Goal: Task Accomplishment & Management: Manage account settings

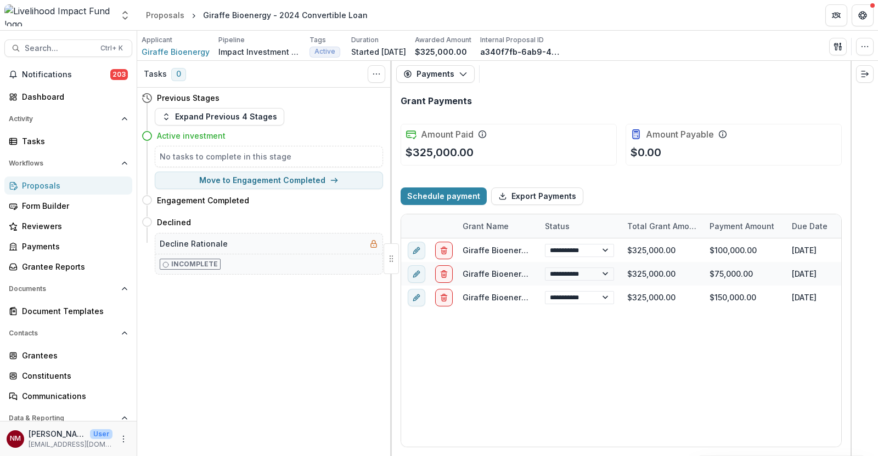
select select "**********"
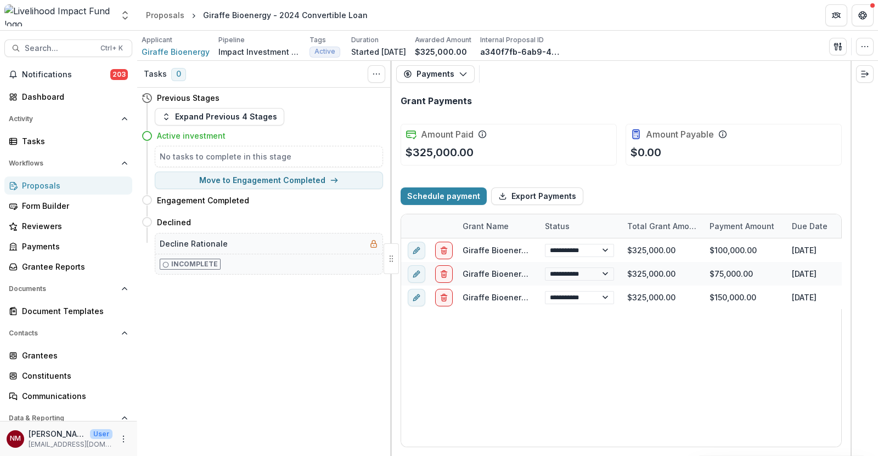
select select "**********"
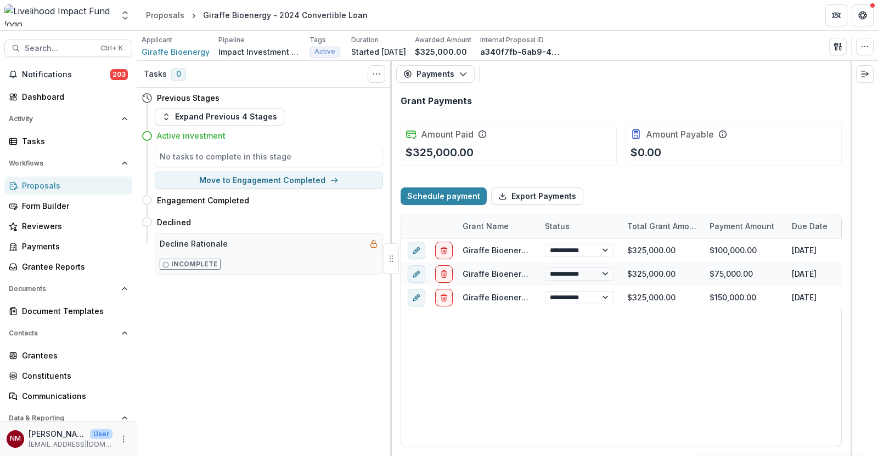
select select "**********"
click at [41, 178] on link "Proposals" at bounding box center [68, 186] width 128 height 18
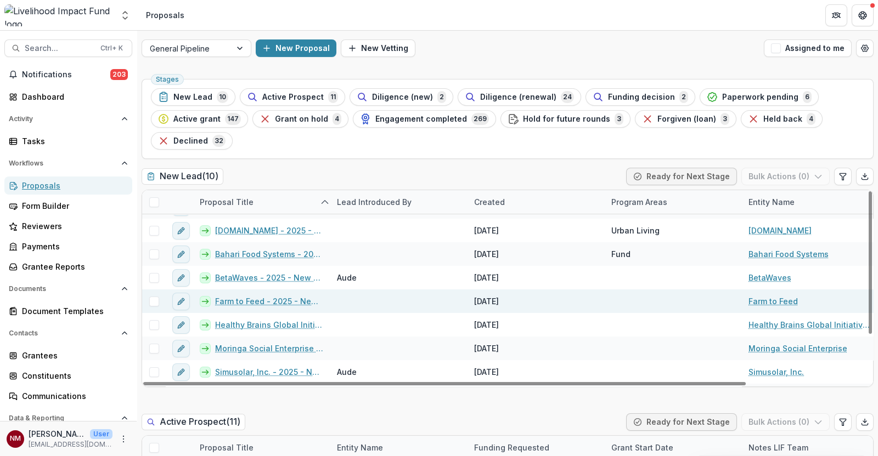
scroll to position [63, 0]
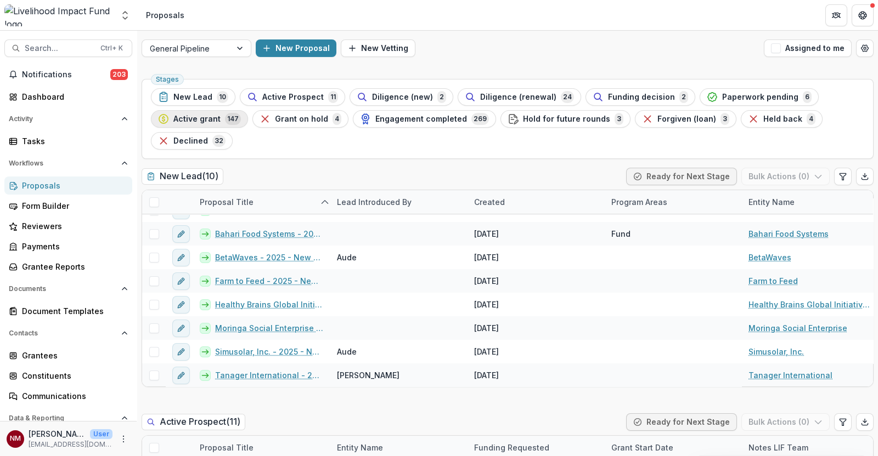
click at [205, 125] on button "Active grant 147" at bounding box center [199, 119] width 97 height 18
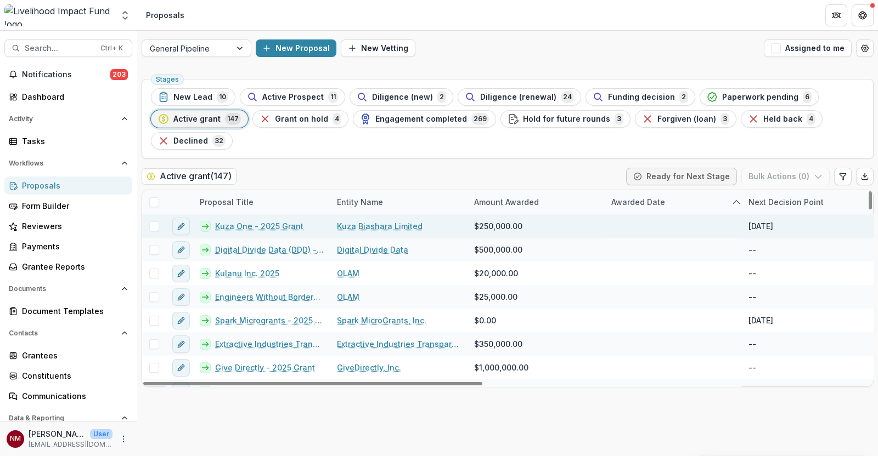
click at [245, 226] on link "Kuza One - 2025 Grant" at bounding box center [259, 227] width 88 height 12
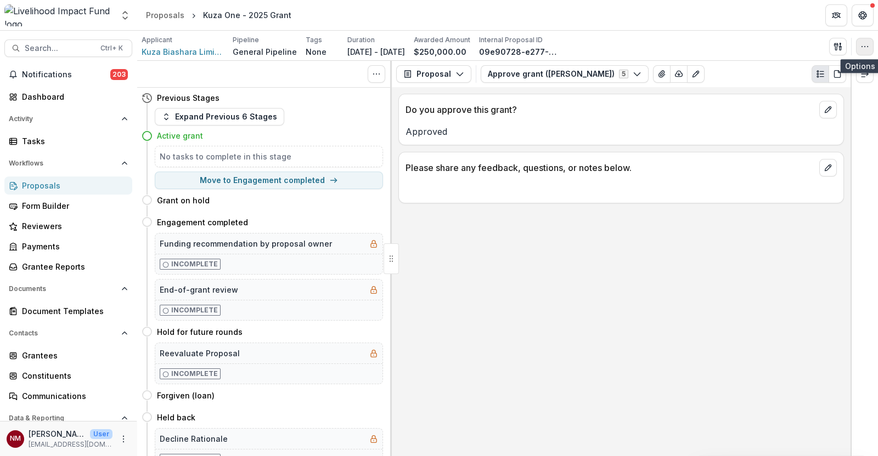
click at [864, 46] on circle "button" at bounding box center [864, 46] width 1 height 1
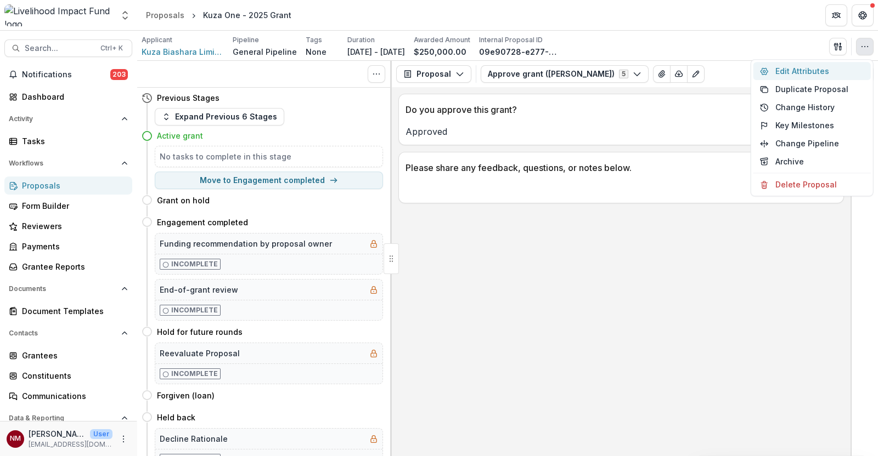
click at [809, 67] on button "Edit Attributes" at bounding box center [811, 71] width 117 height 18
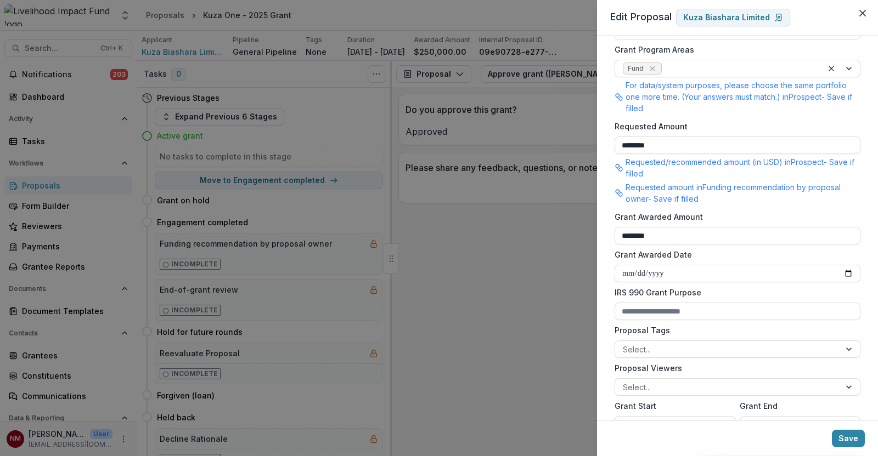
scroll to position [274, 0]
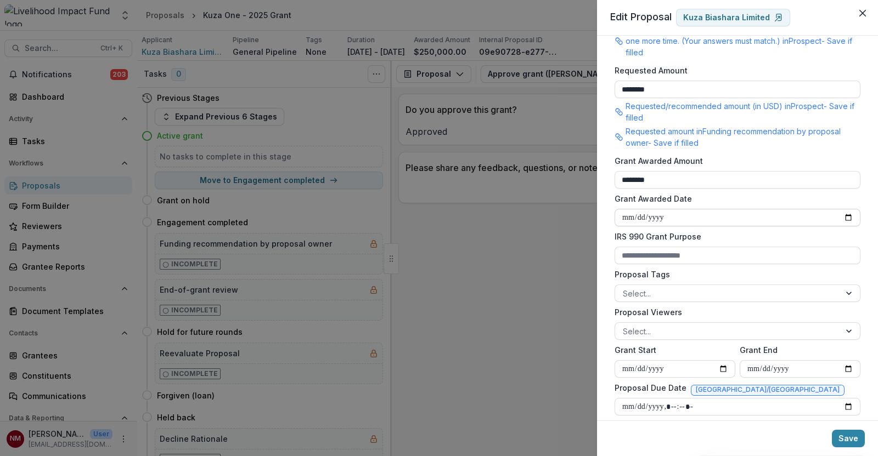
click at [840, 217] on input "Grant Awarded Date" at bounding box center [737, 218] width 246 height 18
type input "**********"
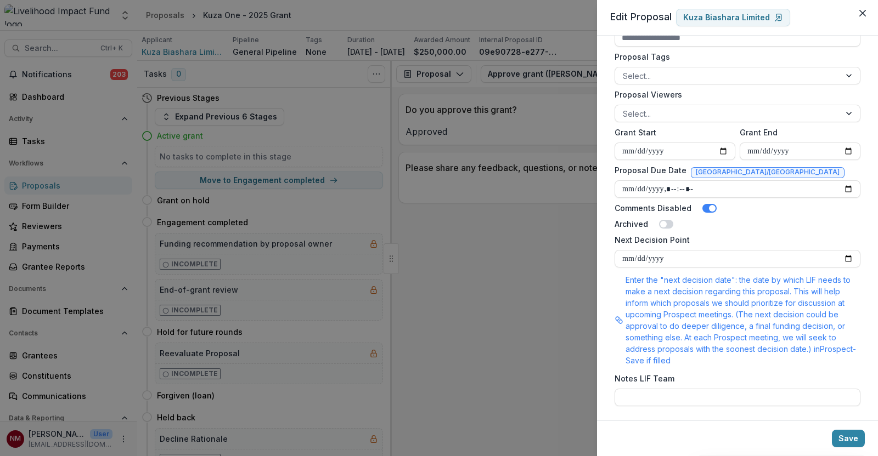
scroll to position [494, 0]
click at [847, 438] on button "Save" at bounding box center [848, 439] width 33 height 18
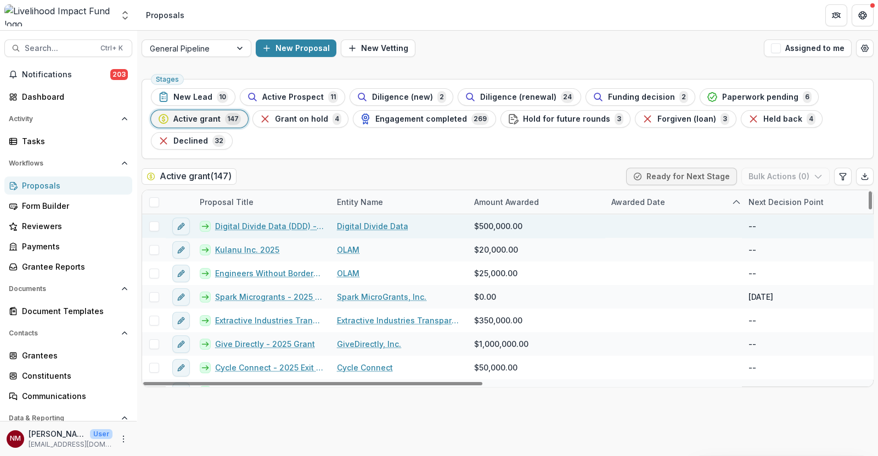
click at [238, 228] on link "Digital Divide Data (DDD) - 2025 Grant" at bounding box center [269, 227] width 109 height 12
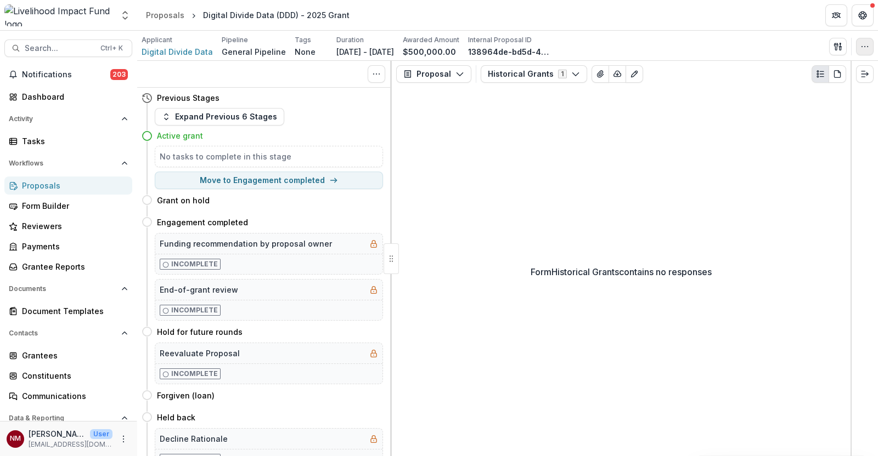
click at [864, 48] on icon "button" at bounding box center [864, 46] width 9 height 9
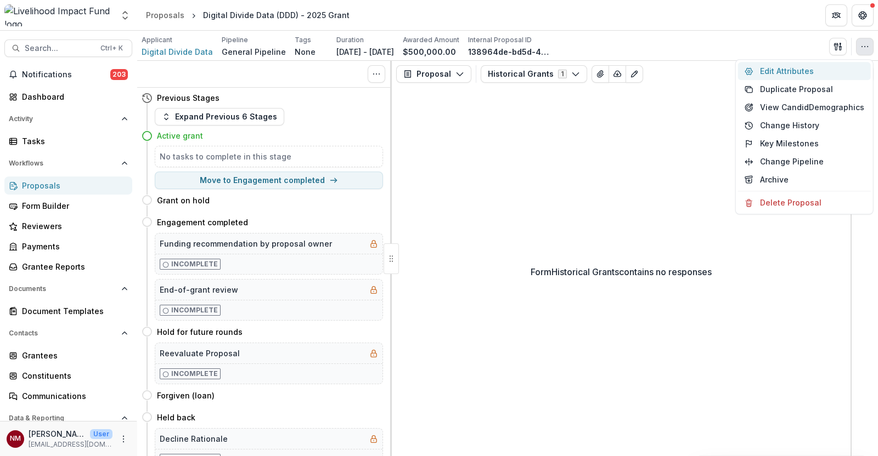
click at [787, 67] on button "Edit Attributes" at bounding box center [804, 71] width 133 height 18
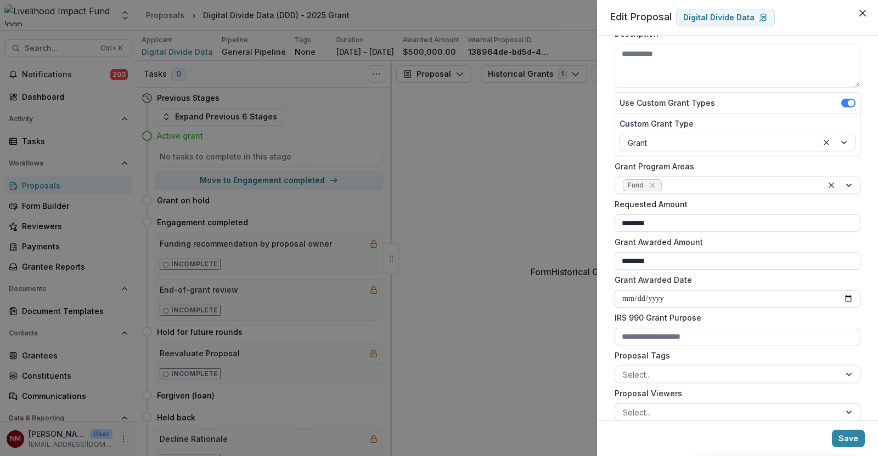
scroll to position [137, 0]
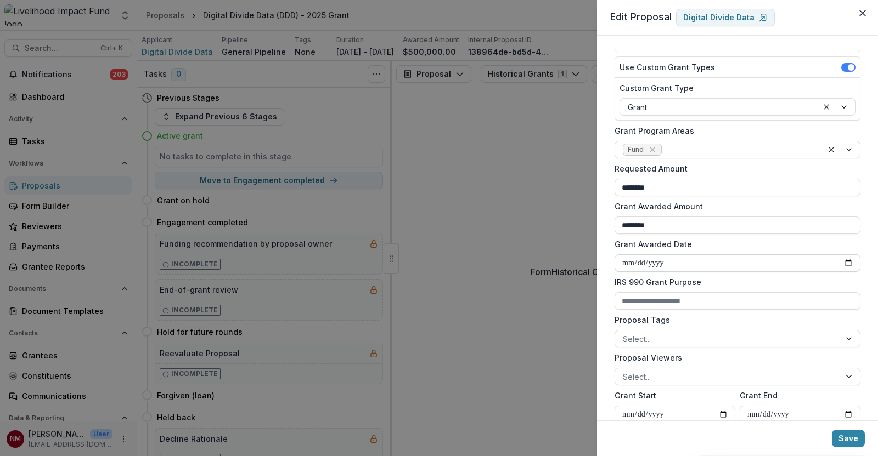
click at [844, 263] on input "Grant Awarded Date" at bounding box center [737, 264] width 246 height 18
type input "**********"
click at [855, 437] on button "Save" at bounding box center [848, 439] width 33 height 18
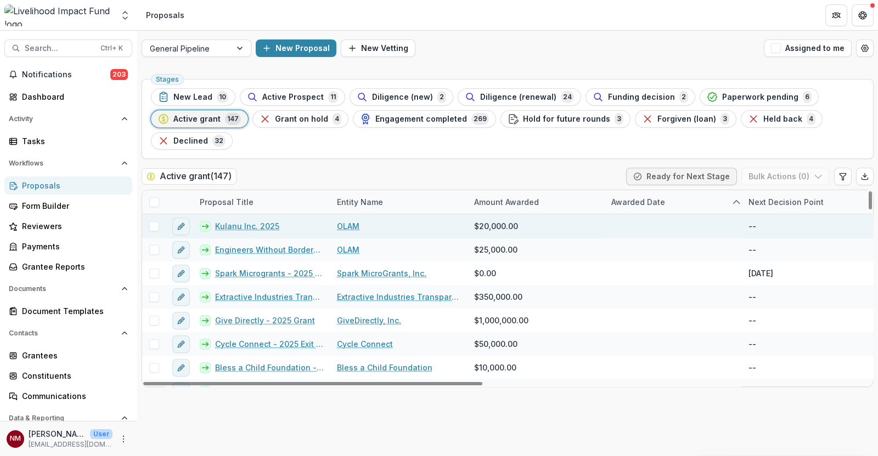
click at [232, 226] on link "Kulanu Inc. 2025" at bounding box center [247, 227] width 64 height 12
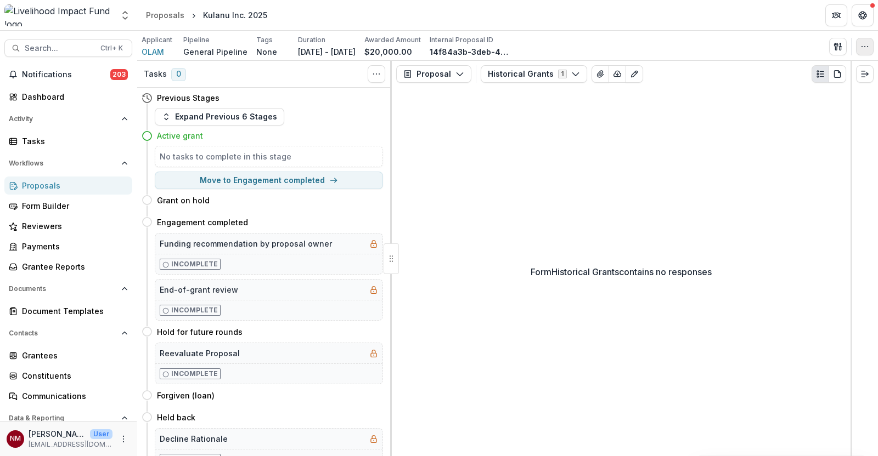
click at [861, 50] on icon "button" at bounding box center [864, 46] width 9 height 9
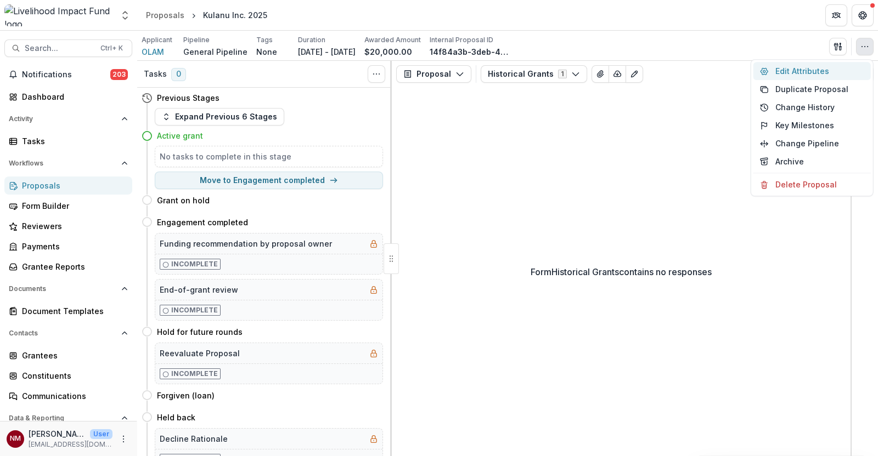
click at [809, 71] on button "Edit Attributes" at bounding box center [811, 71] width 117 height 18
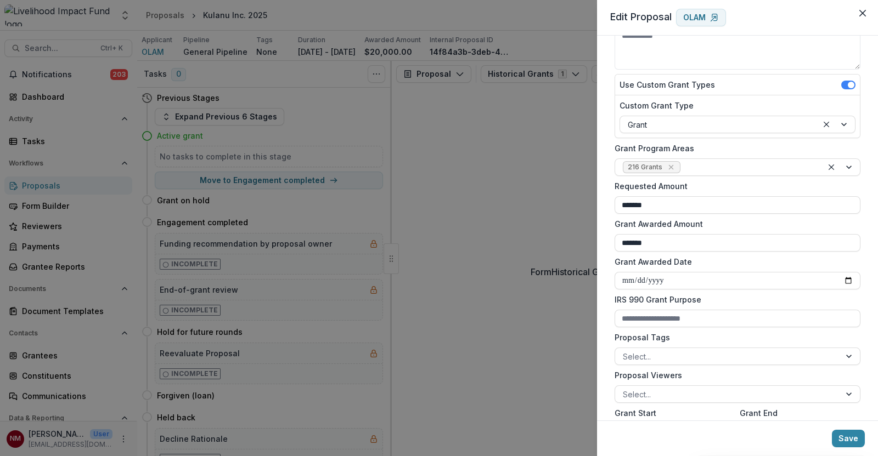
scroll to position [137, 0]
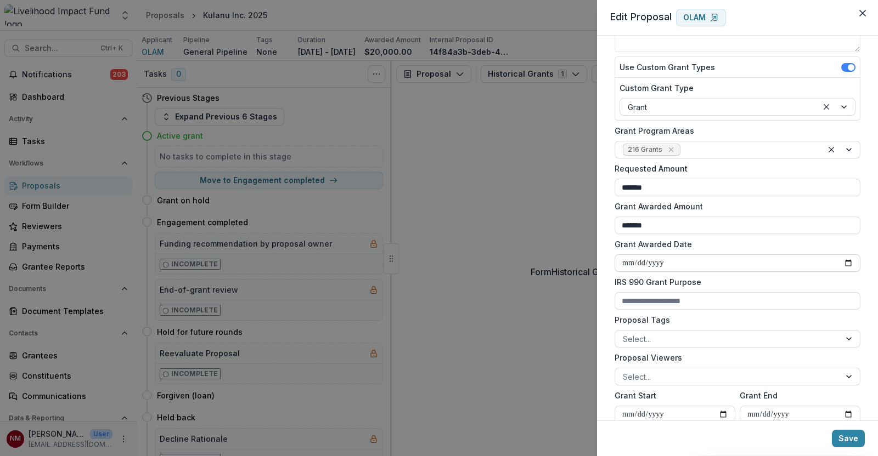
click at [844, 267] on input "Grant Awarded Date" at bounding box center [737, 264] width 246 height 18
click at [844, 262] on input "Grant Awarded Date" at bounding box center [737, 264] width 246 height 18
type input "**********"
click at [849, 432] on button "Save" at bounding box center [848, 439] width 33 height 18
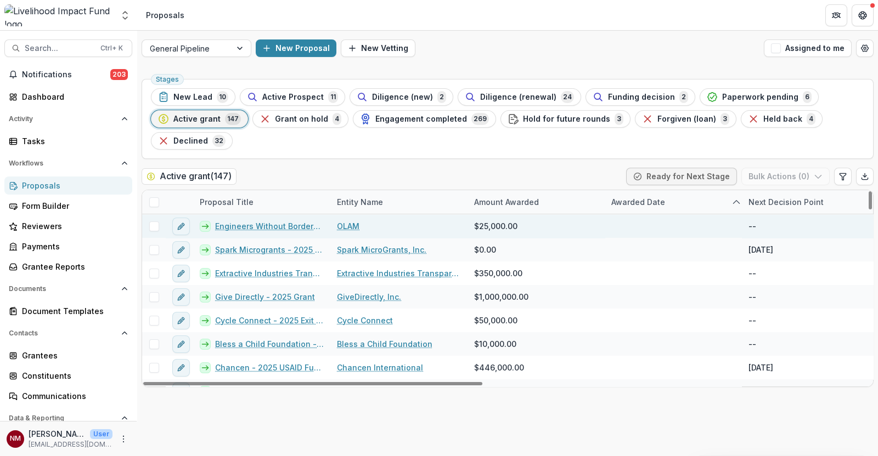
click at [246, 226] on link "Engineers Without Borders [GEOGRAPHIC_DATA]-2025" at bounding box center [269, 227] width 109 height 12
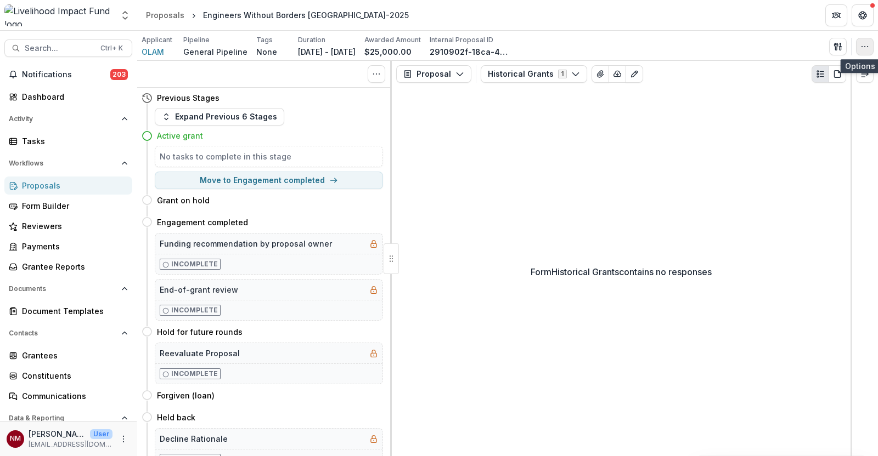
click at [864, 43] on icon "button" at bounding box center [864, 46] width 9 height 9
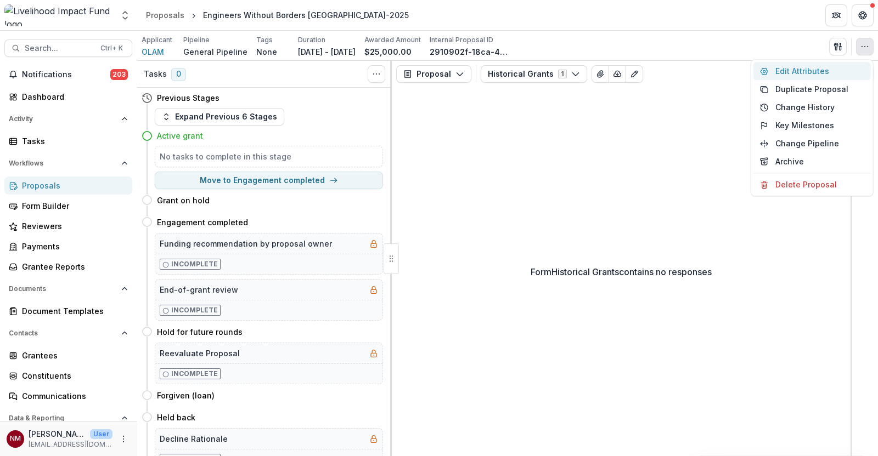
click at [785, 75] on button "Edit Attributes" at bounding box center [811, 71] width 117 height 18
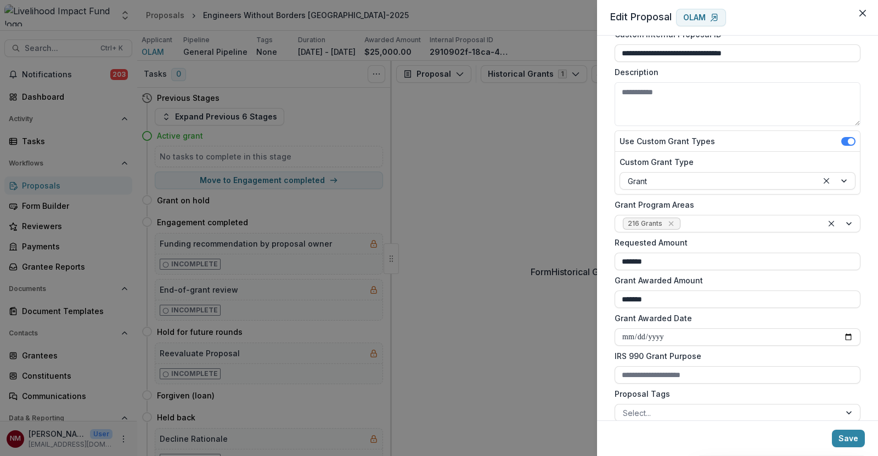
scroll to position [137, 0]
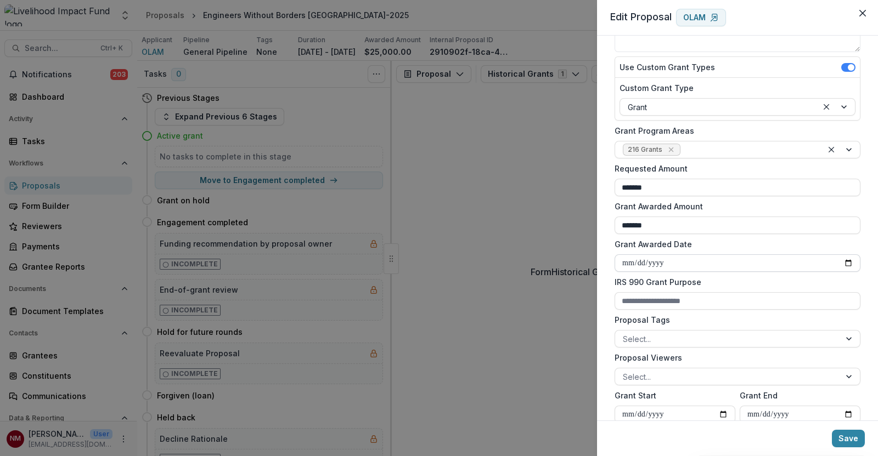
click at [847, 267] on input "Grant Awarded Date" at bounding box center [737, 264] width 246 height 18
click at [830, 267] on input "Grant Awarded Date" at bounding box center [737, 264] width 246 height 18
click at [841, 259] on input "Grant Awarded Date" at bounding box center [737, 264] width 246 height 18
type input "**********"
click at [849, 438] on button "Save" at bounding box center [848, 439] width 33 height 18
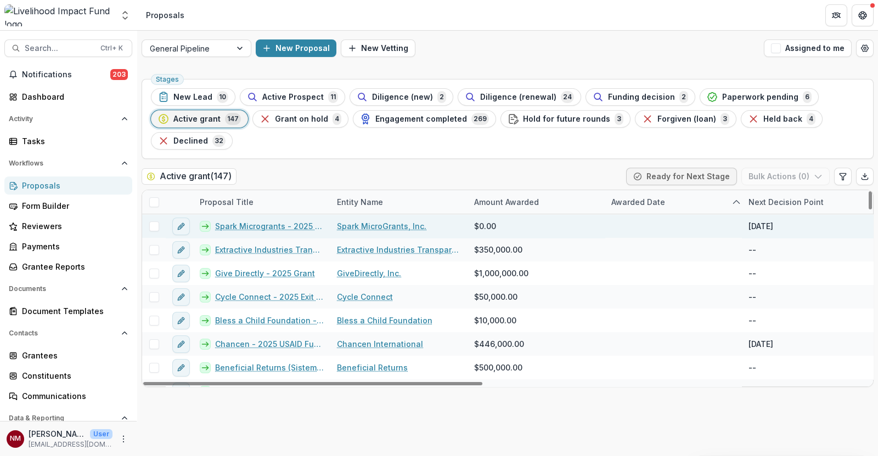
click at [258, 225] on link "Spark Microgrants - 2025 Grant" at bounding box center [269, 227] width 109 height 12
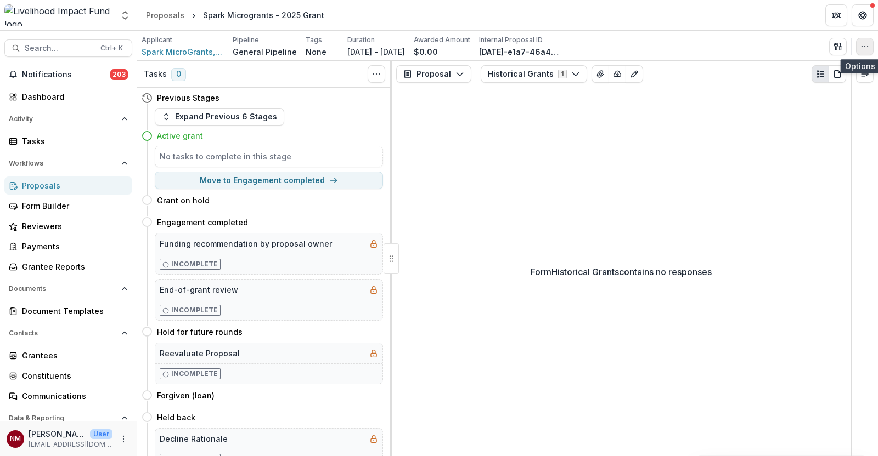
click at [865, 40] on button "button" at bounding box center [865, 47] width 18 height 18
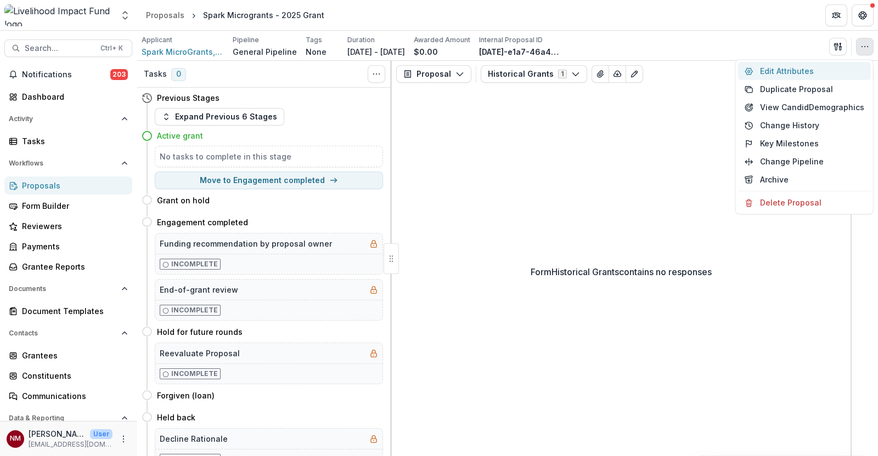
click at [784, 74] on button "Edit Attributes" at bounding box center [804, 71] width 133 height 18
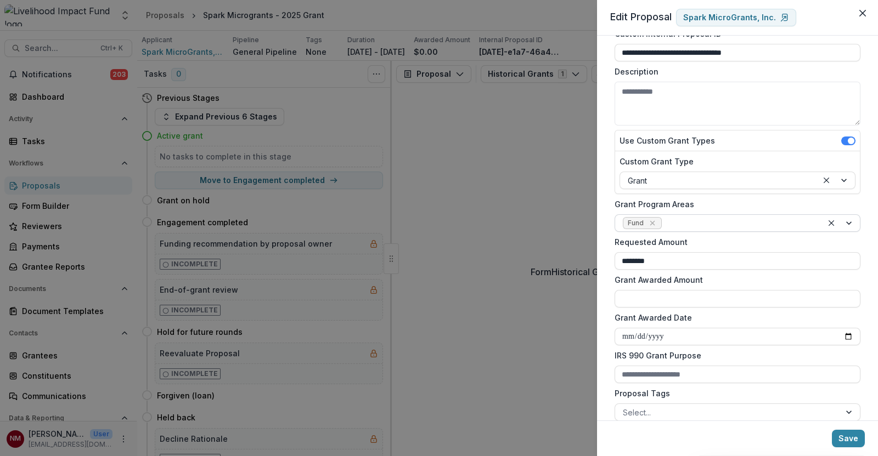
scroll to position [137, 0]
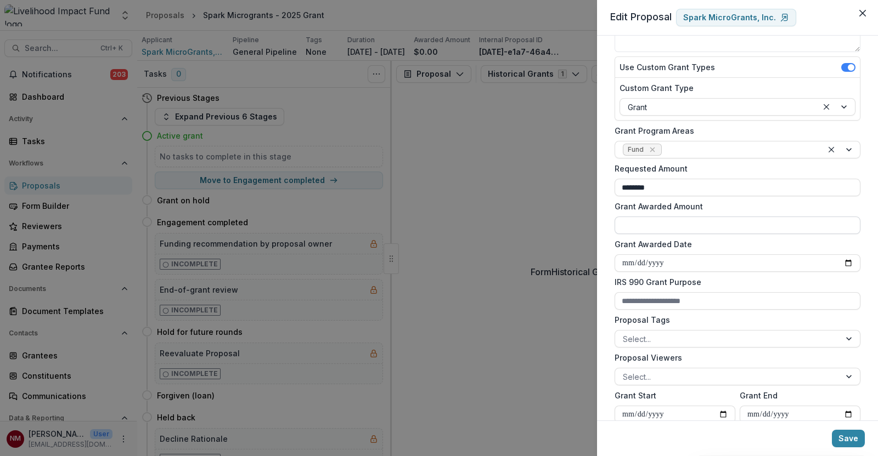
click at [666, 228] on input "Grant Awarded Amount" at bounding box center [737, 226] width 246 height 18
type input "********"
click at [841, 262] on input "Grant Awarded Date" at bounding box center [737, 264] width 246 height 18
type input "**********"
click at [846, 438] on button "Save" at bounding box center [848, 439] width 33 height 18
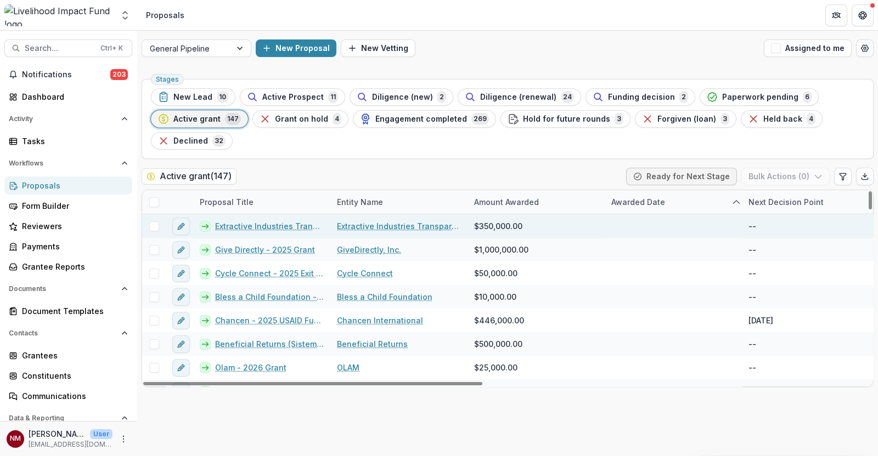
click at [250, 227] on link "Extractive Industries Transparency Initiative (EITI) - 2025-26 Grant" at bounding box center [269, 227] width 109 height 12
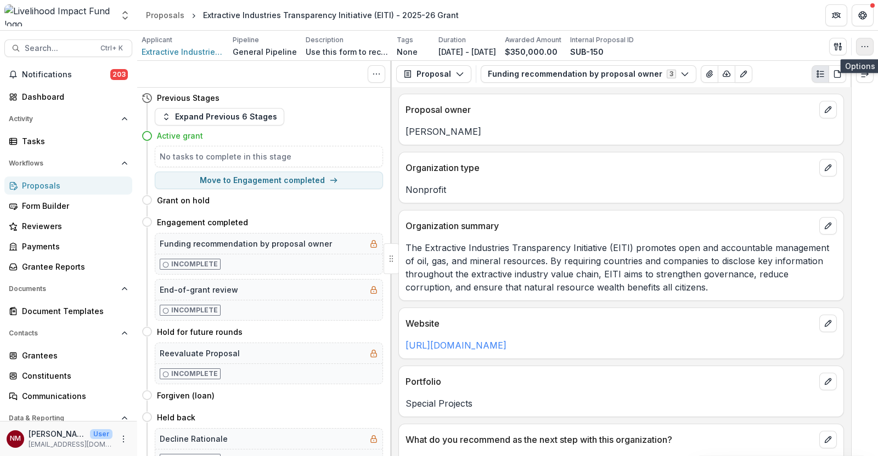
click at [861, 52] on button "button" at bounding box center [865, 47] width 18 height 18
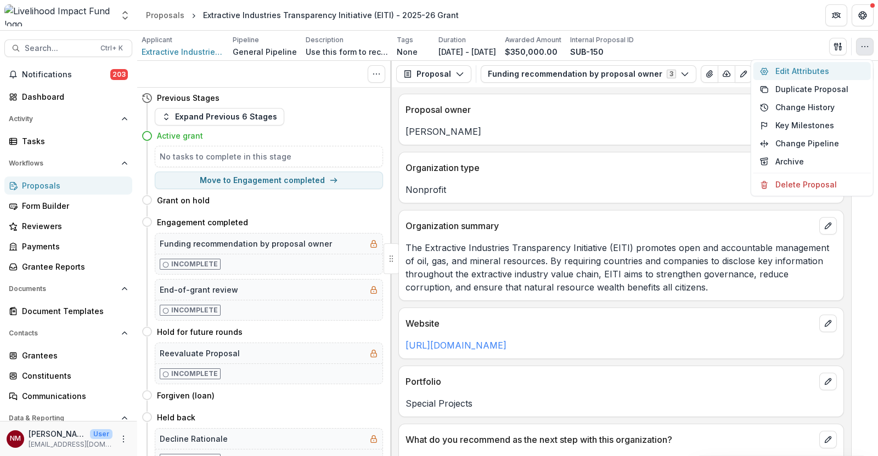
click at [790, 75] on button "Edit Attributes" at bounding box center [811, 71] width 117 height 18
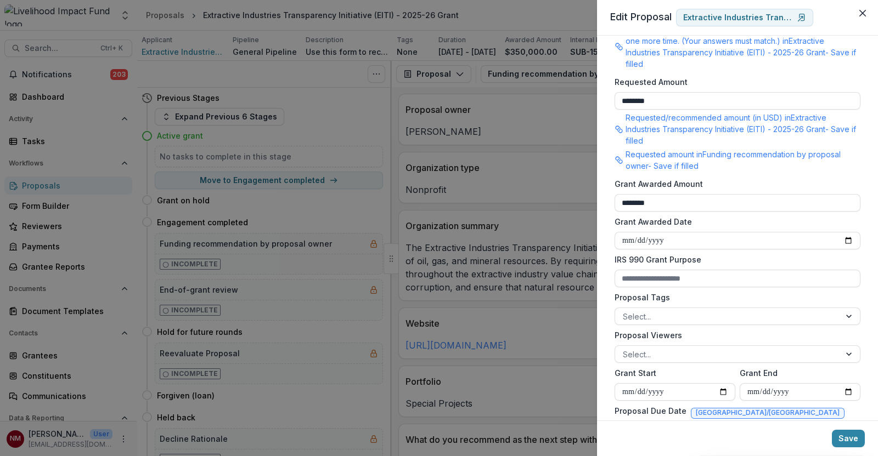
scroll to position [343, 0]
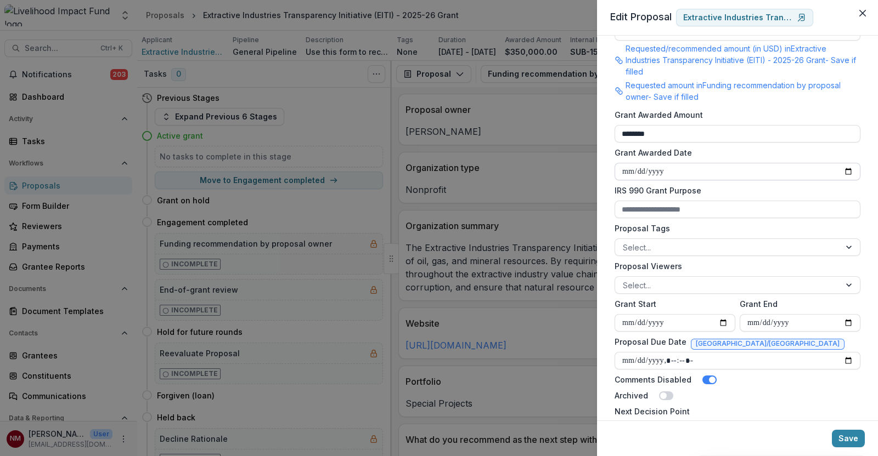
click at [845, 171] on input "Grant Awarded Date" at bounding box center [737, 172] width 246 height 18
type input "**********"
click at [848, 443] on button "Save" at bounding box center [848, 439] width 33 height 18
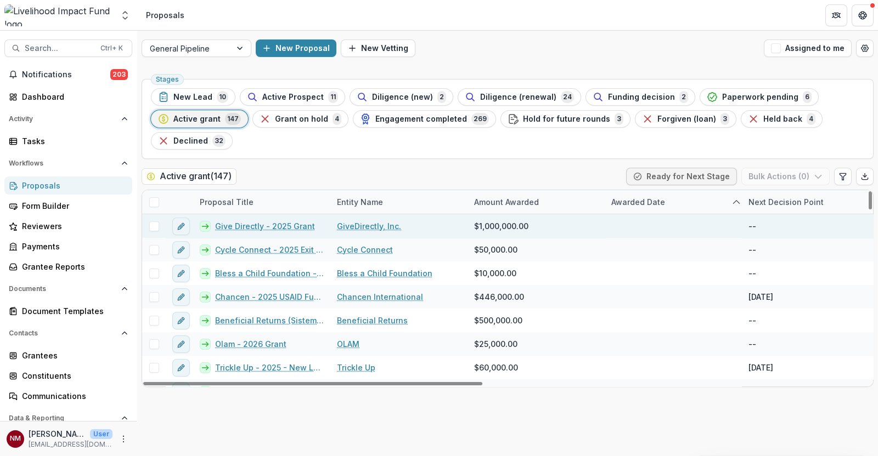
click at [256, 228] on link "Give Directly - 2025 Grant" at bounding box center [265, 227] width 100 height 12
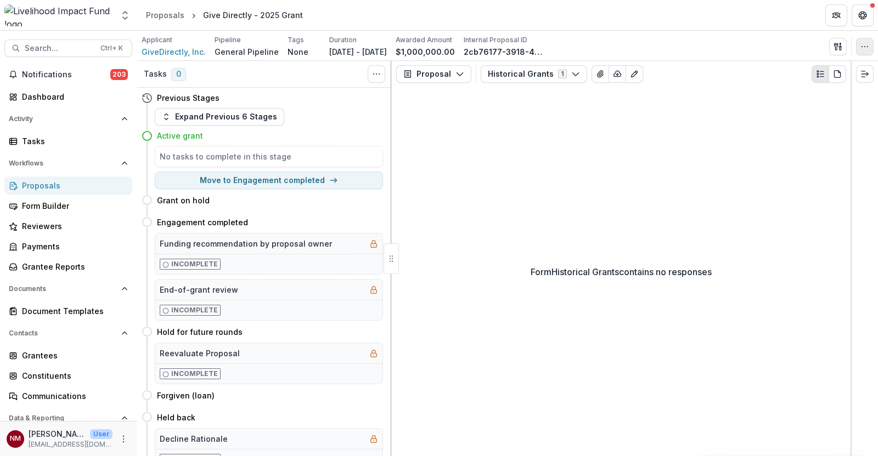
click at [861, 46] on icon "button" at bounding box center [864, 46] width 9 height 9
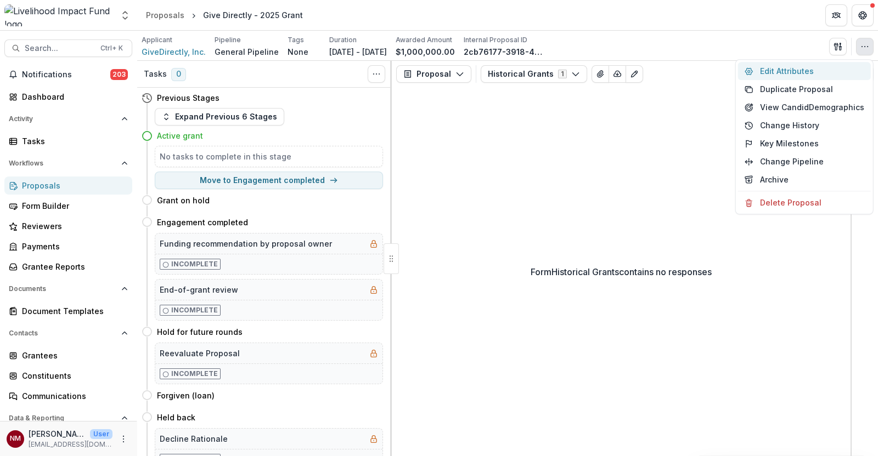
click at [799, 75] on button "Edit Attributes" at bounding box center [804, 71] width 133 height 18
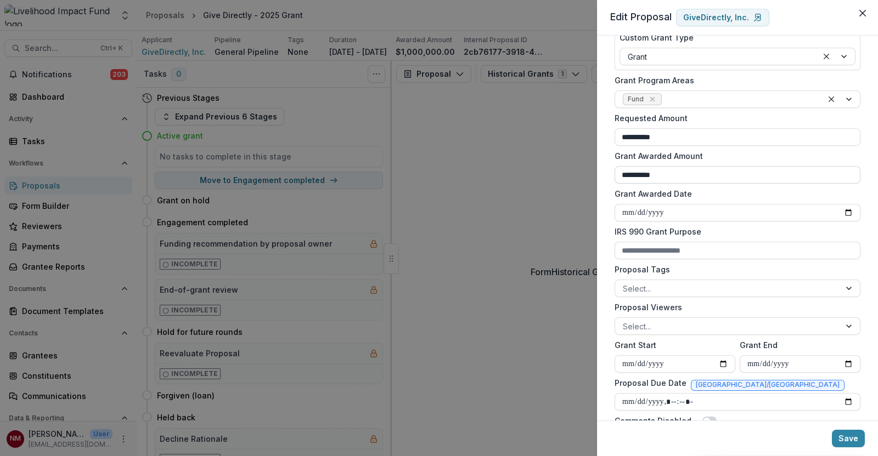
scroll to position [206, 0]
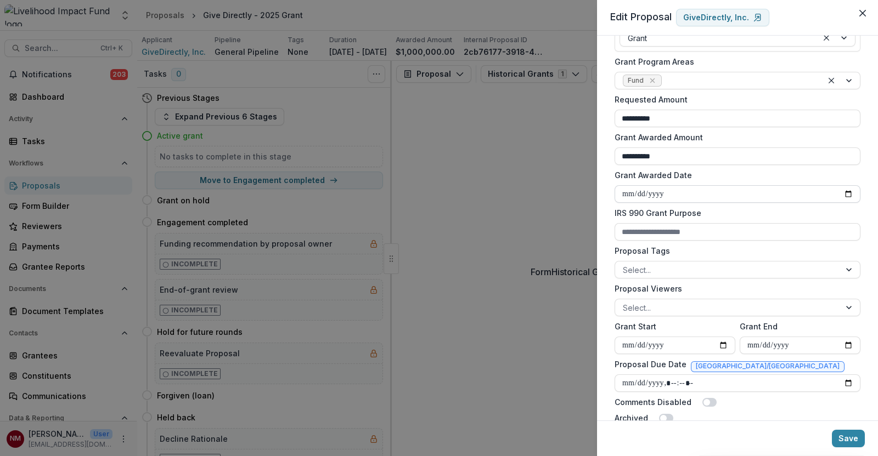
click at [838, 188] on input "Grant Awarded Date" at bounding box center [737, 194] width 246 height 18
click at [845, 190] on input "Grant Awarded Date" at bounding box center [737, 194] width 246 height 18
type input "**********"
click at [837, 437] on button "Save" at bounding box center [848, 439] width 33 height 18
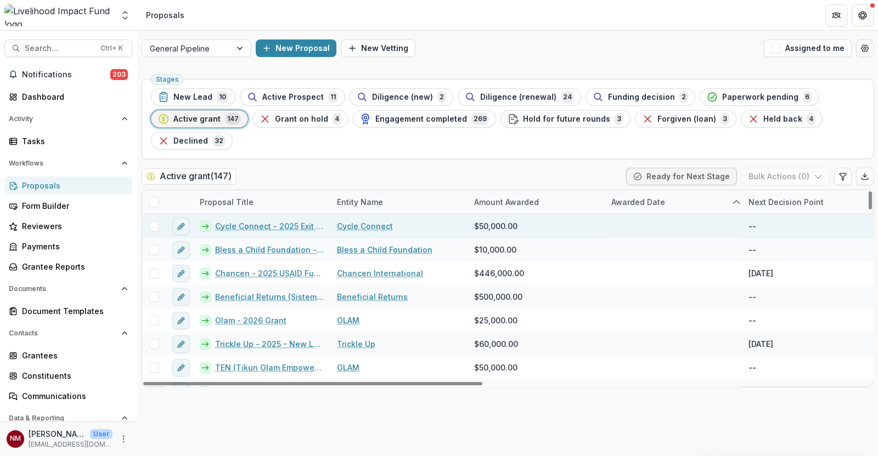
click at [239, 228] on link "Cycle Connect - 2025 Exit Grant" at bounding box center [269, 227] width 109 height 12
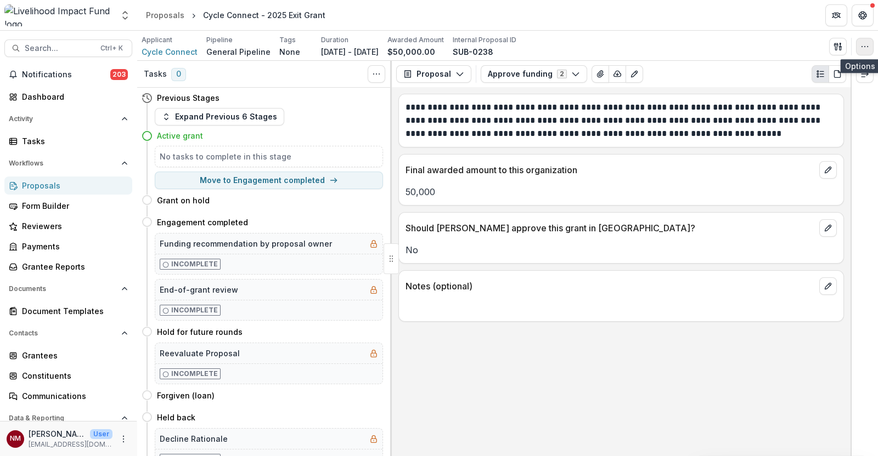
click at [858, 48] on button "button" at bounding box center [865, 47] width 18 height 18
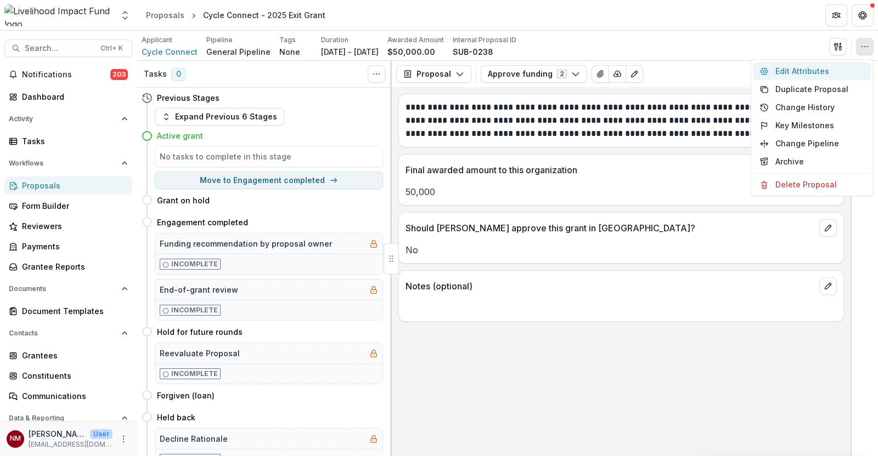
click at [784, 71] on button "Edit Attributes" at bounding box center [811, 71] width 117 height 18
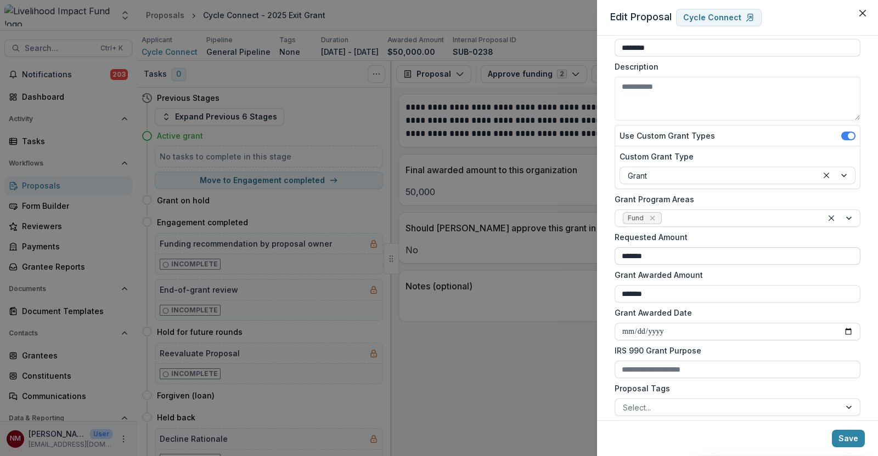
scroll to position [137, 0]
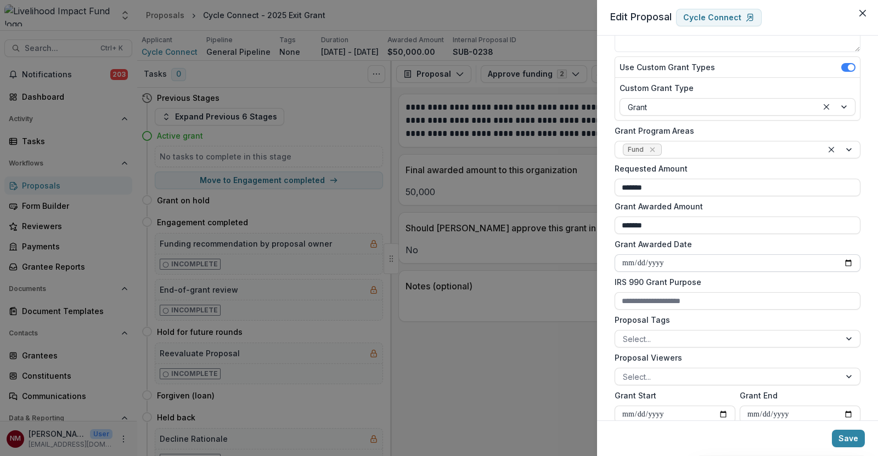
click at [846, 262] on input "Grant Awarded Date" at bounding box center [737, 264] width 246 height 18
type input "**********"
click at [843, 434] on button "Save" at bounding box center [848, 439] width 33 height 18
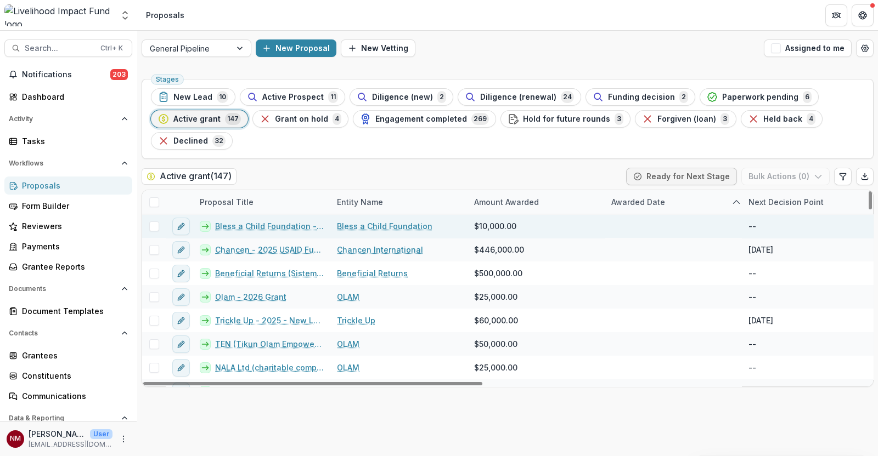
click at [260, 223] on link "Bless a Child Foundation - 2025" at bounding box center [269, 227] width 109 height 12
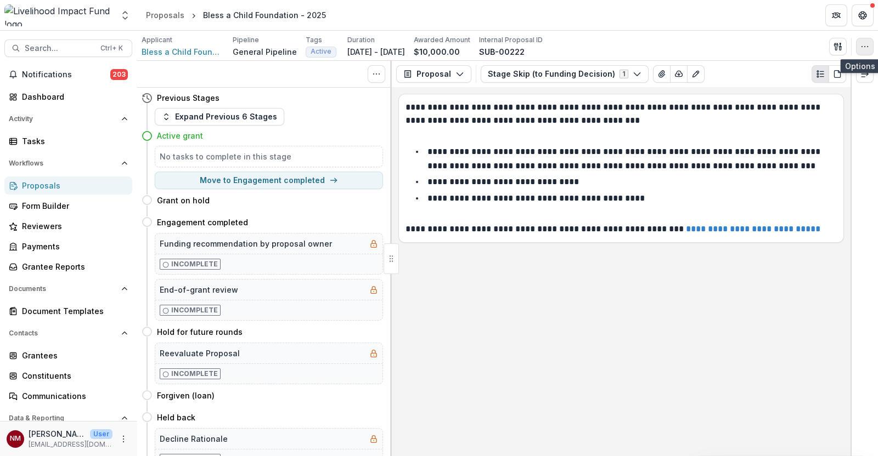
click at [856, 47] on button "button" at bounding box center [865, 47] width 18 height 18
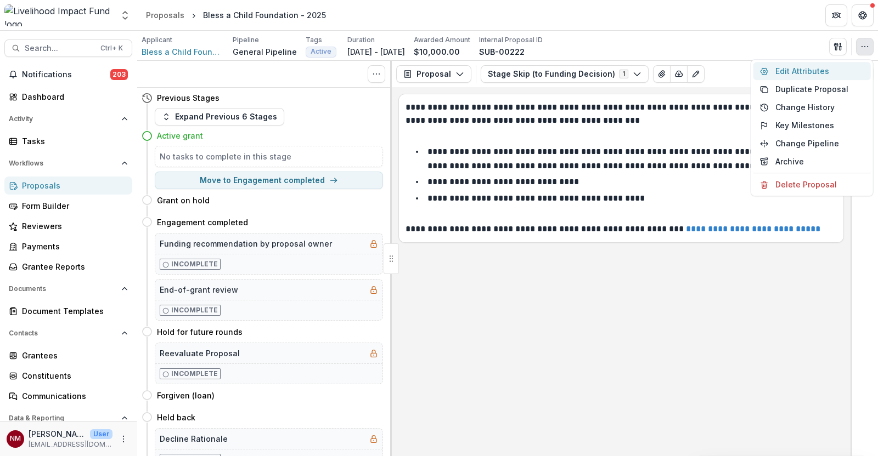
click at [798, 69] on button "Edit Attributes" at bounding box center [811, 71] width 117 height 18
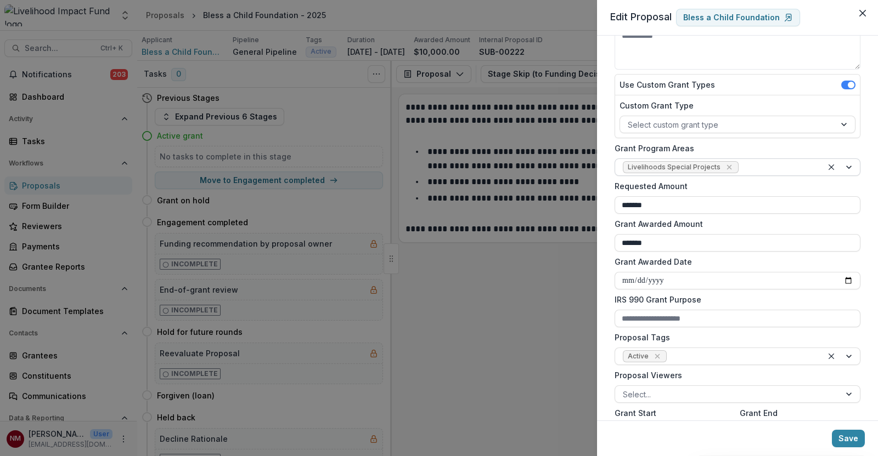
scroll to position [137, 0]
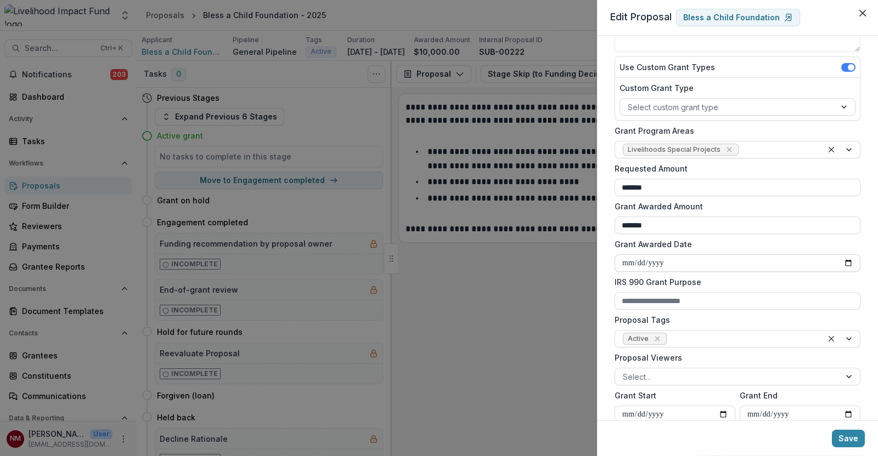
click at [837, 260] on input "Grant Awarded Date" at bounding box center [737, 264] width 246 height 18
click at [847, 259] on input "Grant Awarded Date" at bounding box center [737, 264] width 246 height 18
type input "**********"
click at [842, 436] on button "Save" at bounding box center [848, 439] width 33 height 18
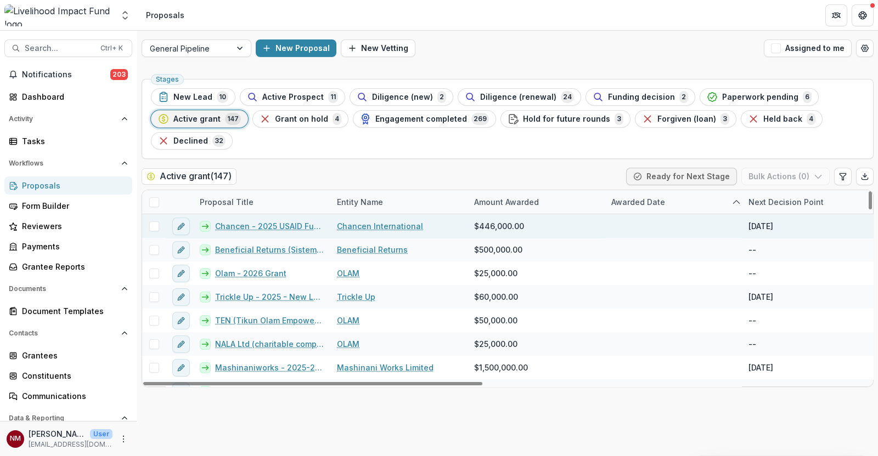
click at [269, 228] on link "Chancen - 2025 USAID Funding Gap" at bounding box center [269, 227] width 109 height 12
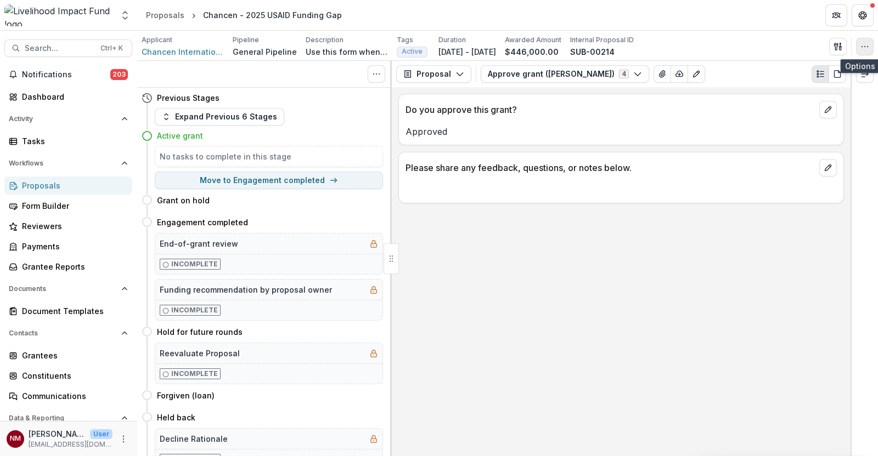
click at [862, 42] on icon "button" at bounding box center [864, 46] width 9 height 9
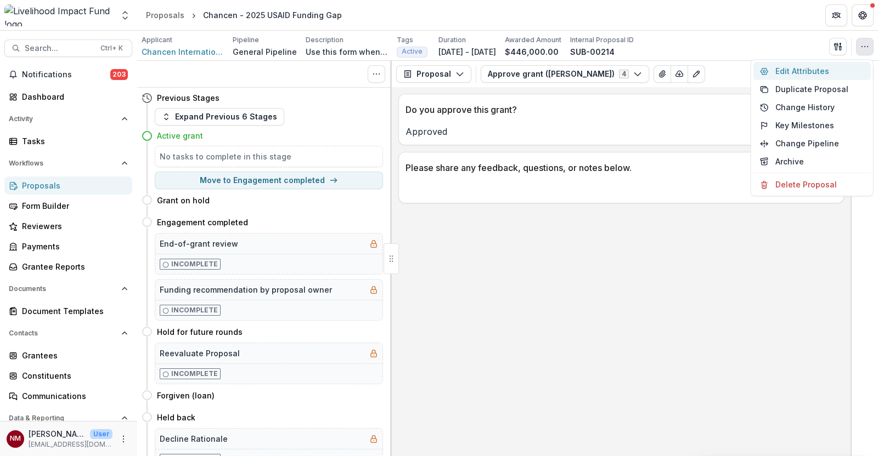
click at [783, 74] on button "Edit Attributes" at bounding box center [811, 71] width 117 height 18
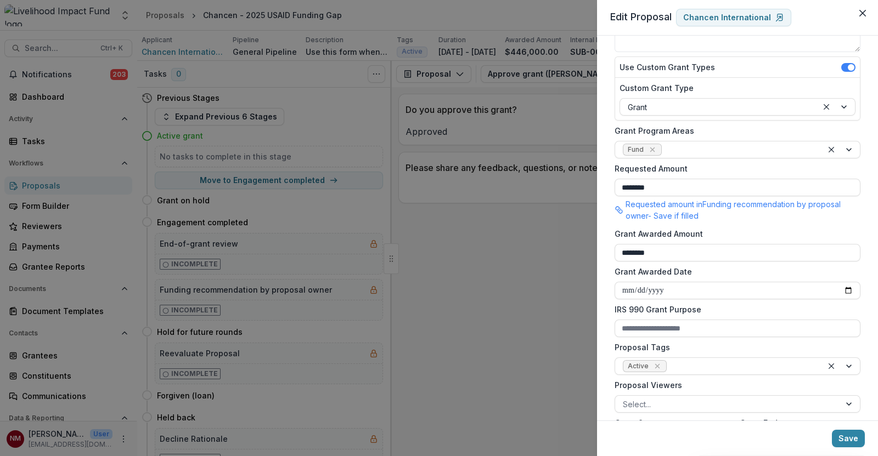
scroll to position [206, 0]
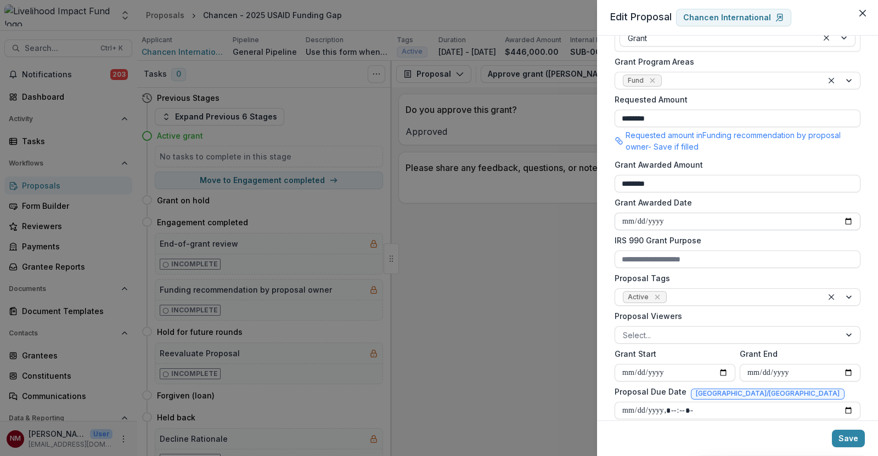
click at [843, 218] on input "Grant Awarded Date" at bounding box center [737, 222] width 246 height 18
type input "**********"
click at [842, 436] on button "Save" at bounding box center [848, 439] width 33 height 18
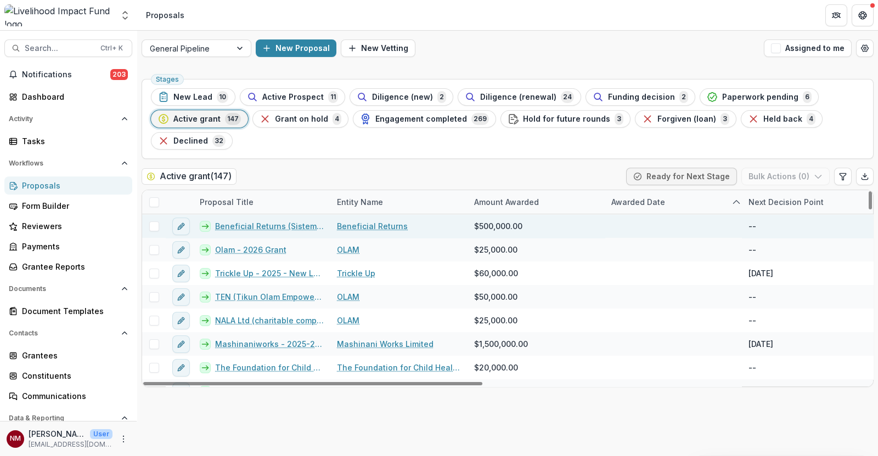
click at [230, 223] on link "Beneficial Returns (Sistema Bio) - 2023 Loan" at bounding box center [269, 227] width 109 height 12
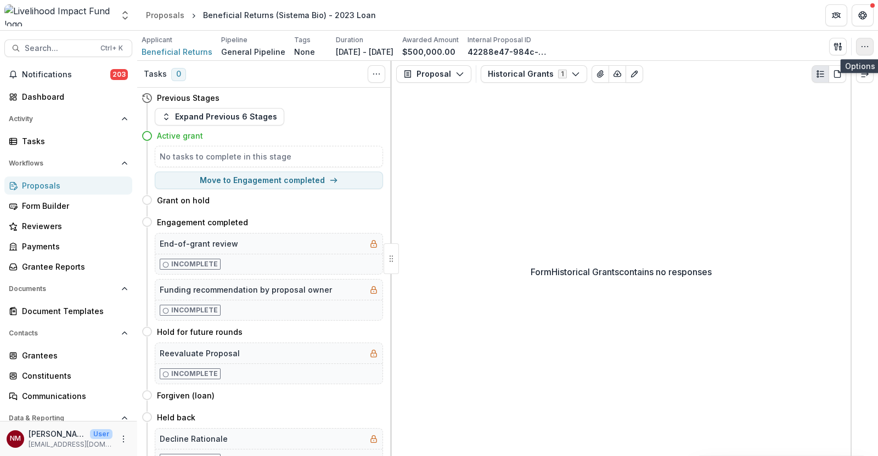
click at [861, 39] on button "button" at bounding box center [865, 47] width 18 height 18
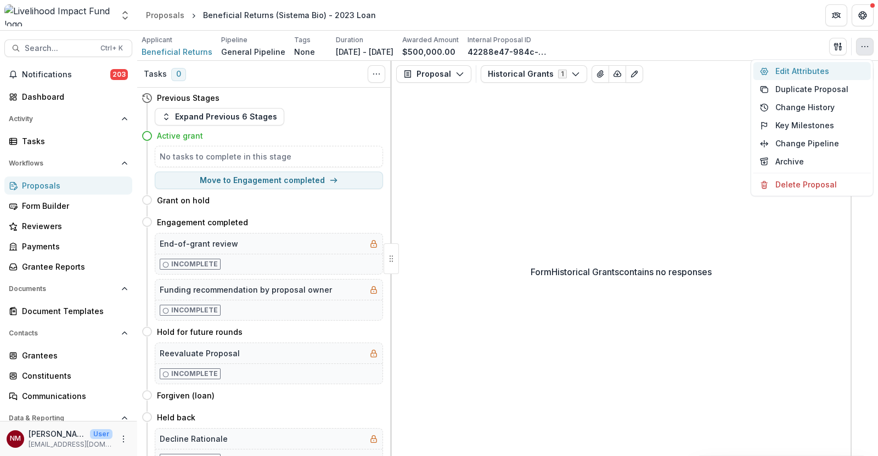
click at [790, 71] on button "Edit Attributes" at bounding box center [811, 71] width 117 height 18
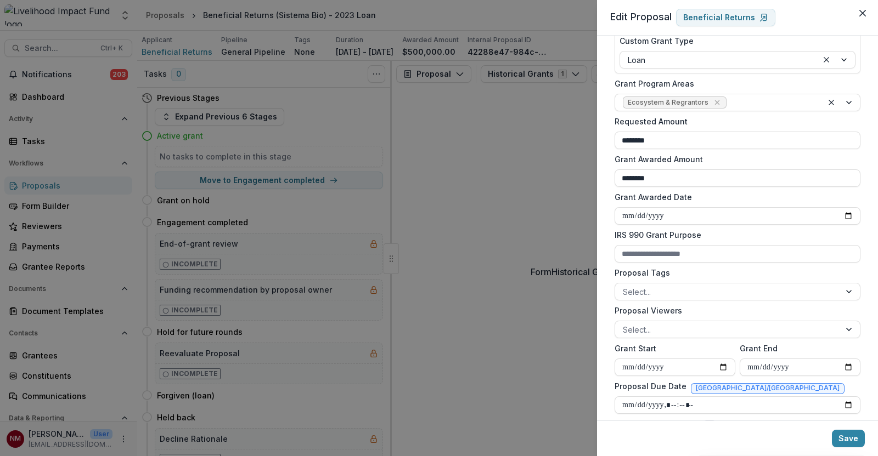
scroll to position [206, 0]
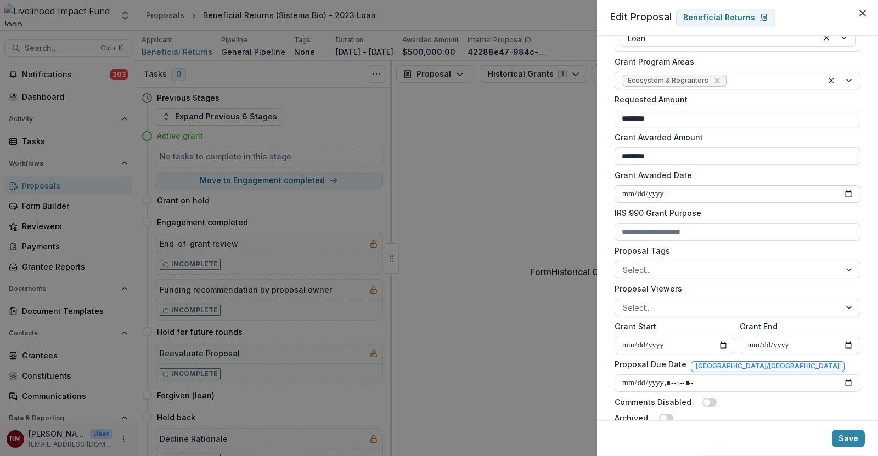
click at [844, 192] on input "Grant Awarded Date" at bounding box center [737, 194] width 246 height 18
type input "**********"
click at [856, 438] on button "Save" at bounding box center [848, 439] width 33 height 18
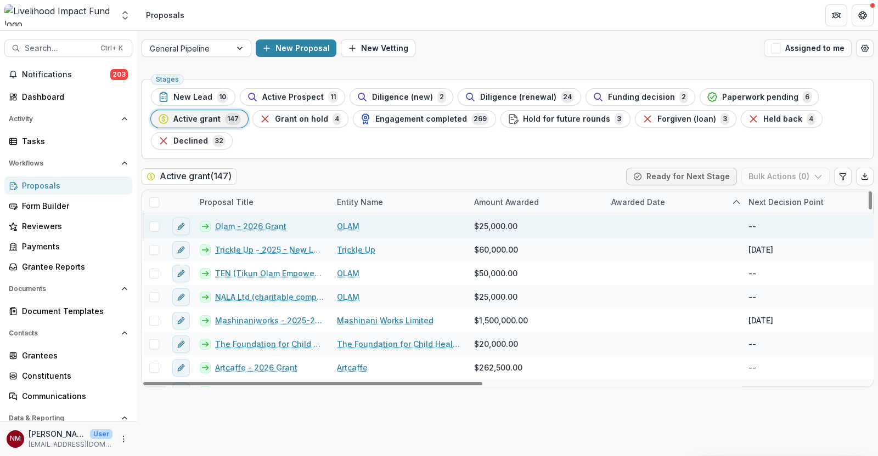
click at [233, 222] on link "Olam - 2026 Grant" at bounding box center [250, 227] width 71 height 12
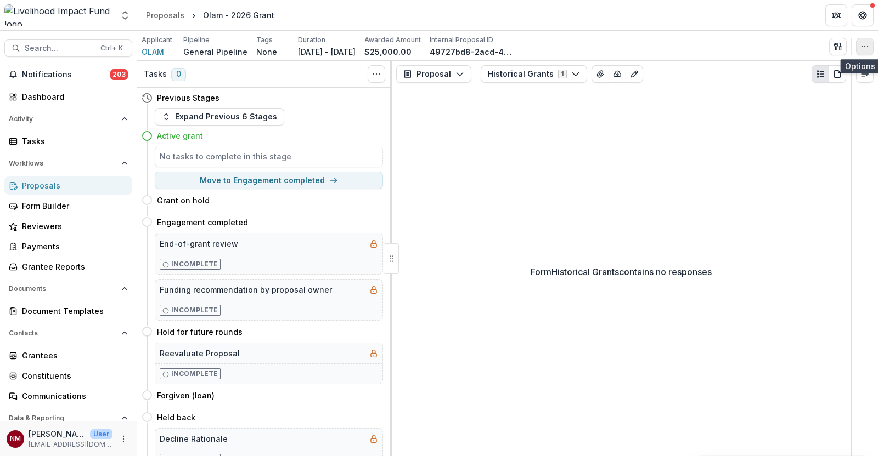
click at [857, 48] on button "button" at bounding box center [865, 47] width 18 height 18
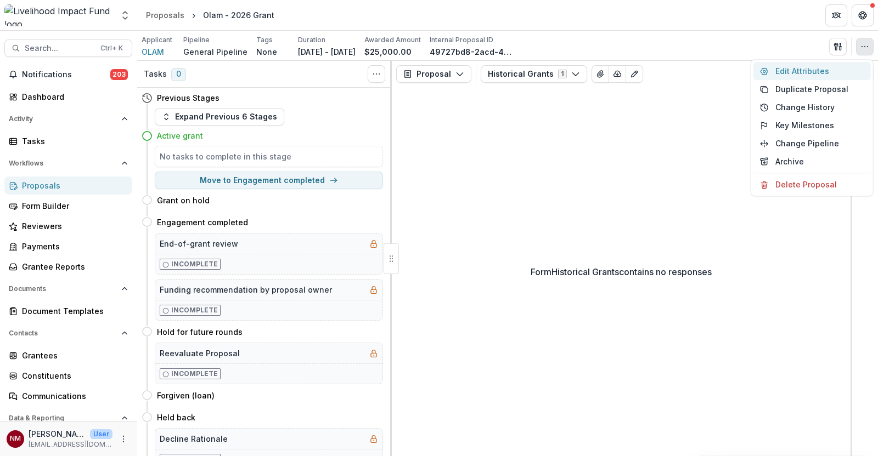
click at [776, 68] on button "Edit Attributes" at bounding box center [811, 71] width 117 height 18
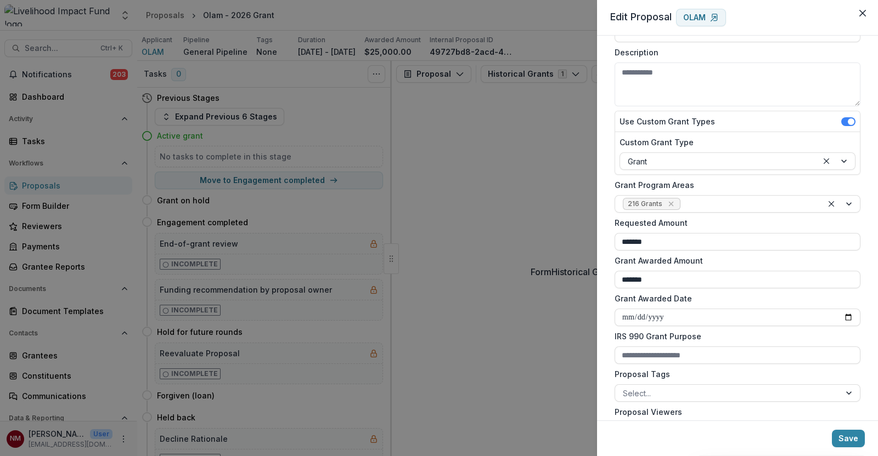
scroll to position [137, 0]
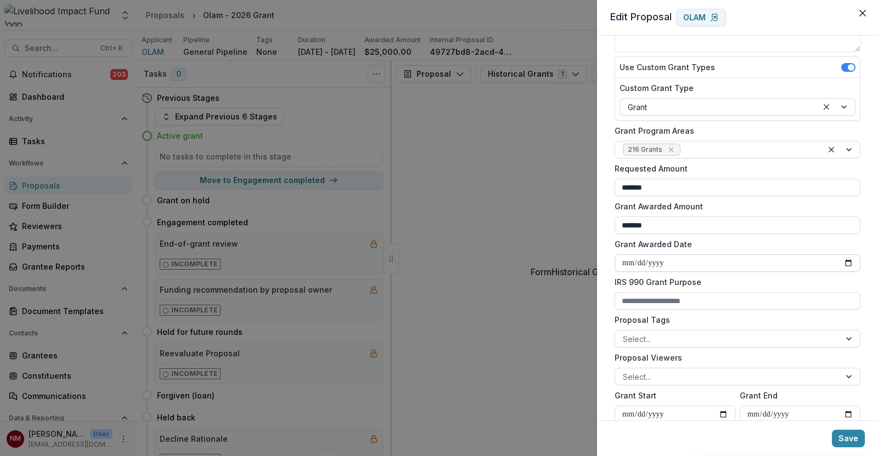
click at [844, 260] on input "Grant Awarded Date" at bounding box center [737, 264] width 246 height 18
type input "**********"
click at [845, 442] on button "Save" at bounding box center [848, 439] width 33 height 18
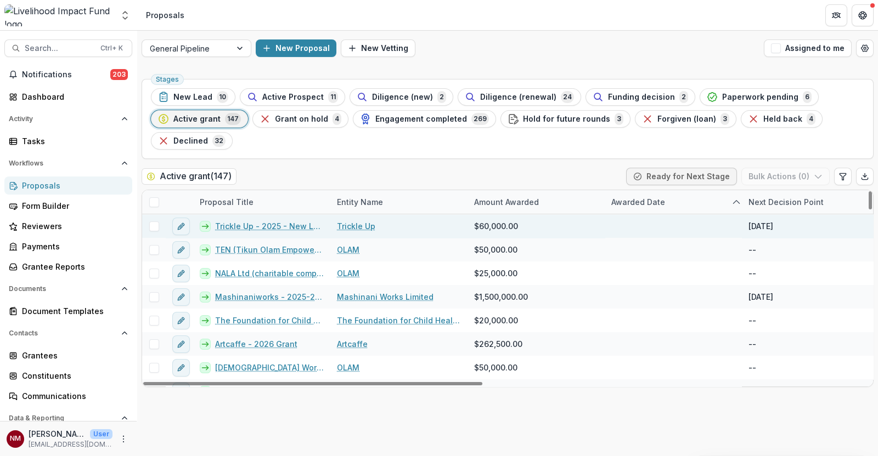
click at [248, 227] on link "Trickle Up - 2025 - New Lead" at bounding box center [269, 227] width 109 height 12
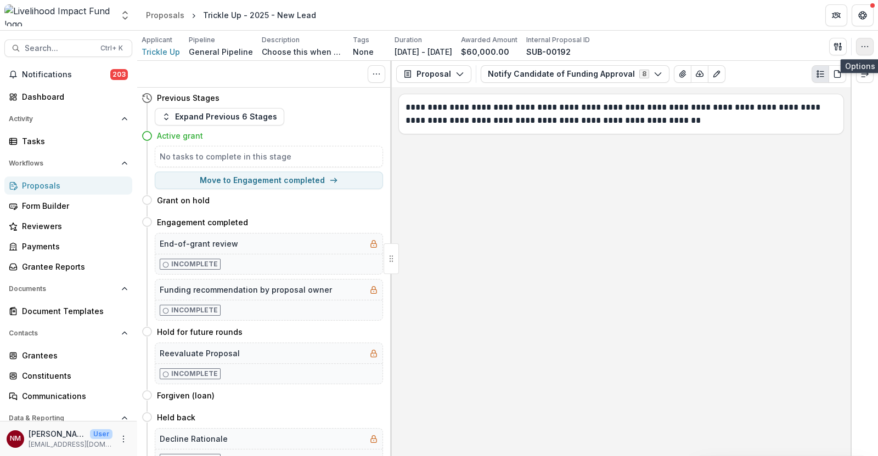
click at [867, 45] on icon "button" at bounding box center [864, 46] width 9 height 9
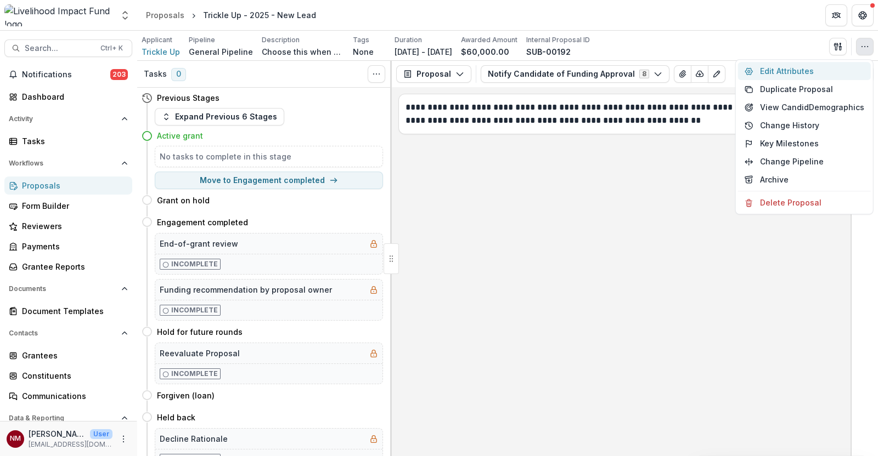
click at [785, 70] on button "Edit Attributes" at bounding box center [804, 71] width 133 height 18
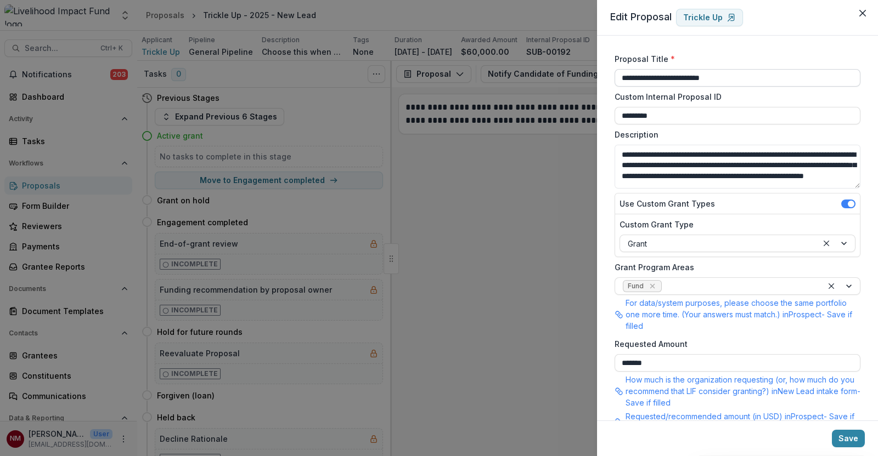
click at [733, 77] on input "**********" at bounding box center [737, 78] width 246 height 18
drag, startPoint x: 733, startPoint y: 77, endPoint x: 686, endPoint y: 75, distance: 47.2
click at [686, 75] on input "**********" at bounding box center [737, 78] width 246 height 18
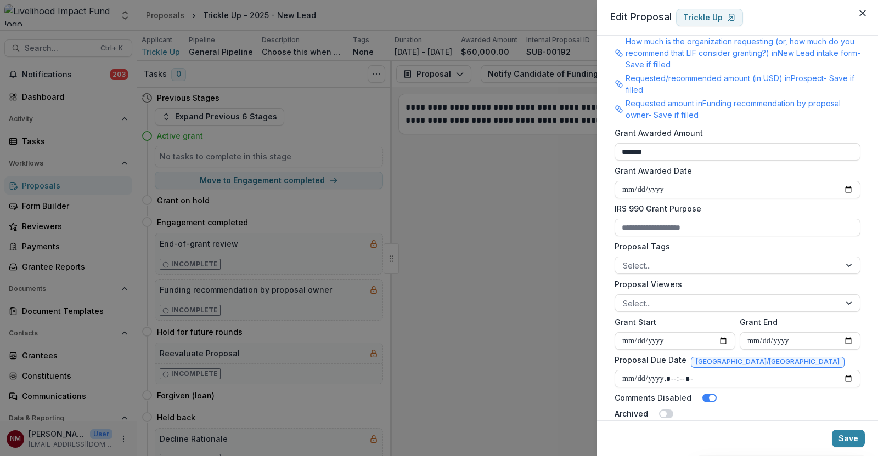
scroll to position [343, 0]
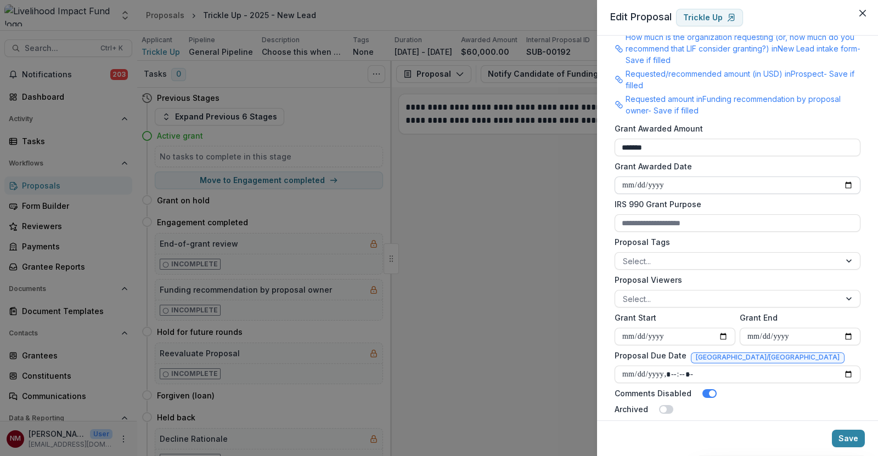
type input "**********"
click at [843, 185] on input "Grant Awarded Date" at bounding box center [737, 186] width 246 height 18
type input "**********"
click at [835, 437] on button "Save" at bounding box center [848, 439] width 33 height 18
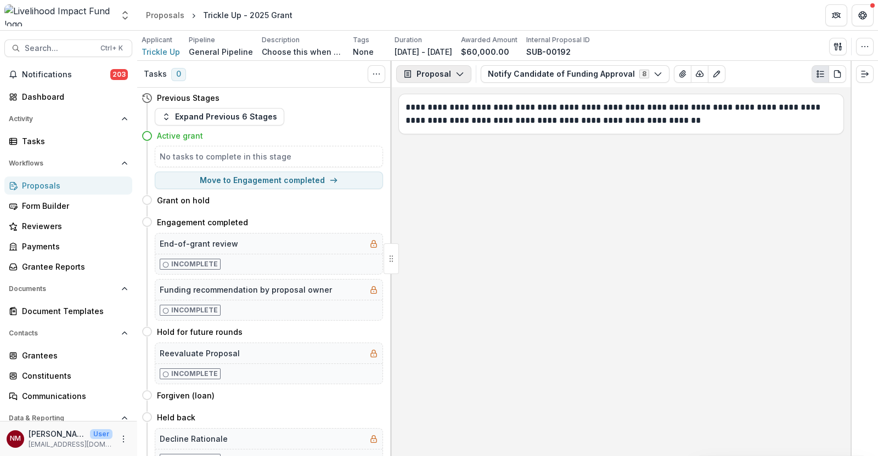
click at [455, 70] on icon "button" at bounding box center [459, 74] width 9 height 9
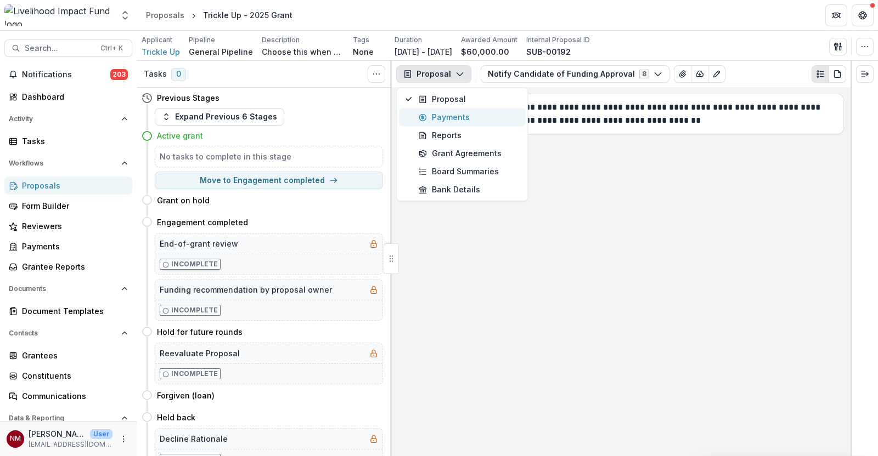
click at [461, 118] on div "Payments" at bounding box center [469, 117] width 100 height 12
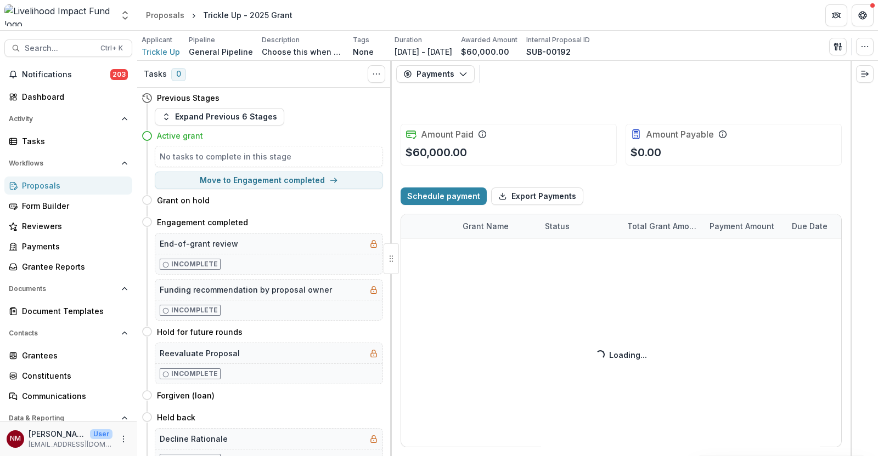
select select "**********"
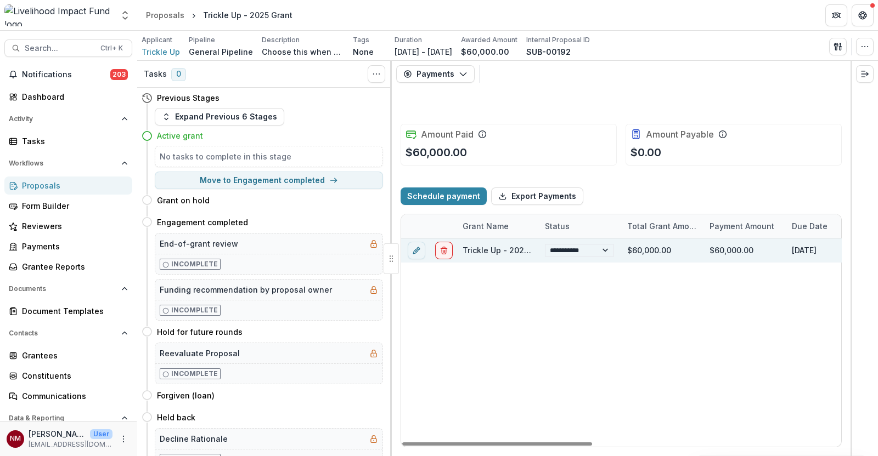
select select "**********"
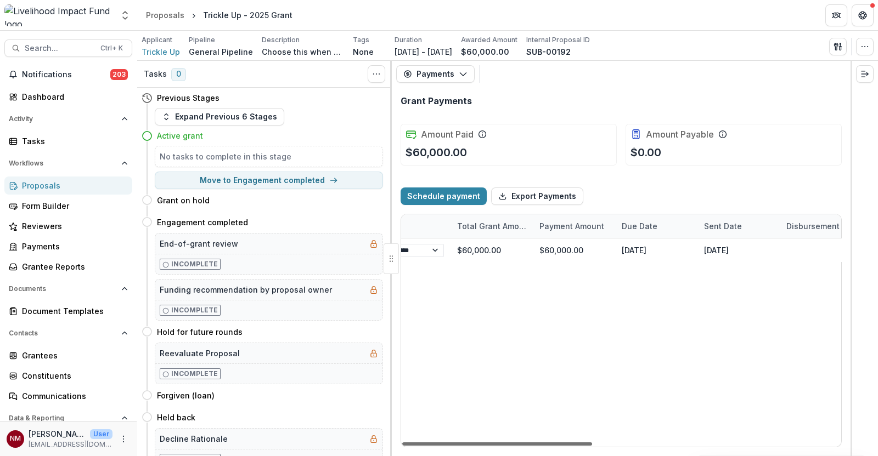
scroll to position [0, 363]
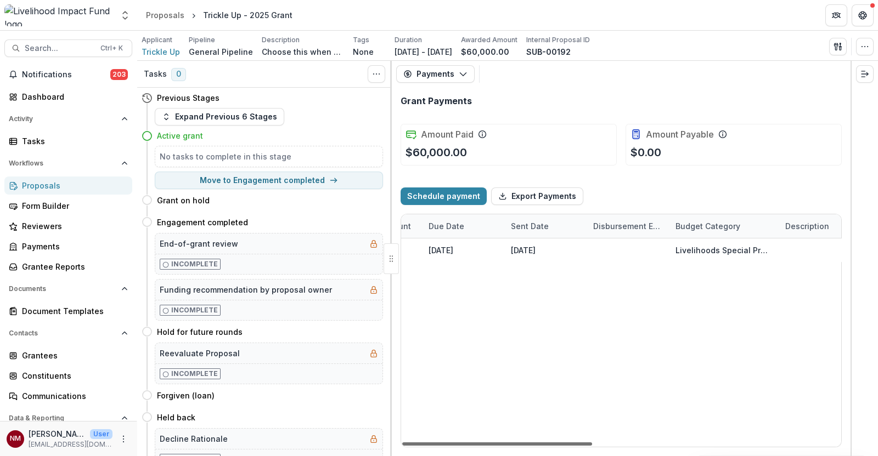
drag, startPoint x: 566, startPoint y: 445, endPoint x: 722, endPoint y: 428, distance: 157.8
click at [592, 443] on div at bounding box center [497, 444] width 190 height 3
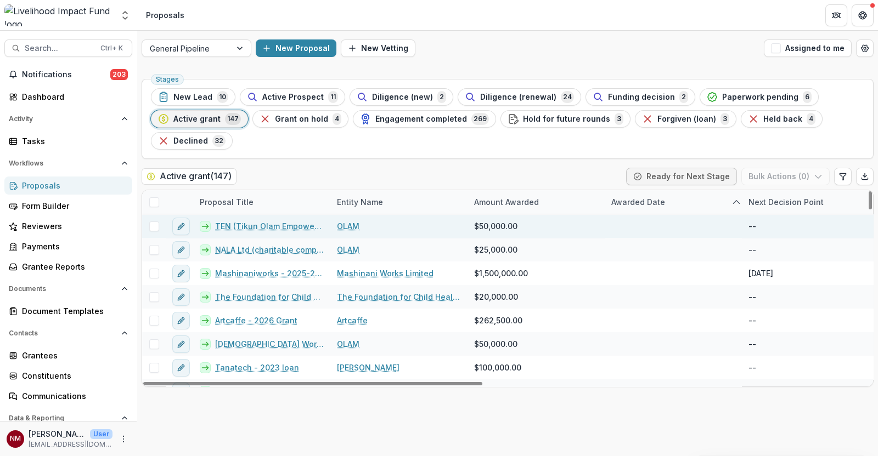
click at [244, 225] on link "TEN (Tikun Olam Empowerment Network) 2025" at bounding box center [269, 227] width 109 height 12
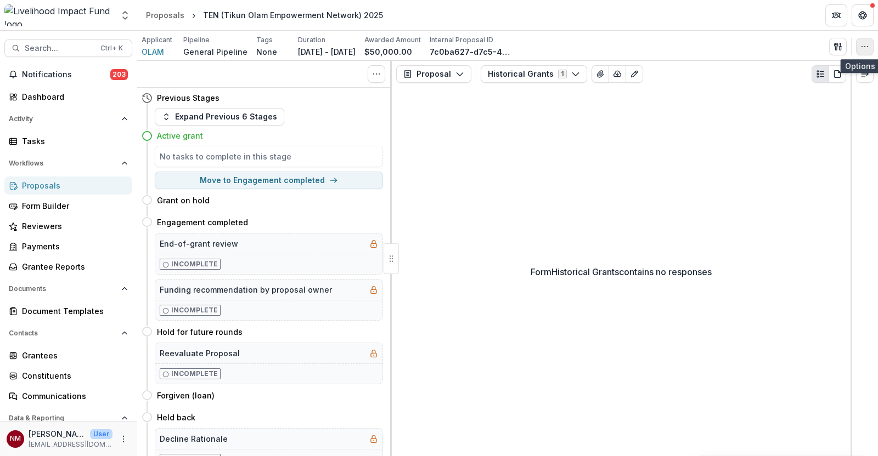
click at [864, 50] on icon "button" at bounding box center [864, 46] width 9 height 9
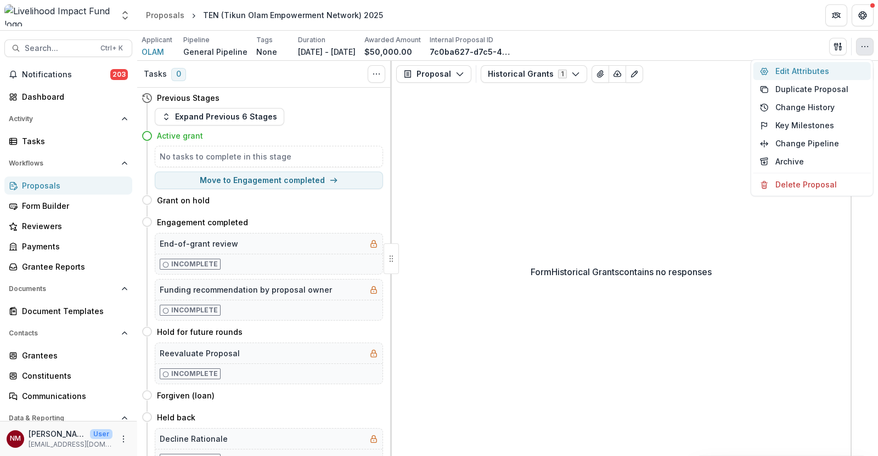
click at [811, 71] on button "Edit Attributes" at bounding box center [811, 71] width 117 height 18
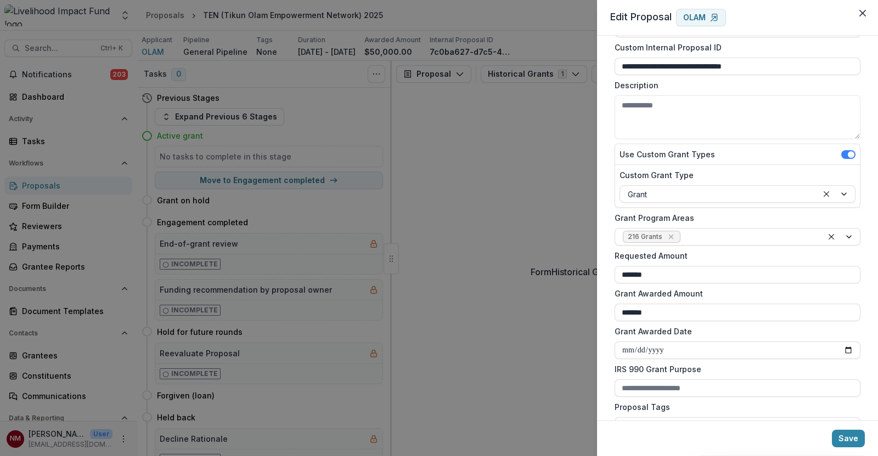
scroll to position [137, 0]
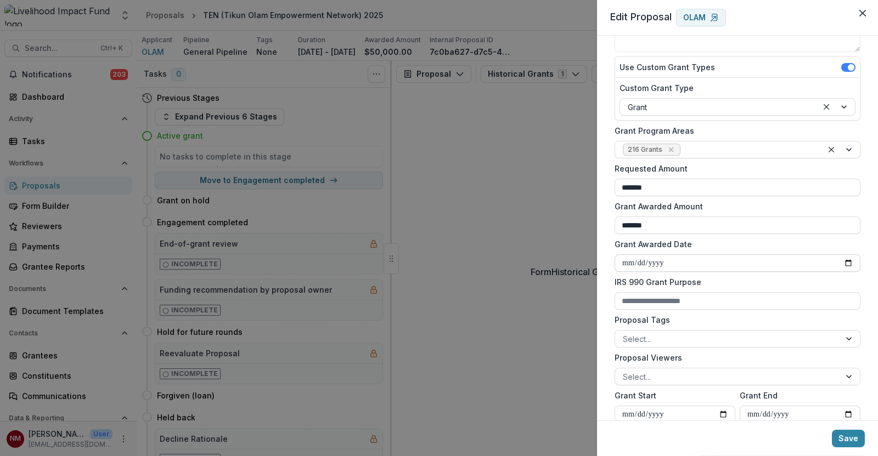
click at [845, 262] on input "Grant Awarded Date" at bounding box center [737, 264] width 246 height 18
type input "**********"
click at [842, 433] on button "Save" at bounding box center [848, 439] width 33 height 18
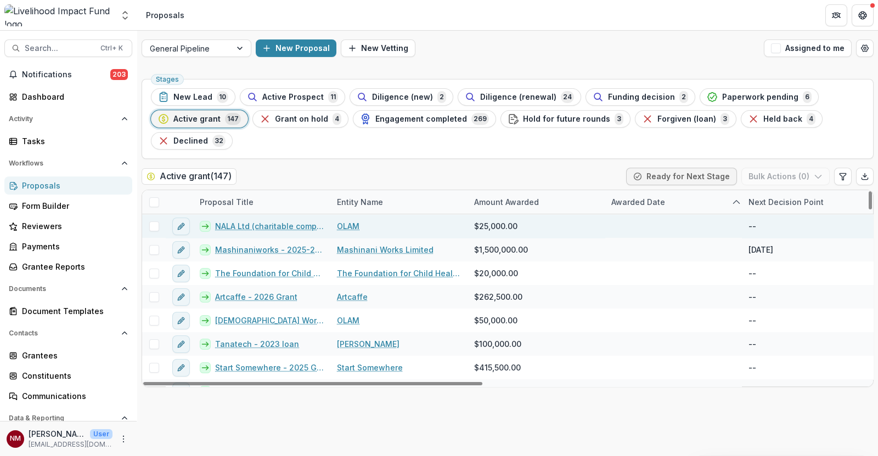
click at [254, 227] on link "NALA Ltd (charitable company) 2025" at bounding box center [269, 227] width 109 height 12
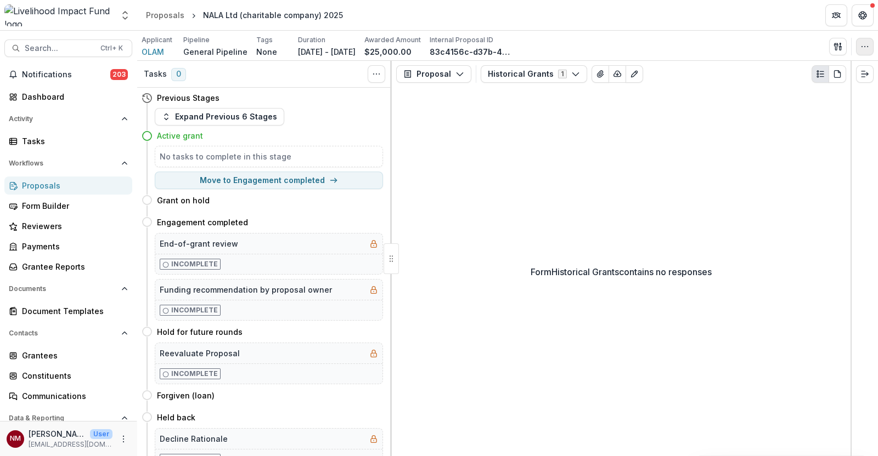
click at [856, 48] on button "button" at bounding box center [865, 47] width 18 height 18
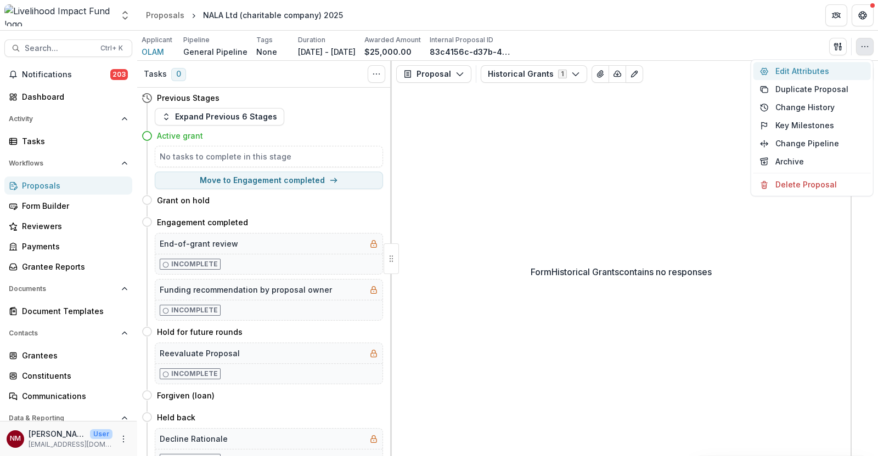
click at [794, 69] on button "Edit Attributes" at bounding box center [811, 71] width 117 height 18
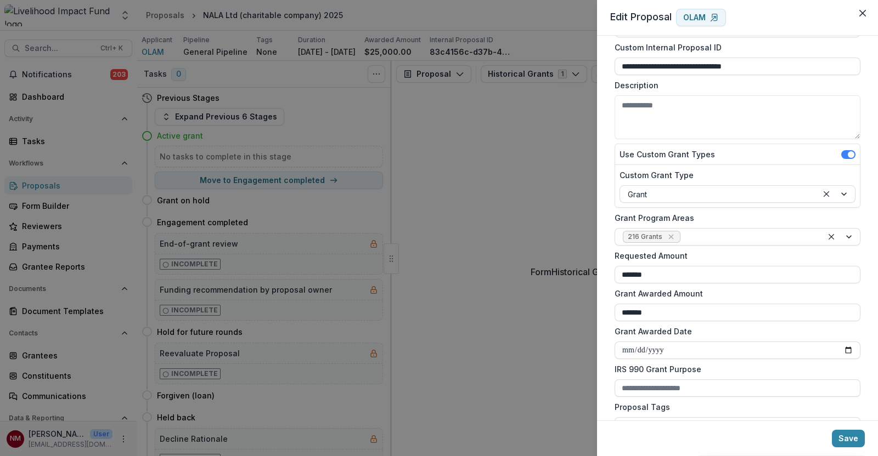
scroll to position [68, 0]
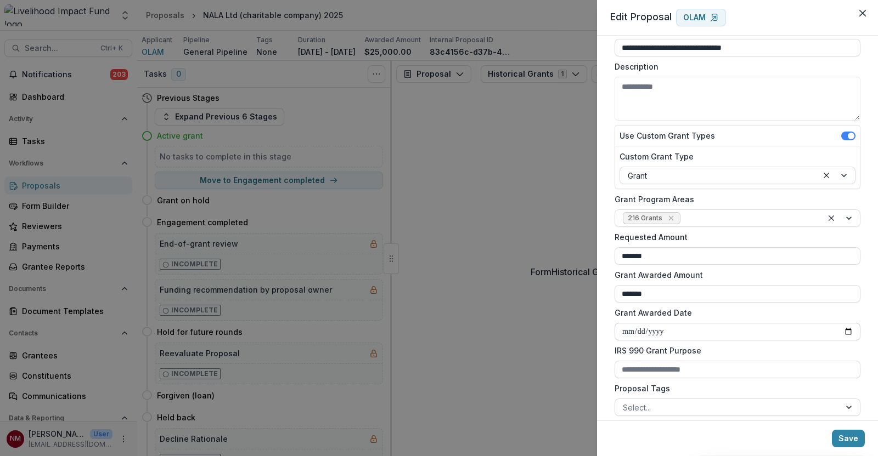
click at [843, 334] on input "Grant Awarded Date" at bounding box center [737, 332] width 246 height 18
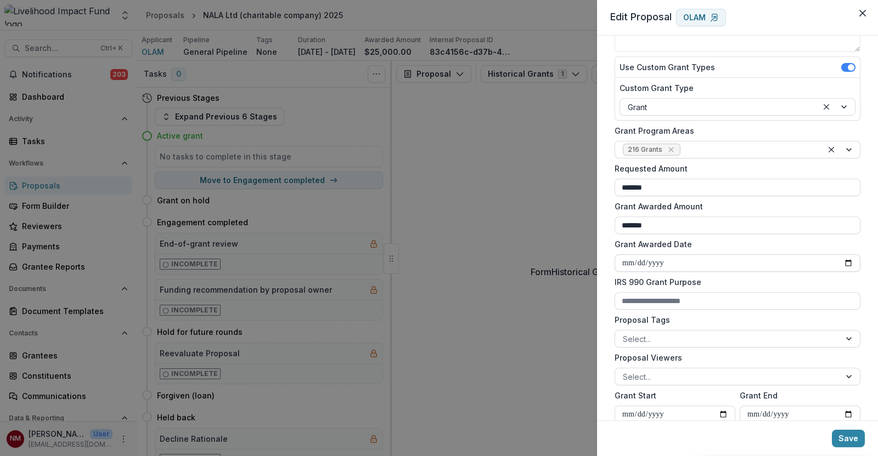
click at [842, 264] on input "Grant Awarded Date" at bounding box center [737, 264] width 246 height 18
type input "**********"
click at [850, 437] on button "Save" at bounding box center [848, 439] width 33 height 18
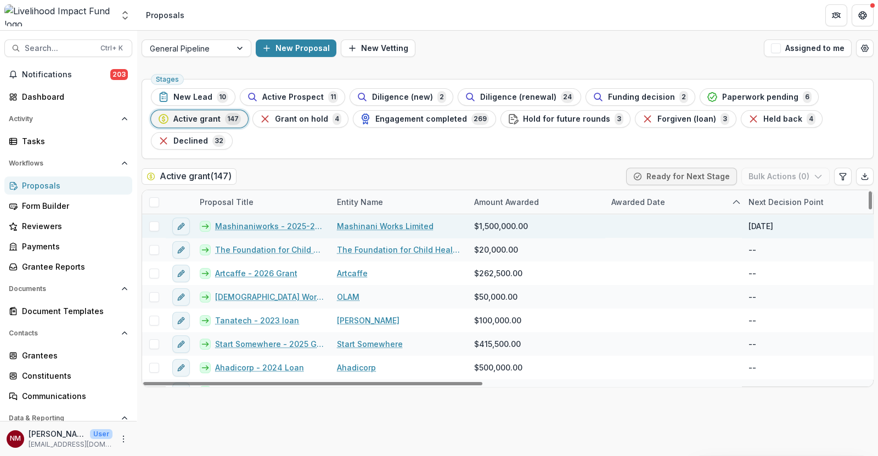
click at [272, 229] on link "Mashinaniworks - 2025-27 Grant" at bounding box center [269, 227] width 109 height 12
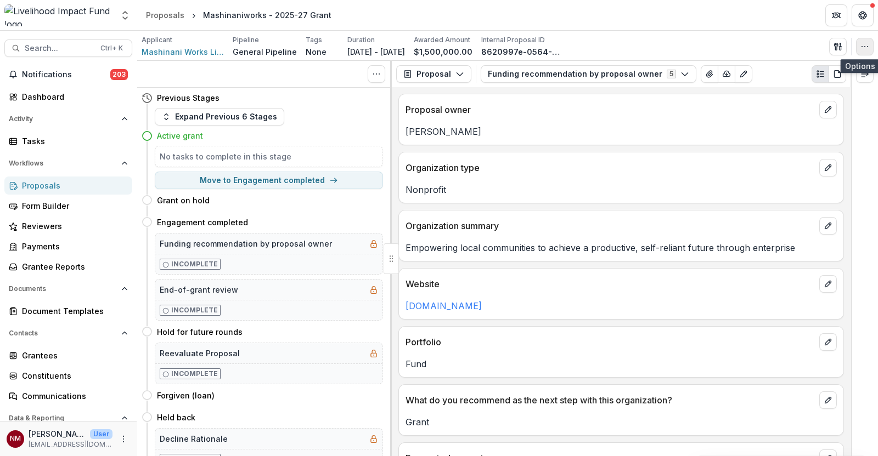
click at [866, 45] on icon "button" at bounding box center [864, 46] width 9 height 9
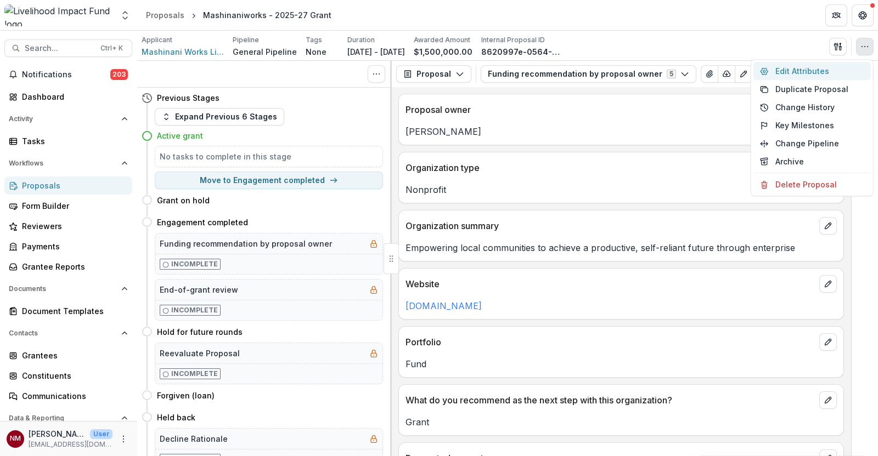
click at [812, 75] on button "Edit Attributes" at bounding box center [811, 71] width 117 height 18
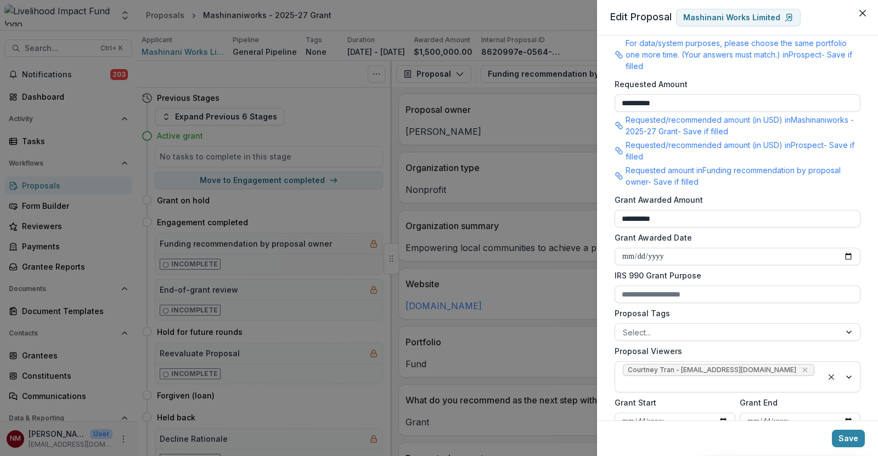
scroll to position [343, 0]
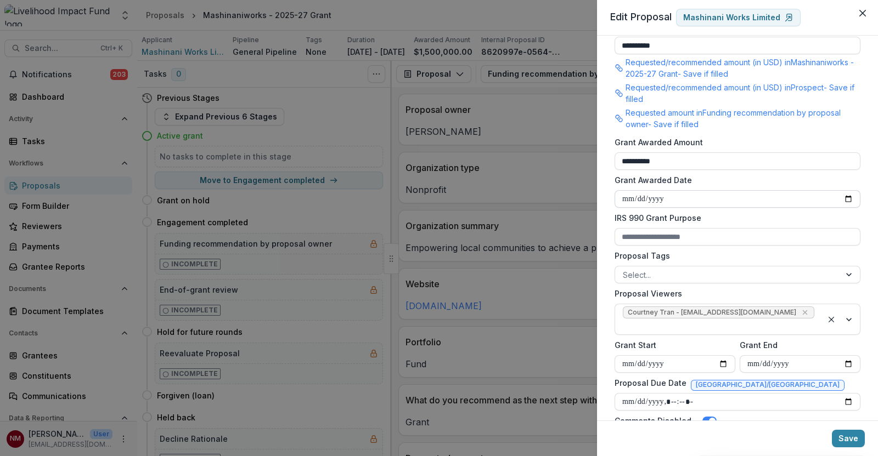
click at [845, 201] on input "Grant Awarded Date" at bounding box center [737, 199] width 246 height 18
type input "**********"
click at [849, 438] on button "Save" at bounding box center [848, 439] width 33 height 18
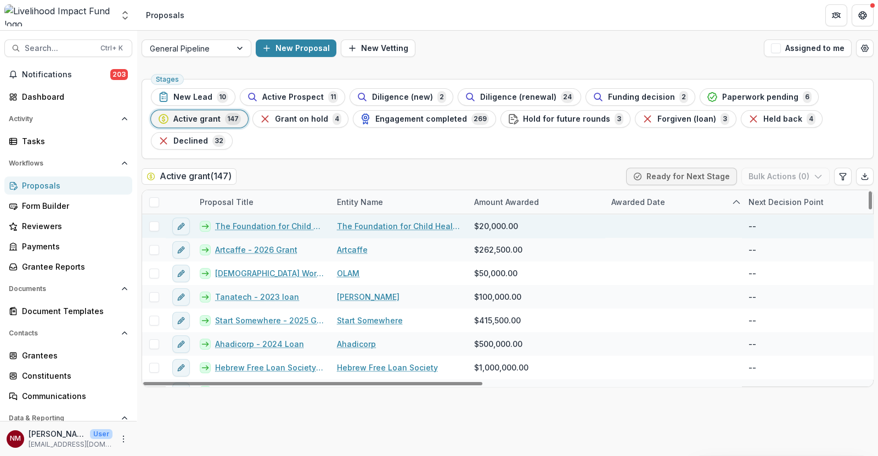
click at [247, 227] on link "The Foundation for Child Health and Mental Health in [GEOGRAPHIC_DATA] and [GEO…" at bounding box center [269, 227] width 109 height 12
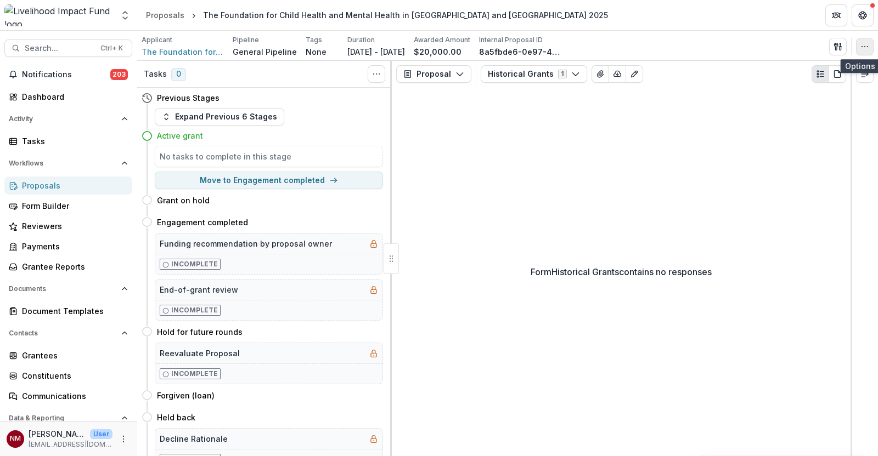
click at [863, 48] on icon "button" at bounding box center [864, 46] width 9 height 9
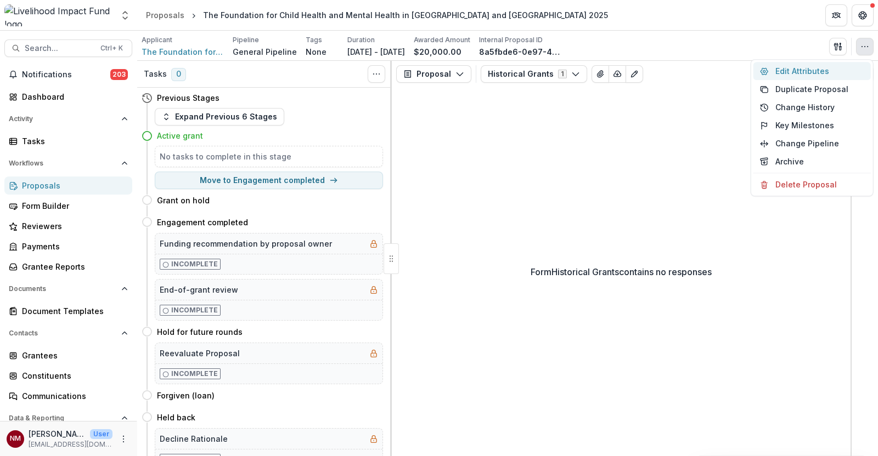
click at [794, 71] on button "Edit Attributes" at bounding box center [811, 71] width 117 height 18
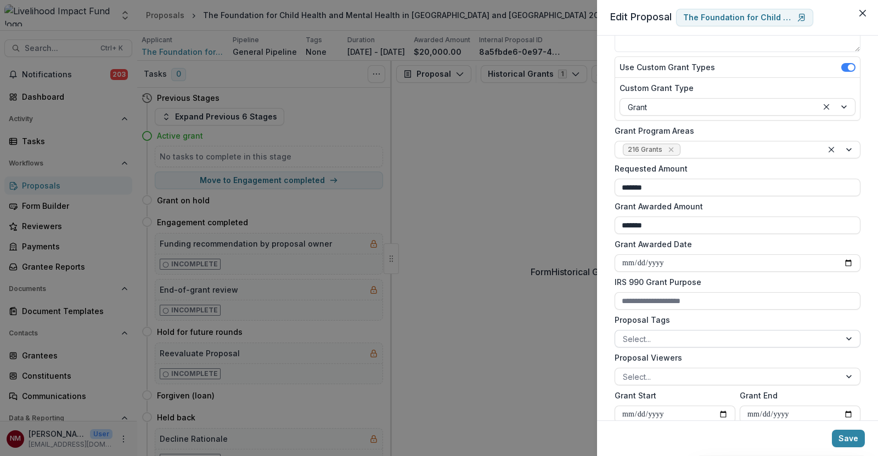
scroll to position [206, 0]
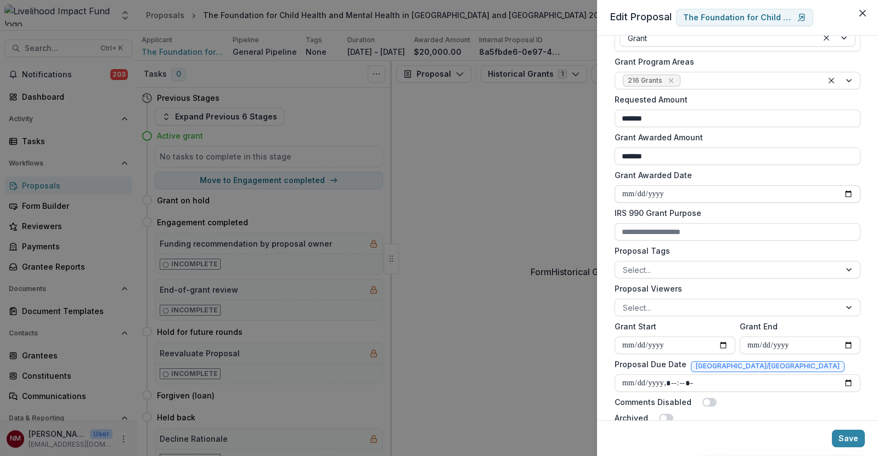
click at [847, 192] on input "Grant Awarded Date" at bounding box center [737, 194] width 246 height 18
type input "**********"
click at [833, 434] on button "Save" at bounding box center [848, 439] width 33 height 18
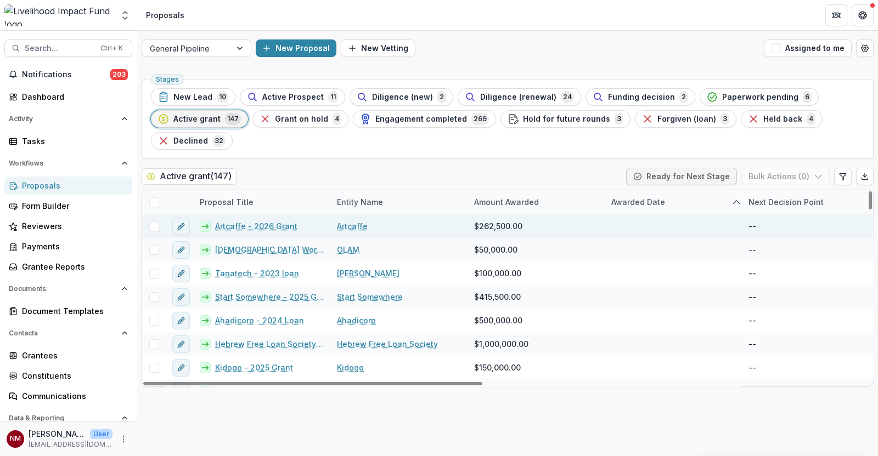
click at [246, 225] on link "Artcaffe - 2026 Grant" at bounding box center [256, 227] width 82 height 12
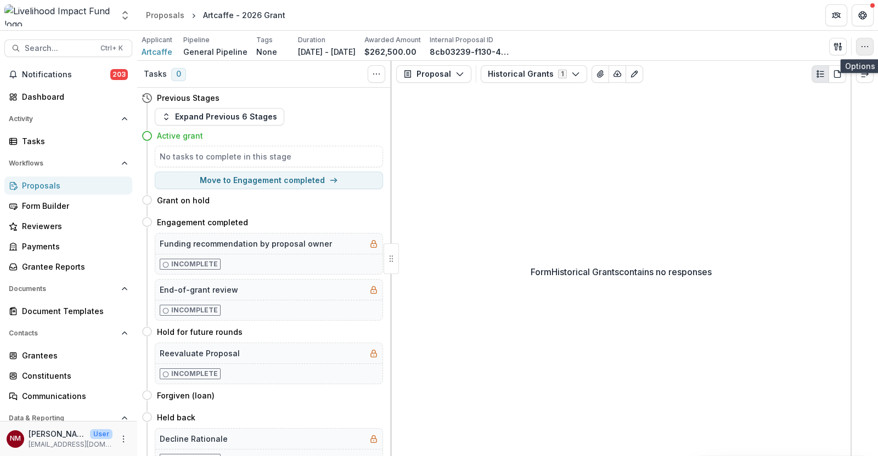
click at [865, 46] on icon "button" at bounding box center [864, 46] width 9 height 9
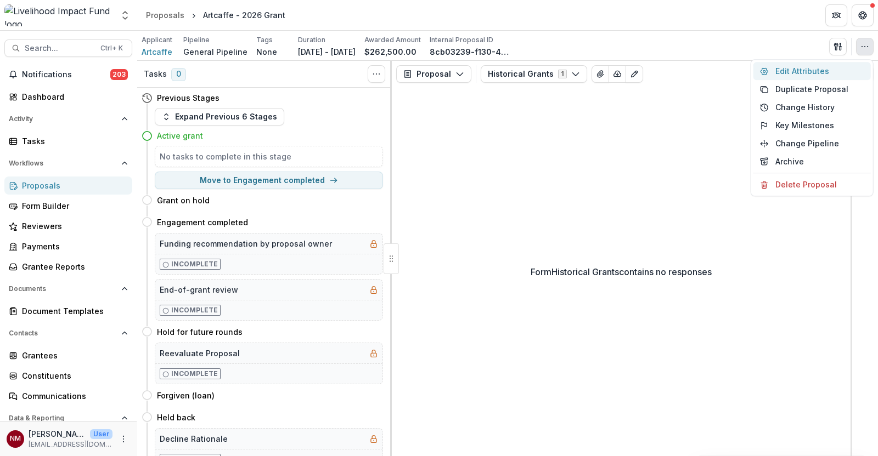
click at [796, 68] on button "Edit Attributes" at bounding box center [811, 71] width 117 height 18
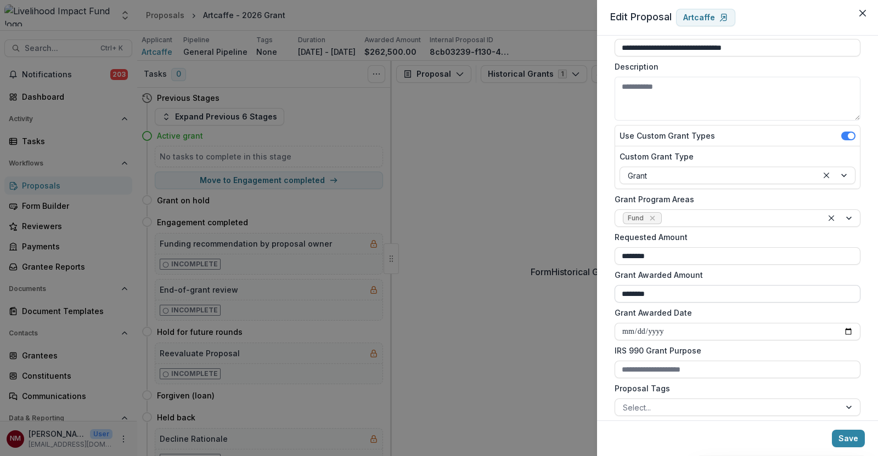
scroll to position [137, 0]
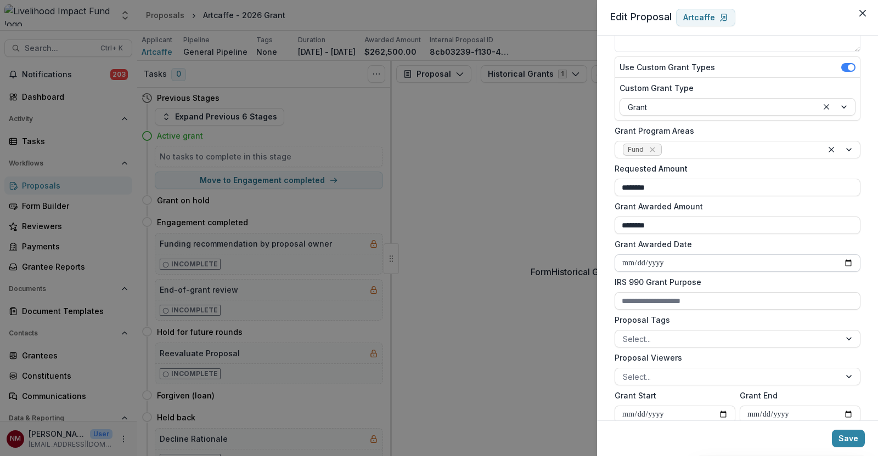
click at [844, 262] on input "Grant Awarded Date" at bounding box center [737, 264] width 246 height 18
type input "**********"
click at [852, 440] on button "Save" at bounding box center [848, 439] width 33 height 18
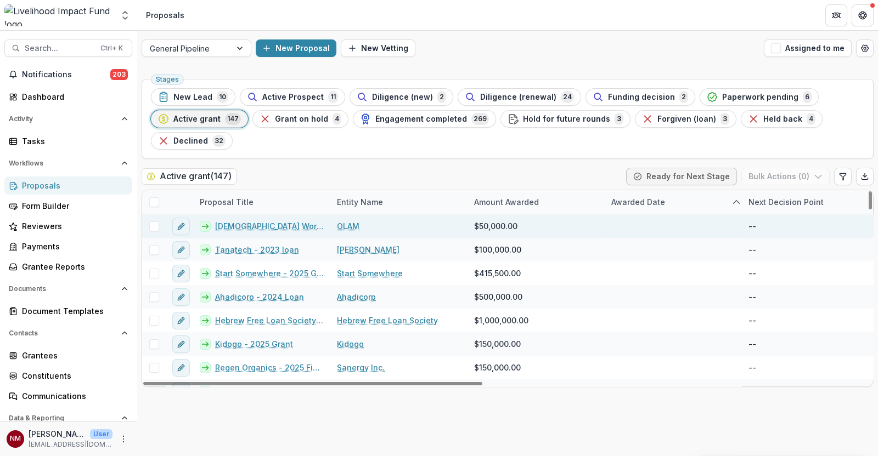
click at [236, 228] on link "[DEMOGRAPHIC_DATA] World Watch 2025" at bounding box center [269, 227] width 109 height 12
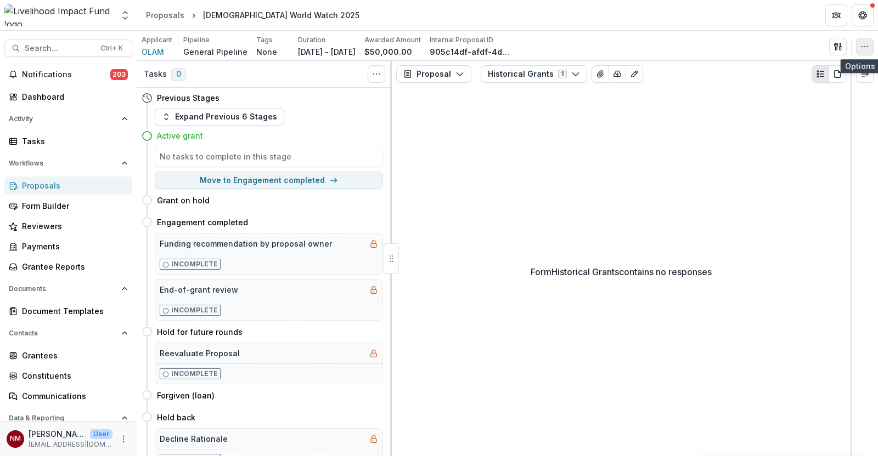
click at [864, 42] on icon "button" at bounding box center [864, 46] width 9 height 9
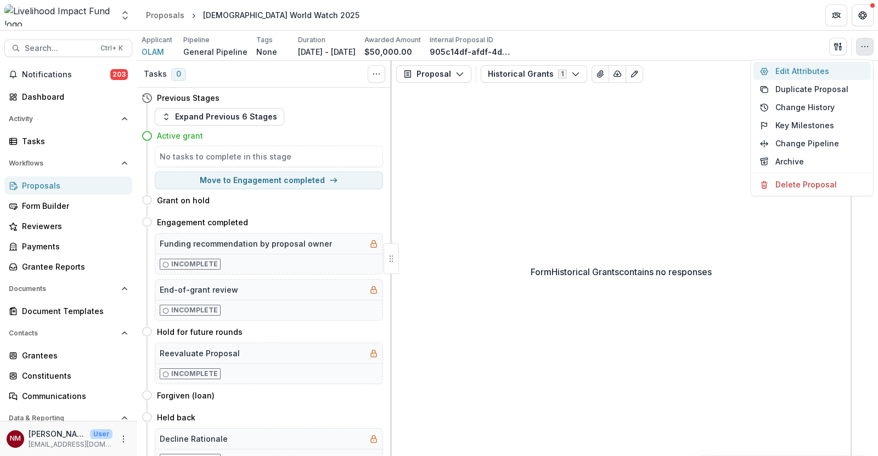
click at [796, 70] on button "Edit Attributes" at bounding box center [811, 71] width 117 height 18
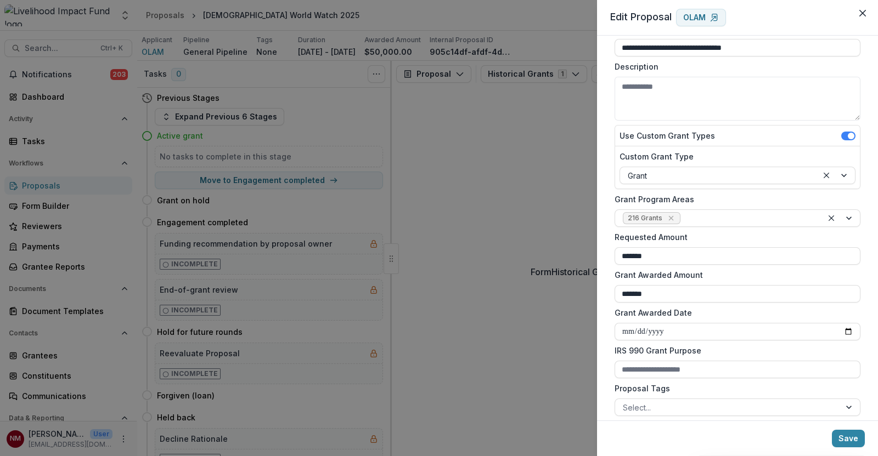
scroll to position [137, 0]
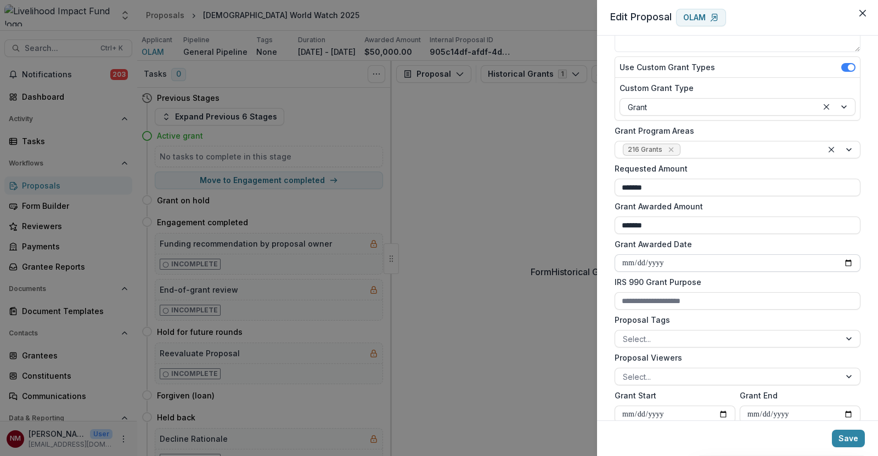
click at [843, 263] on input "Grant Awarded Date" at bounding box center [737, 264] width 246 height 18
type input "**********"
click at [844, 437] on button "Save" at bounding box center [848, 439] width 33 height 18
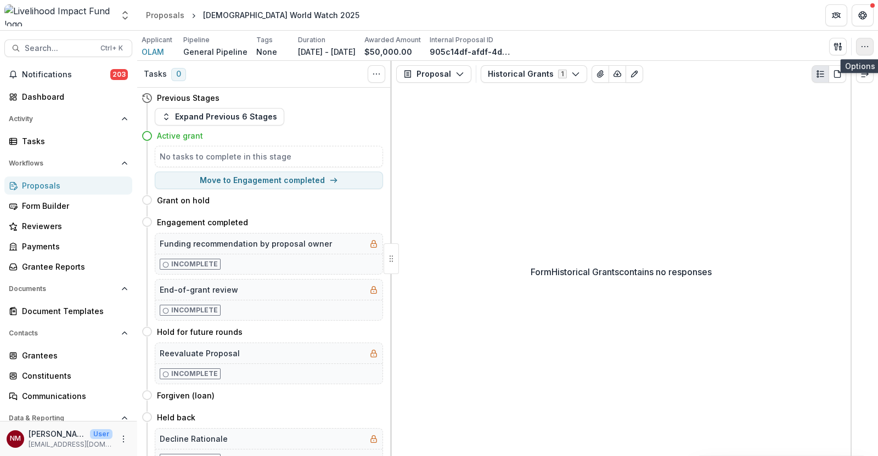
click at [861, 49] on icon "button" at bounding box center [864, 46] width 9 height 9
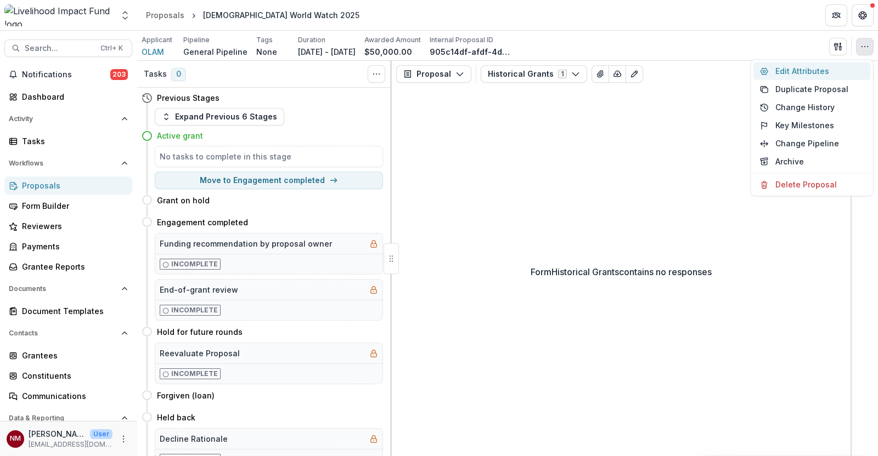
click at [789, 69] on button "Edit Attributes" at bounding box center [811, 71] width 117 height 18
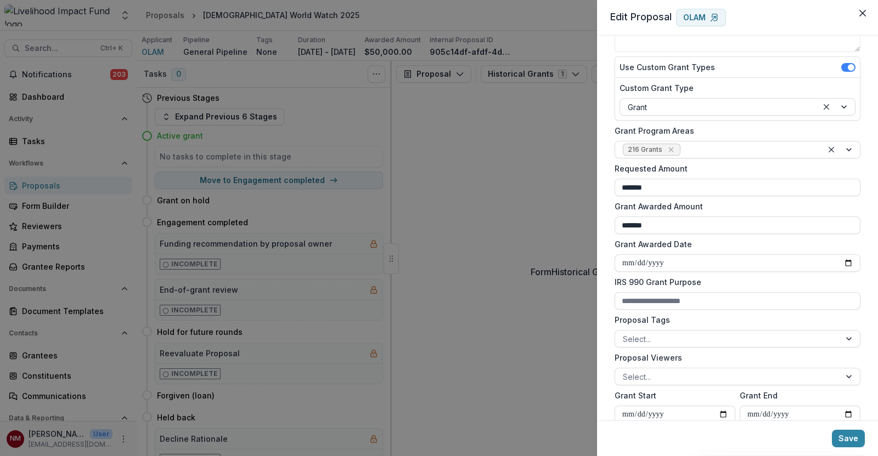
click at [505, 395] on div "**********" at bounding box center [439, 228] width 878 height 456
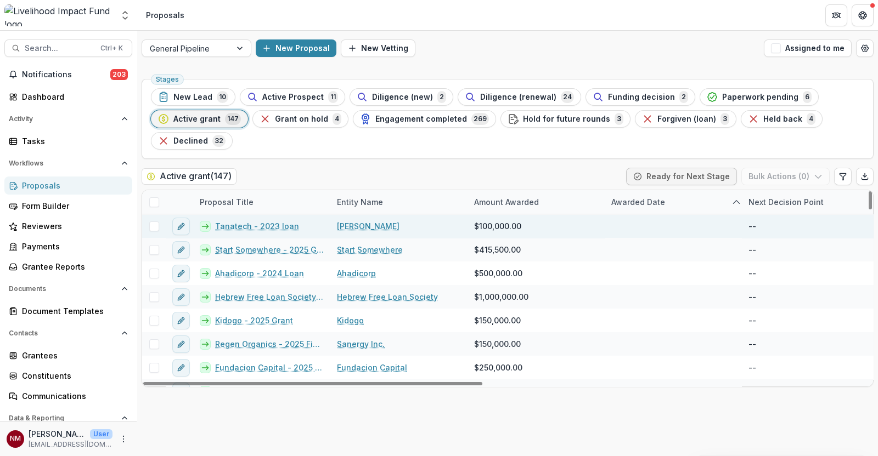
click at [228, 227] on link "Tanatech - 2023 loan" at bounding box center [257, 227] width 84 height 12
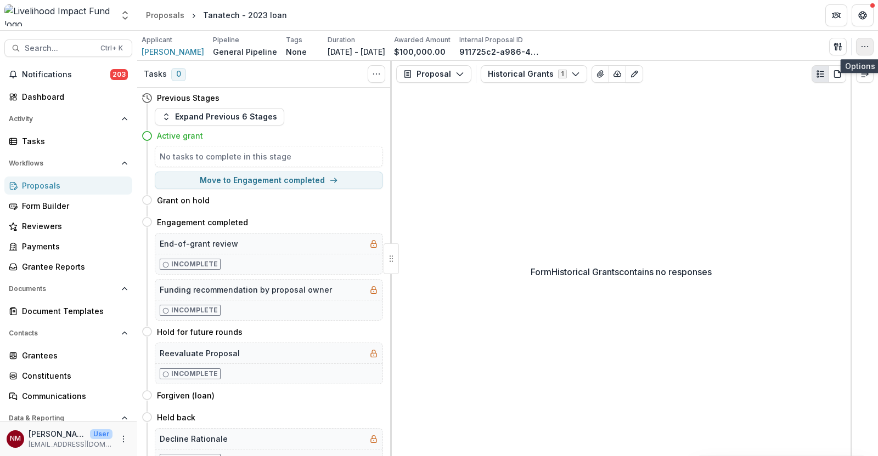
click at [862, 48] on icon "button" at bounding box center [864, 46] width 9 height 9
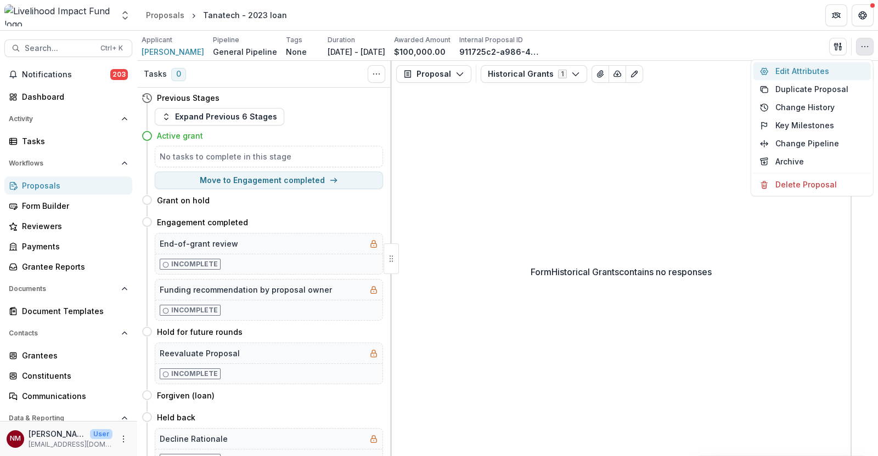
click at [826, 66] on button "Edit Attributes" at bounding box center [811, 71] width 117 height 18
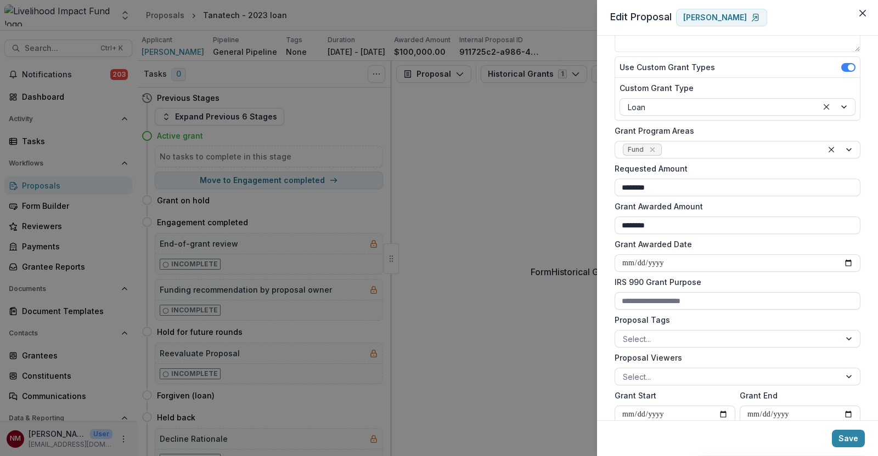
scroll to position [206, 0]
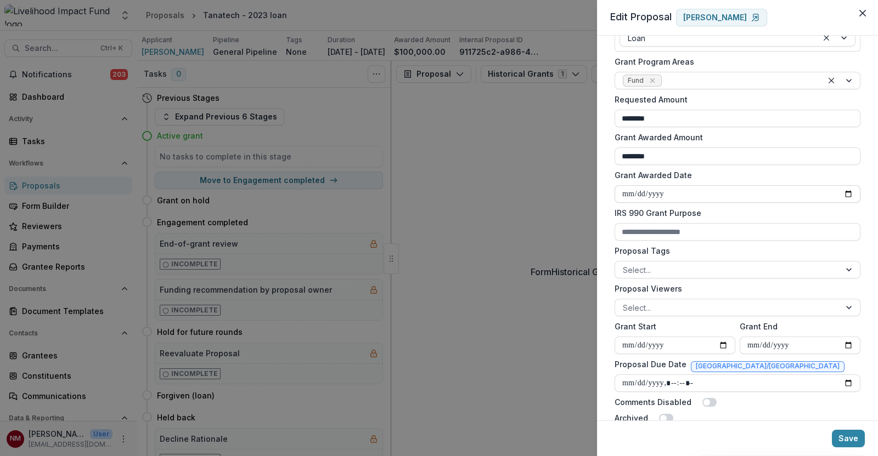
click at [844, 195] on input "Grant Awarded Date" at bounding box center [737, 194] width 246 height 18
type input "**********"
click at [843, 439] on button "Save" at bounding box center [848, 439] width 33 height 18
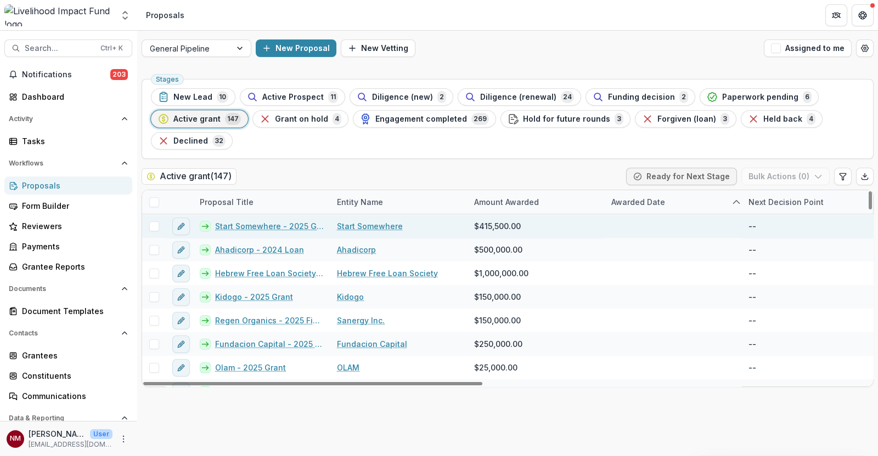
click at [258, 225] on link "Start Somewhere - 2025 Grant - TwistBlock Automation Tool" at bounding box center [269, 227] width 109 height 12
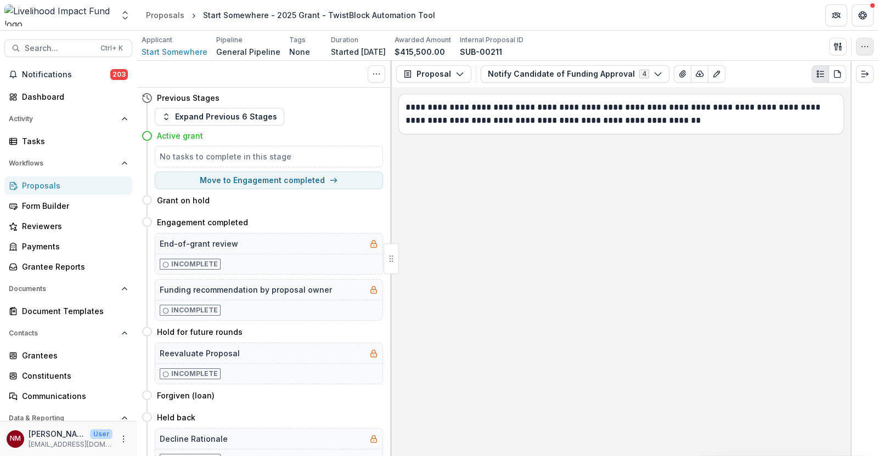
click at [869, 42] on button "button" at bounding box center [865, 47] width 18 height 18
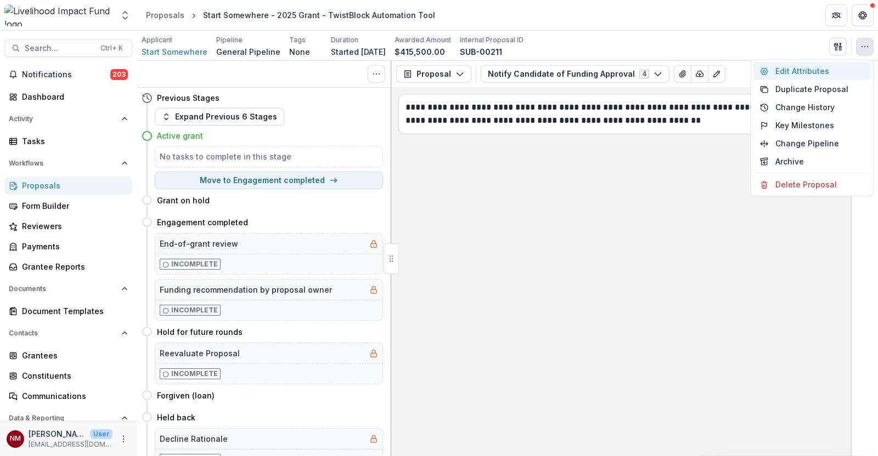
click at [785, 75] on button "Edit Attributes" at bounding box center [811, 71] width 117 height 18
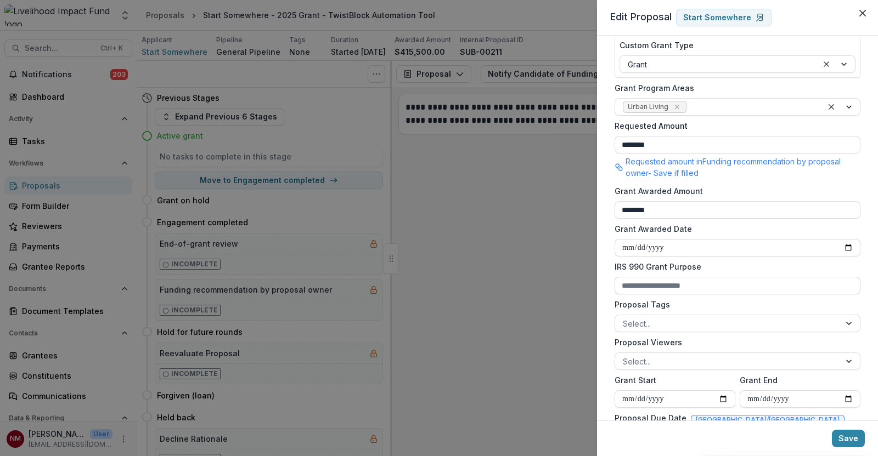
scroll to position [206, 0]
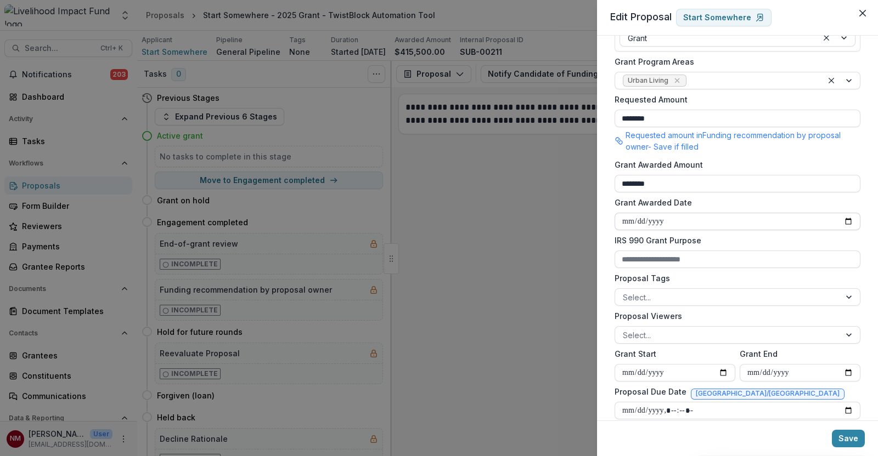
click at [842, 217] on input "Grant Awarded Date" at bounding box center [737, 222] width 246 height 18
type input "**********"
click at [845, 374] on input "Grant End" at bounding box center [799, 373] width 121 height 18
type input "**********"
click at [842, 440] on button "Save" at bounding box center [848, 439] width 33 height 18
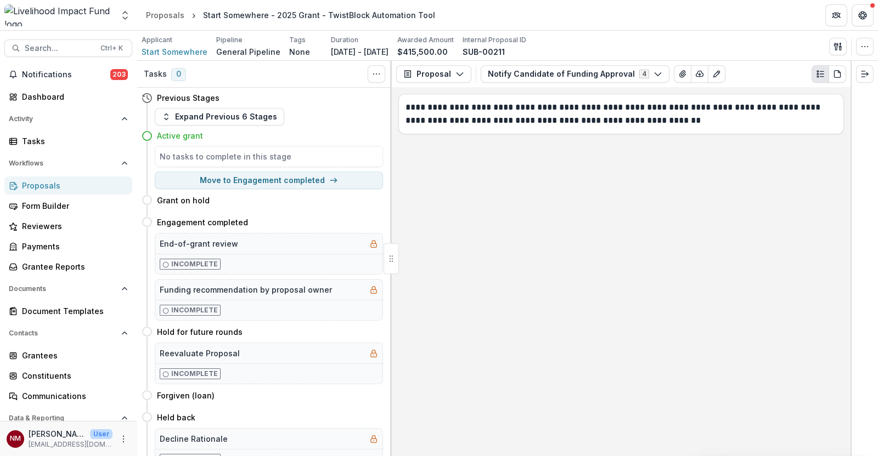
click at [863, 36] on div "Applicant Start Somewhere Pipeline General Pipeline Tags None All tags Duration…" at bounding box center [508, 46] width 732 height 22
click at [862, 49] on icon "button" at bounding box center [864, 46] width 9 height 9
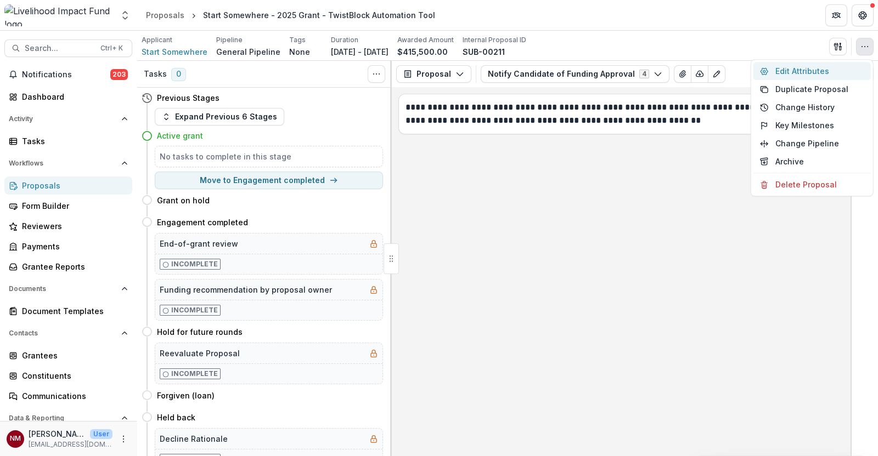
click at [826, 72] on button "Edit Attributes" at bounding box center [811, 71] width 117 height 18
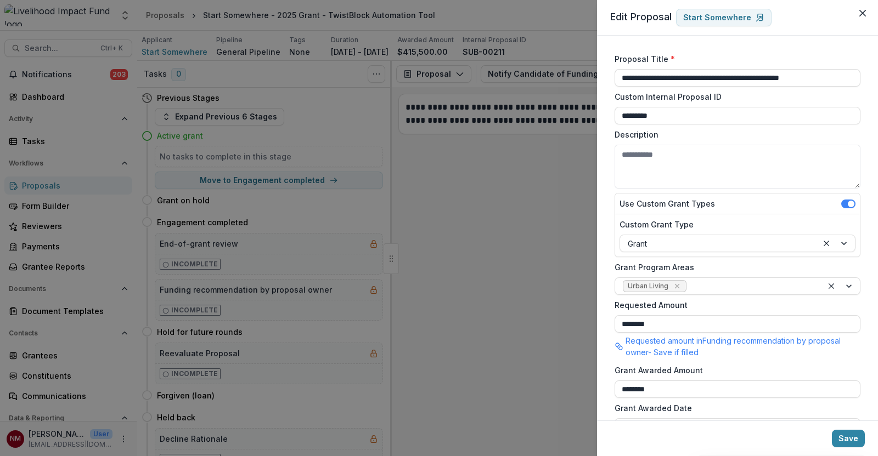
click at [66, 52] on div "**********" at bounding box center [439, 228] width 878 height 456
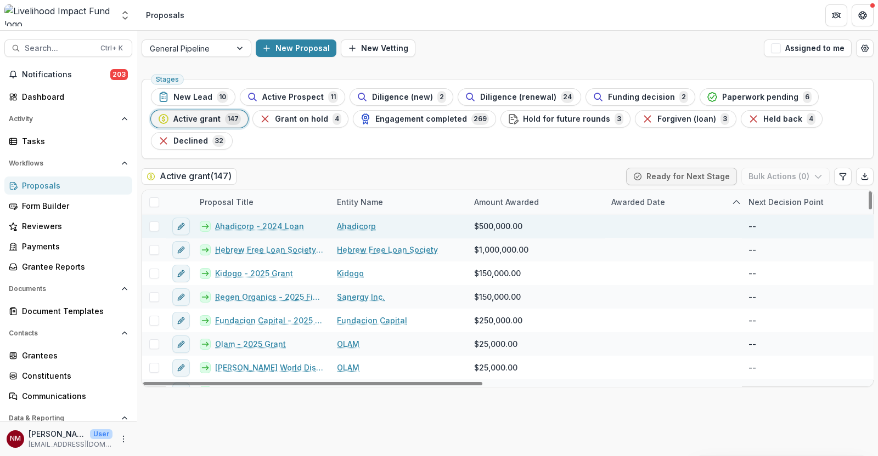
click at [244, 224] on link "Ahadicorp - 2024 Loan" at bounding box center [259, 227] width 89 height 12
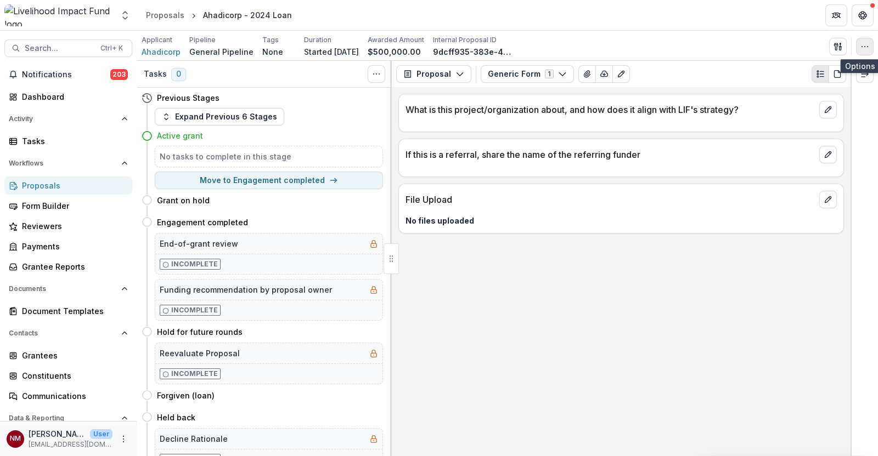
click at [861, 49] on icon "button" at bounding box center [864, 46] width 9 height 9
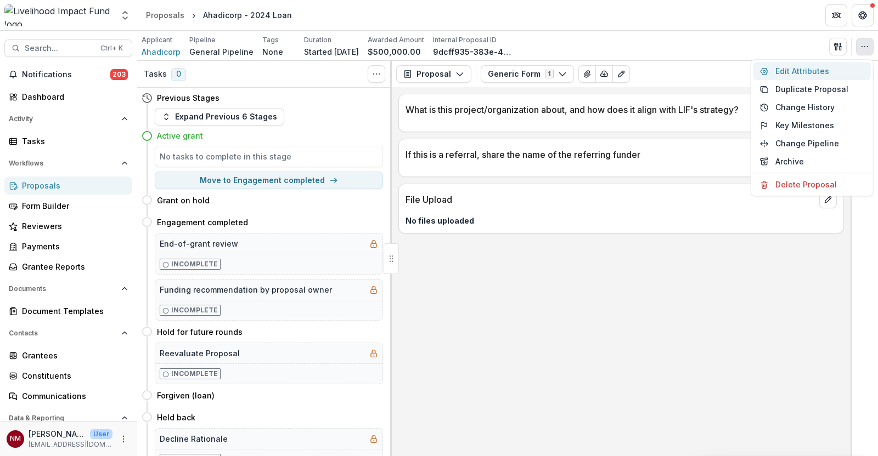
click at [790, 72] on button "Edit Attributes" at bounding box center [811, 71] width 117 height 18
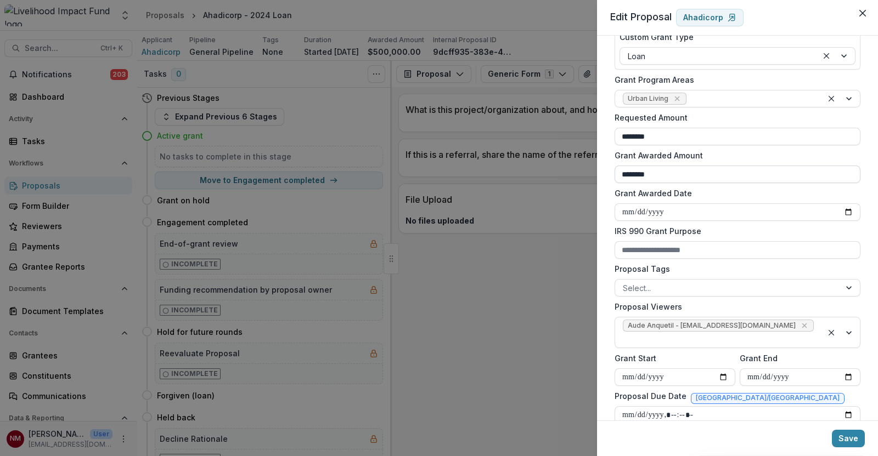
scroll to position [206, 0]
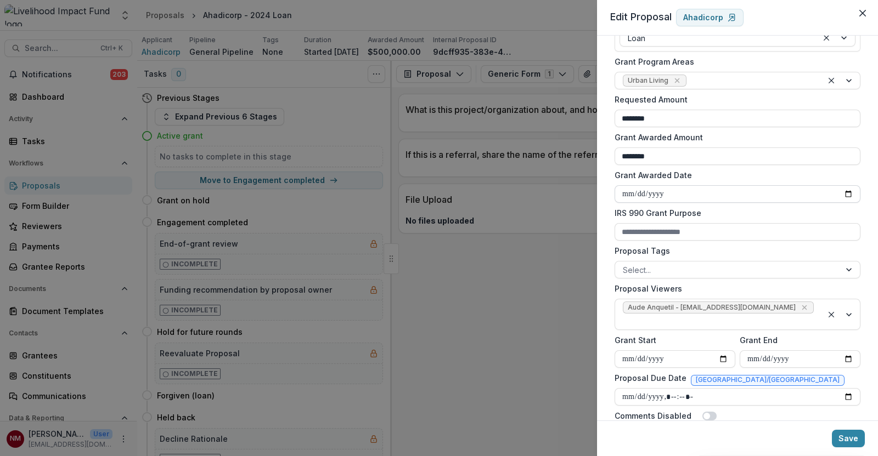
click at [849, 191] on input "Grant Awarded Date" at bounding box center [737, 194] width 246 height 18
click at [796, 212] on label "IRS 990 Grant Purpose" at bounding box center [733, 213] width 239 height 12
click at [796, 223] on input "IRS 990 Grant Purpose" at bounding box center [737, 232] width 246 height 18
click at [841, 196] on input "**********" at bounding box center [737, 194] width 246 height 18
type input "**********"
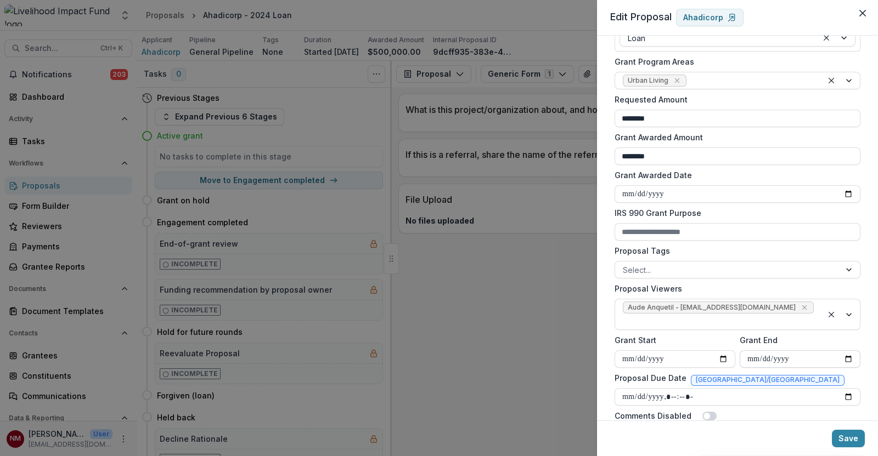
scroll to position [274, 0]
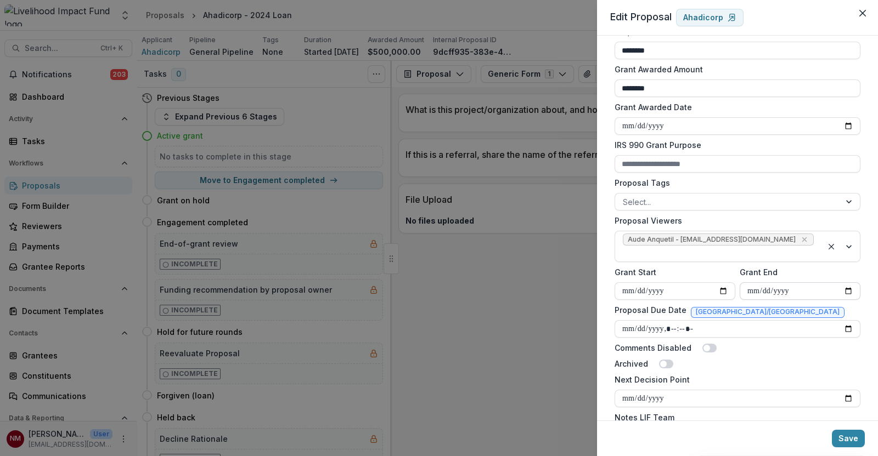
click at [845, 282] on input "Grant End" at bounding box center [799, 291] width 121 height 18
type input "**********"
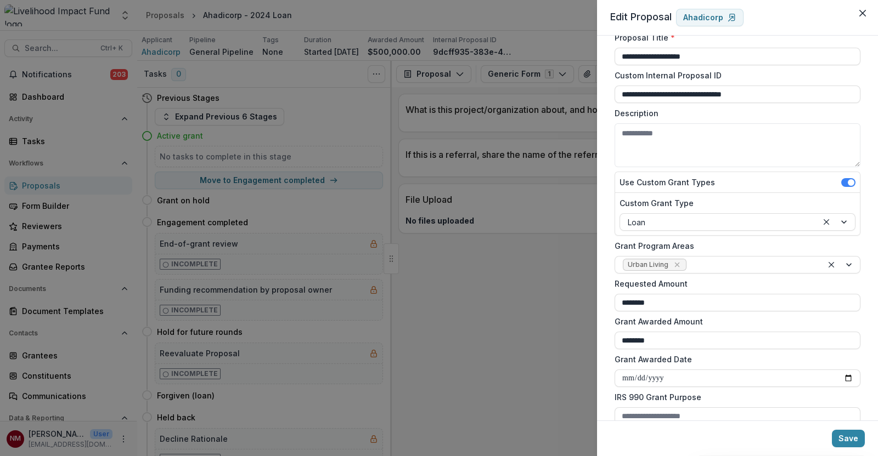
scroll to position [68, 0]
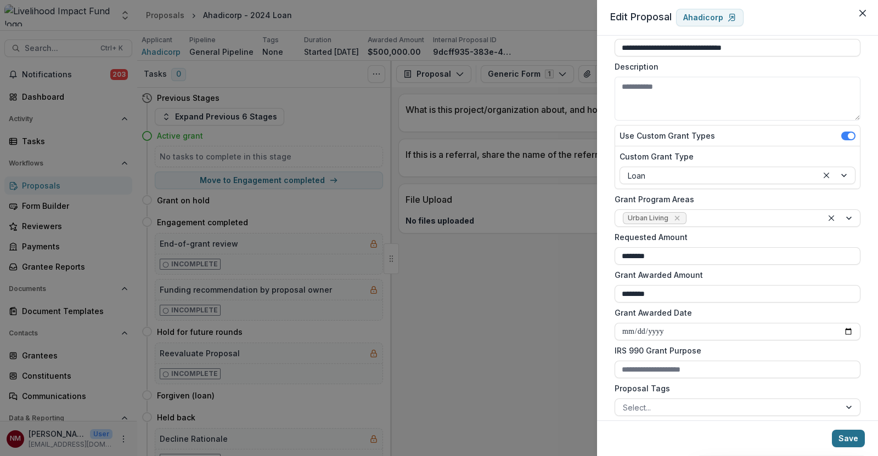
click at [853, 444] on button "Save" at bounding box center [848, 439] width 33 height 18
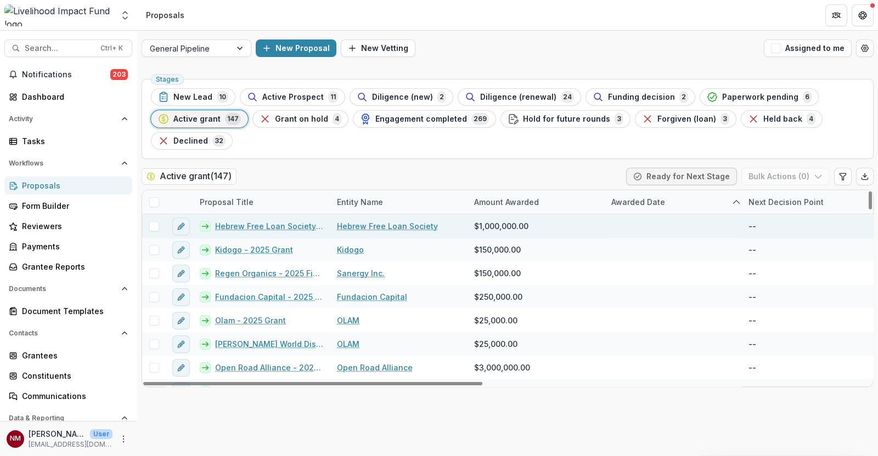
click at [243, 227] on link "Hebrew Free Loan Society - 2022 Loan" at bounding box center [269, 227] width 109 height 12
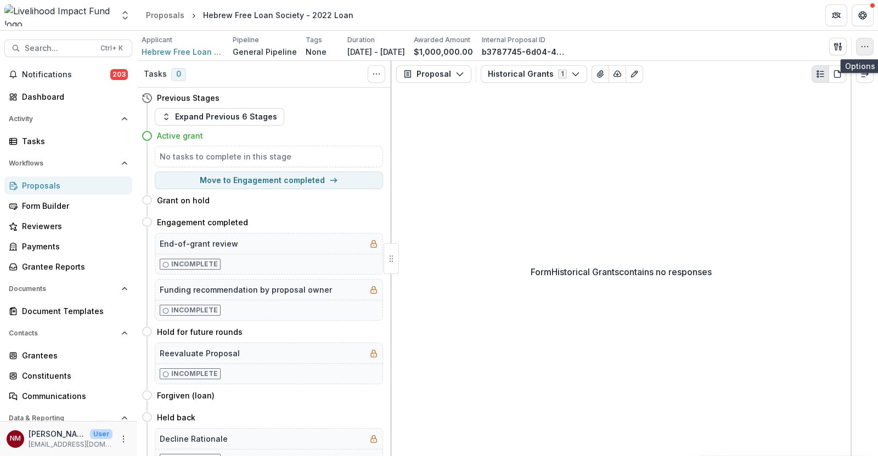
click at [860, 46] on icon "button" at bounding box center [864, 46] width 9 height 9
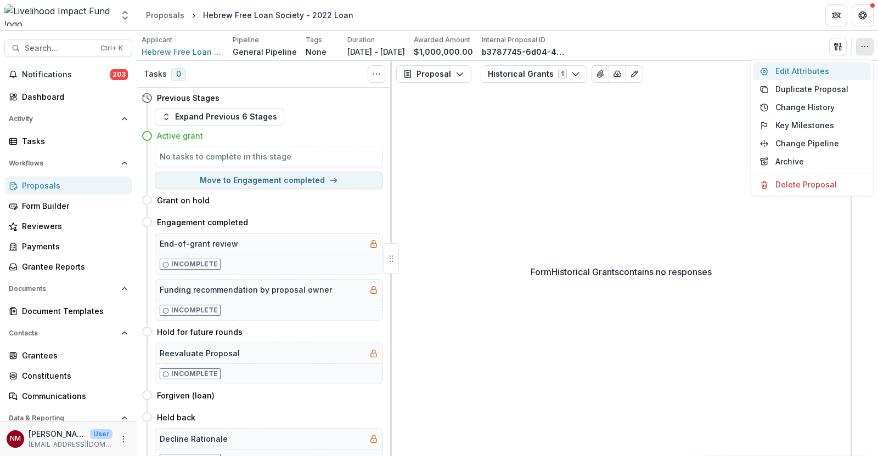
click at [793, 71] on button "Edit Attributes" at bounding box center [811, 71] width 117 height 18
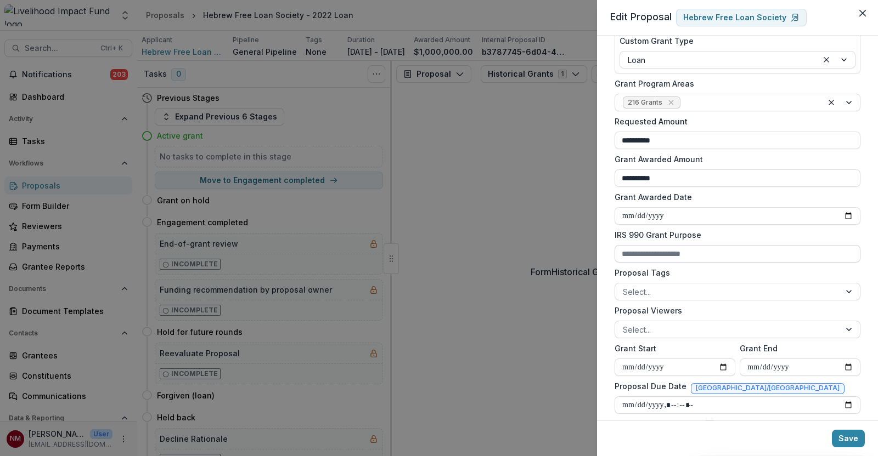
scroll to position [206, 0]
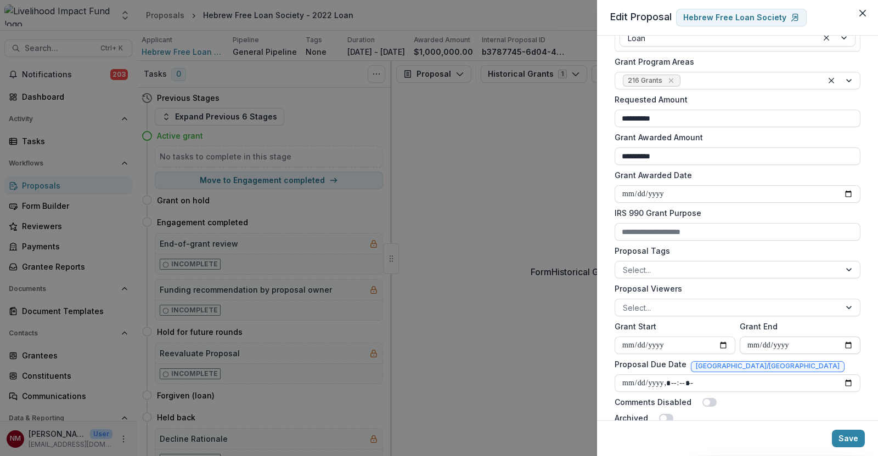
click at [845, 341] on input "**********" at bounding box center [799, 346] width 121 height 18
type input "**********"
click at [843, 193] on input "Grant Awarded Date" at bounding box center [737, 194] width 246 height 18
type input "**********"
click at [844, 432] on button "Save" at bounding box center [848, 439] width 33 height 18
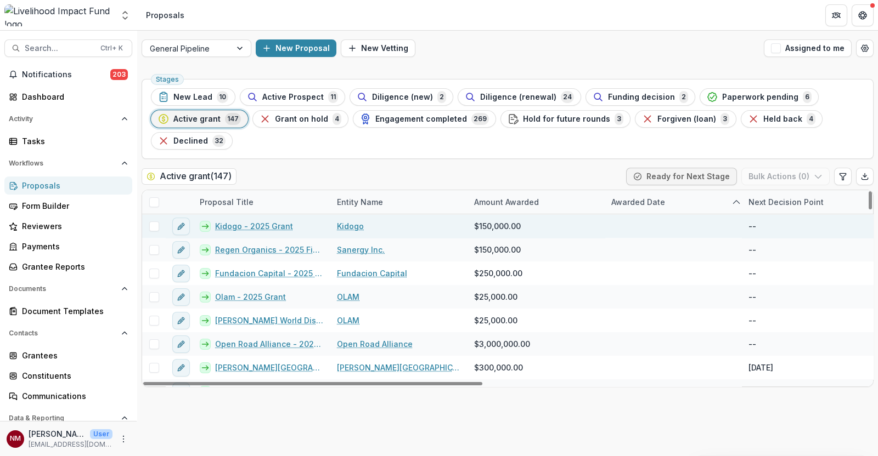
click at [236, 227] on link "Kidogo - 2025 Grant" at bounding box center [254, 227] width 78 height 12
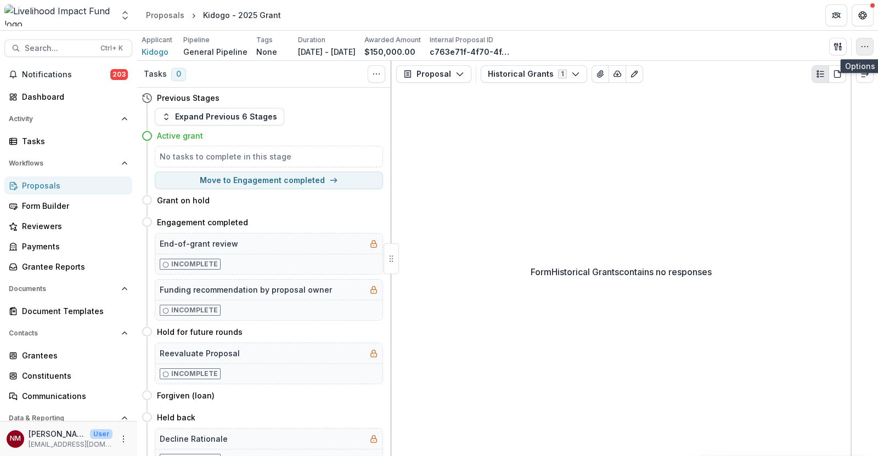
click at [871, 44] on button "button" at bounding box center [865, 47] width 18 height 18
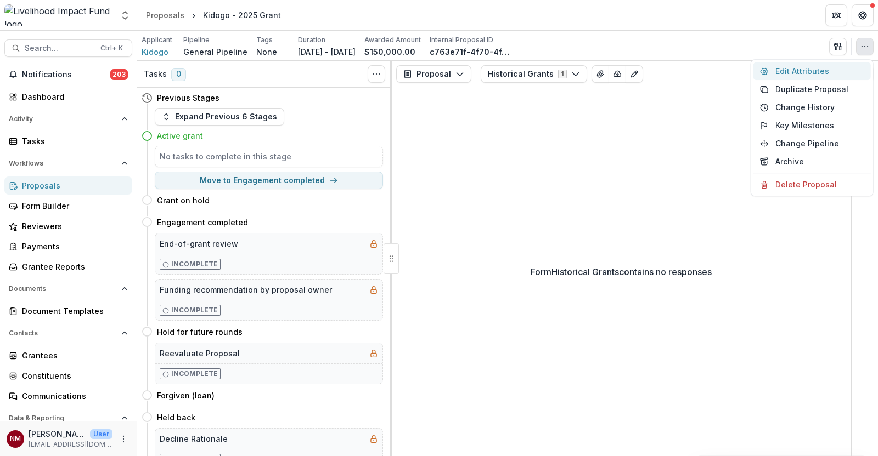
click at [812, 71] on button "Edit Attributes" at bounding box center [811, 71] width 117 height 18
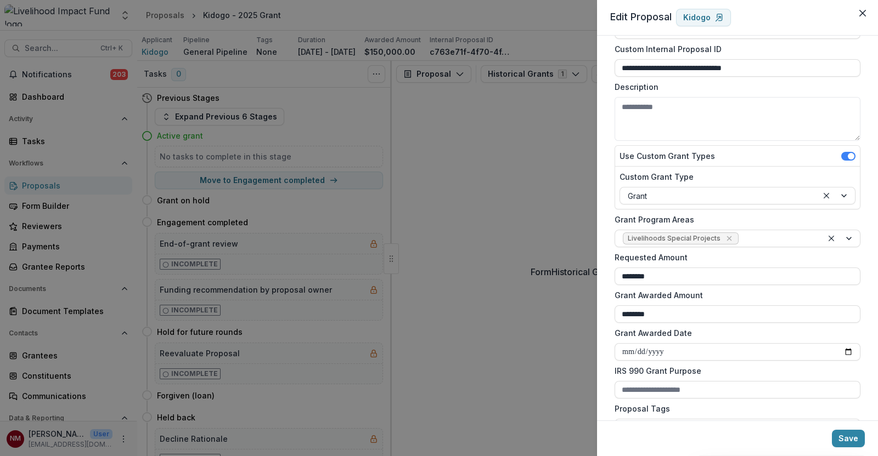
scroll to position [137, 0]
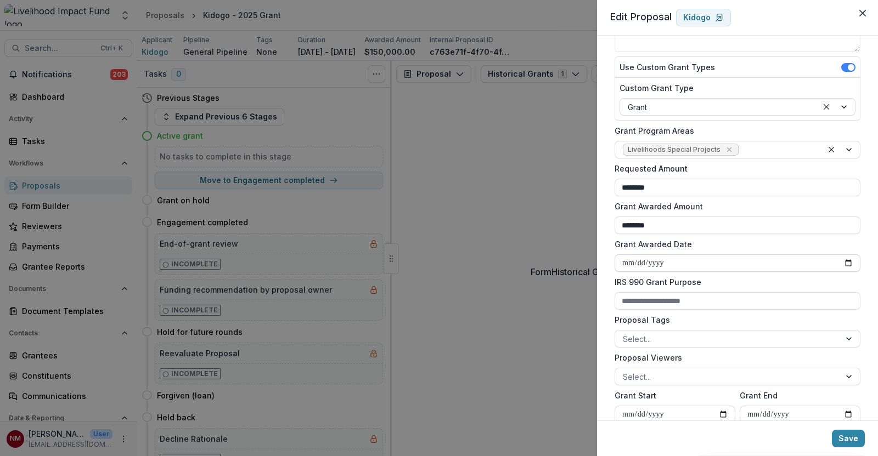
click at [845, 262] on input "Grant Awarded Date" at bounding box center [737, 264] width 246 height 18
type input "**********"
click at [837, 439] on button "Save" at bounding box center [848, 439] width 33 height 18
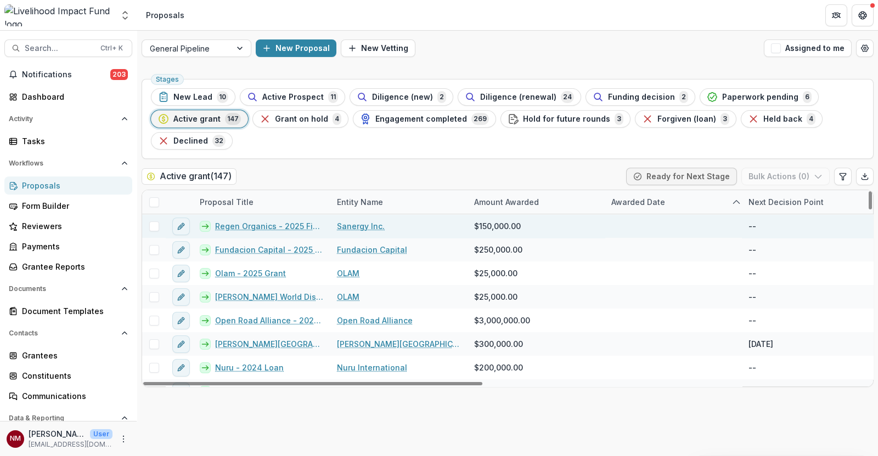
click at [274, 227] on link "Regen Organics - 2025 Fiscal Sponsorship Pilot House" at bounding box center [269, 227] width 109 height 12
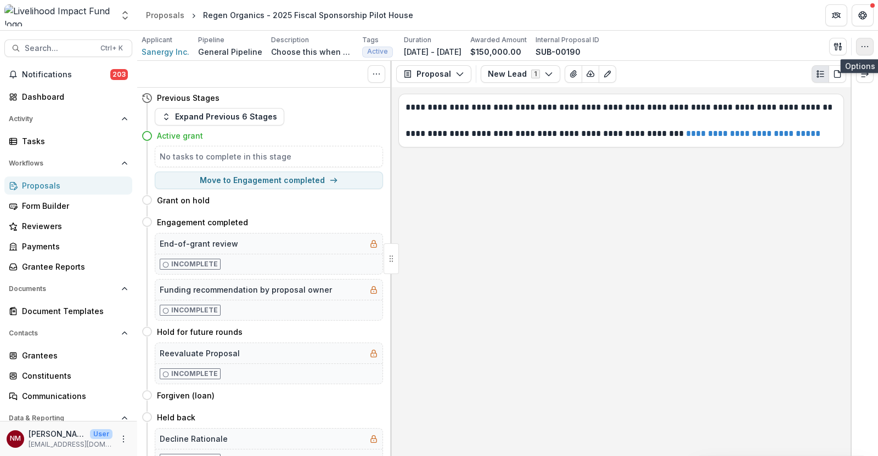
click at [864, 47] on icon "button" at bounding box center [864, 46] width 9 height 9
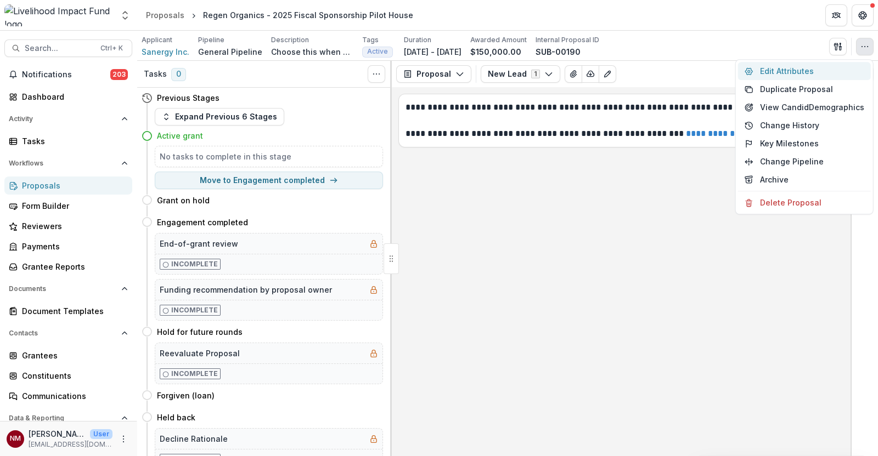
click at [784, 75] on button "Edit Attributes" at bounding box center [804, 71] width 133 height 18
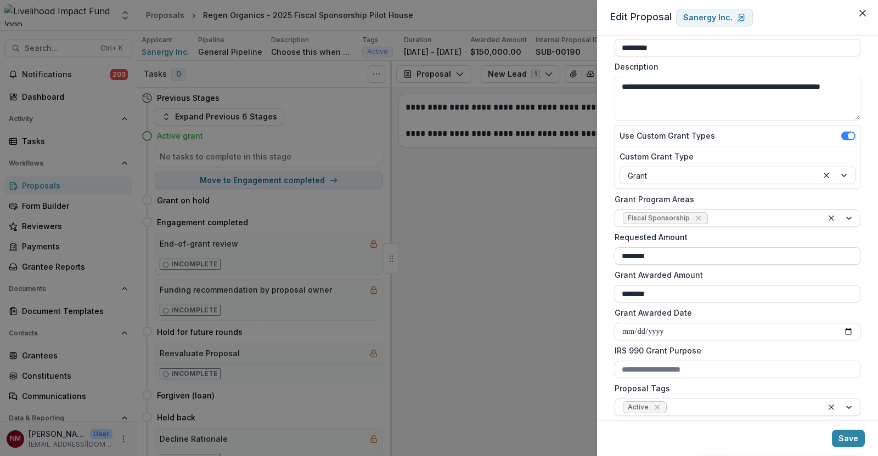
scroll to position [137, 0]
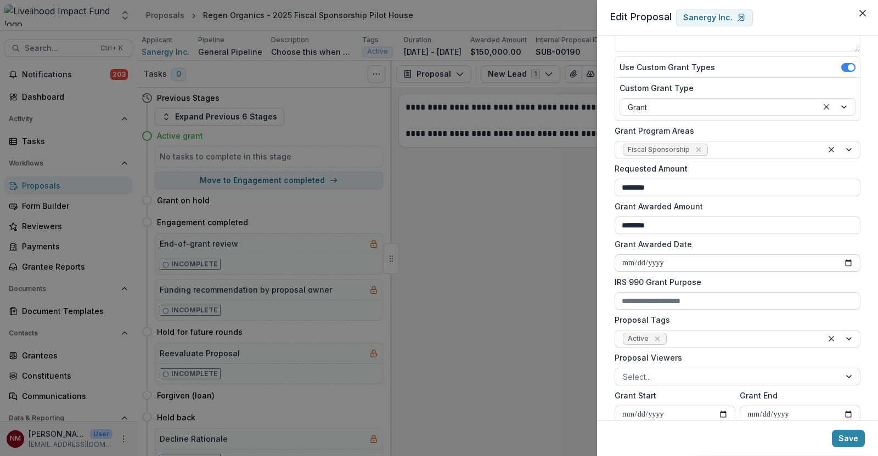
click at [845, 262] on input "Grant Awarded Date" at bounding box center [737, 264] width 246 height 18
type input "**********"
click at [849, 437] on button "Save" at bounding box center [848, 439] width 33 height 18
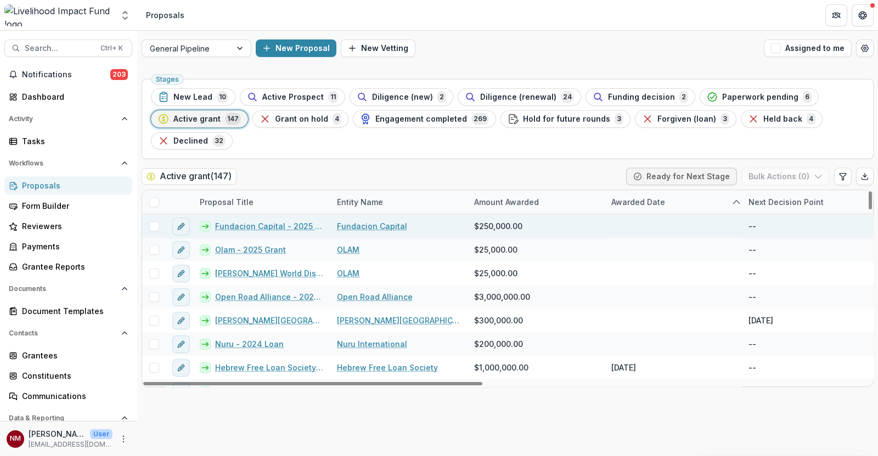
click at [270, 227] on link "Fundacion Capital - 2025 Acredita program" at bounding box center [269, 227] width 109 height 12
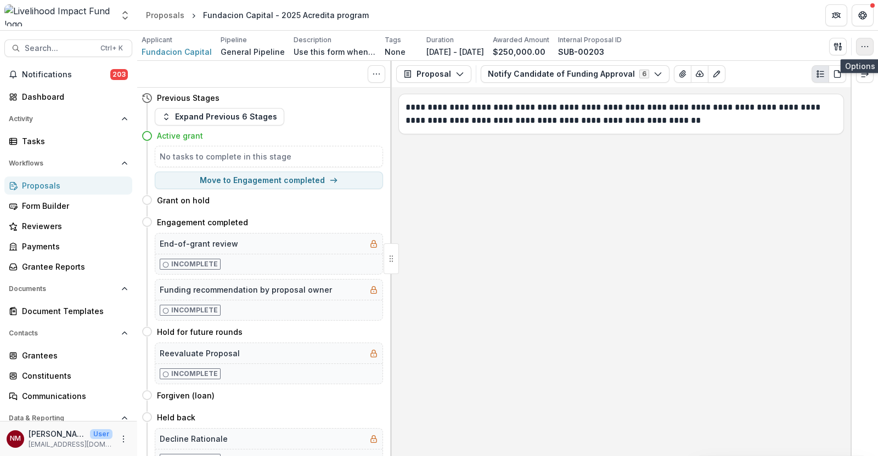
click at [862, 48] on icon "button" at bounding box center [864, 46] width 9 height 9
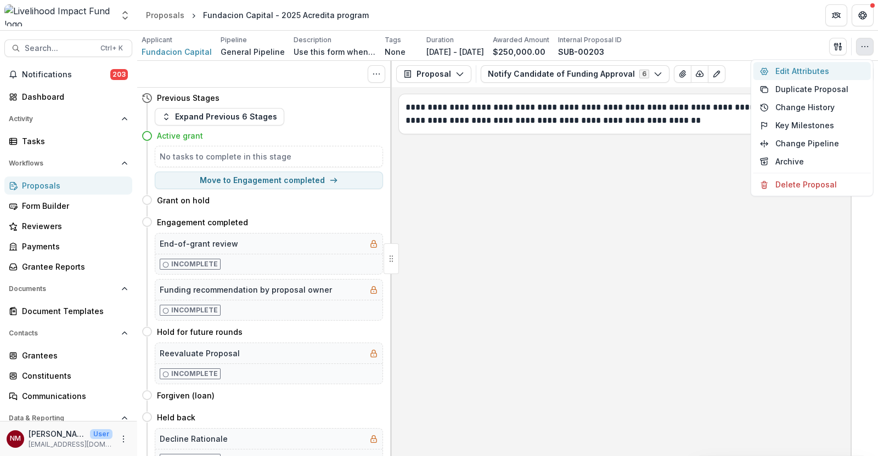
click at [806, 76] on button "Edit Attributes" at bounding box center [811, 71] width 117 height 18
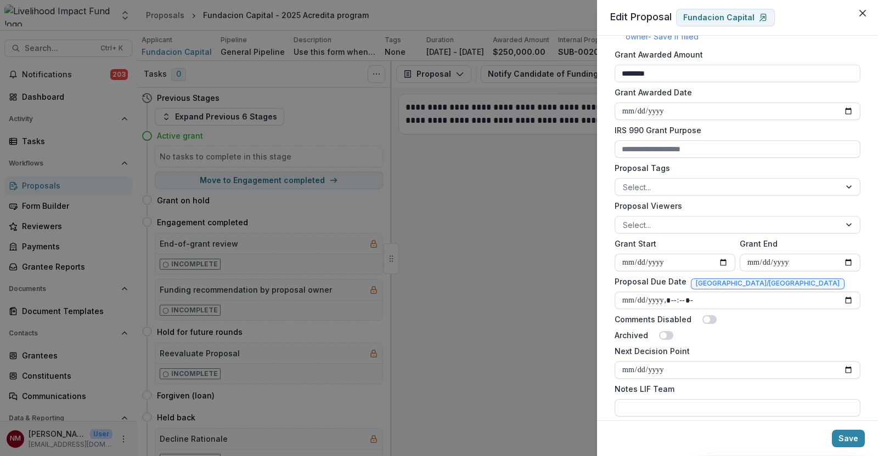
scroll to position [343, 0]
click at [850, 109] on input "Grant Awarded Date" at bounding box center [737, 110] width 246 height 18
click at [847, 108] on input "Grant Awarded Date" at bounding box center [737, 110] width 246 height 18
type input "**********"
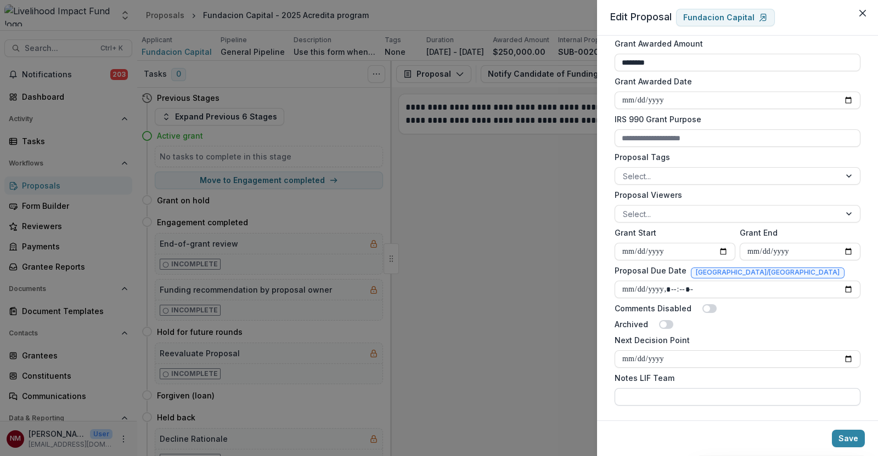
scroll to position [354, 0]
click at [843, 434] on button "Save" at bounding box center [848, 439] width 33 height 18
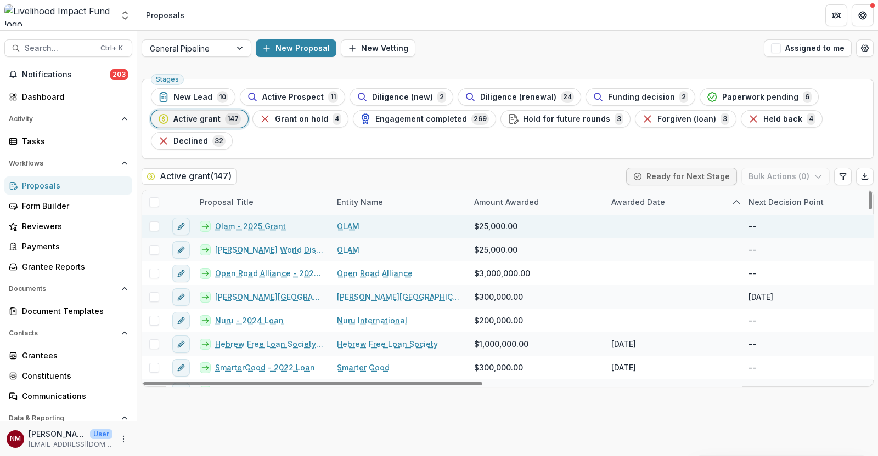
click at [252, 218] on div "Olam - 2025 Grant" at bounding box center [261, 226] width 137 height 24
click at [257, 223] on link "Olam - 2025 Grant" at bounding box center [250, 227] width 71 height 12
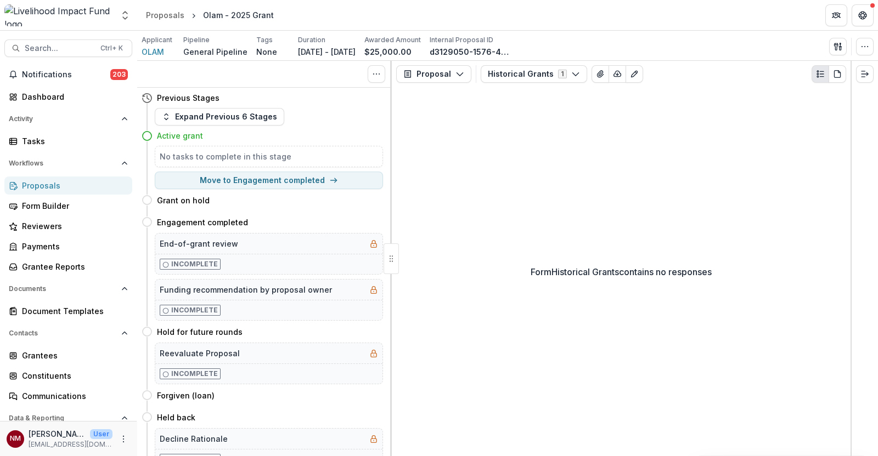
click at [871, 54] on div "Send Email Proposal Files Edit Viewers View All Reviews View Related Entities E…" at bounding box center [851, 47] width 44 height 18
click at [862, 43] on icon "button" at bounding box center [864, 46] width 9 height 9
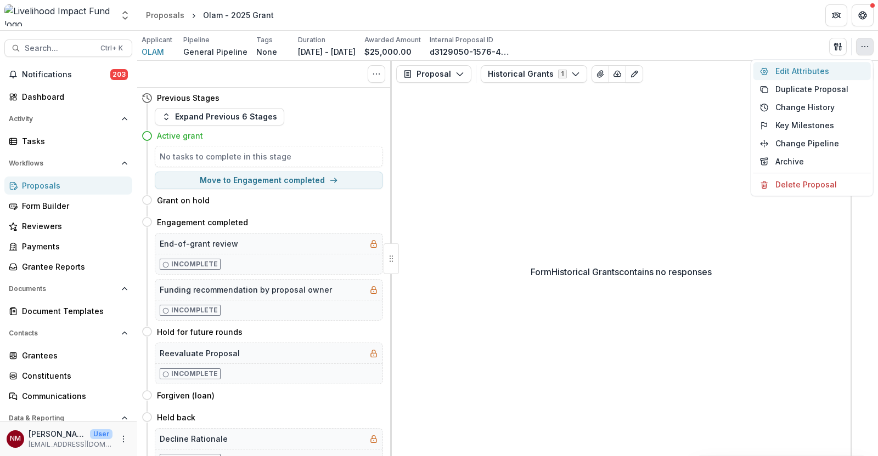
click at [800, 74] on button "Edit Attributes" at bounding box center [811, 71] width 117 height 18
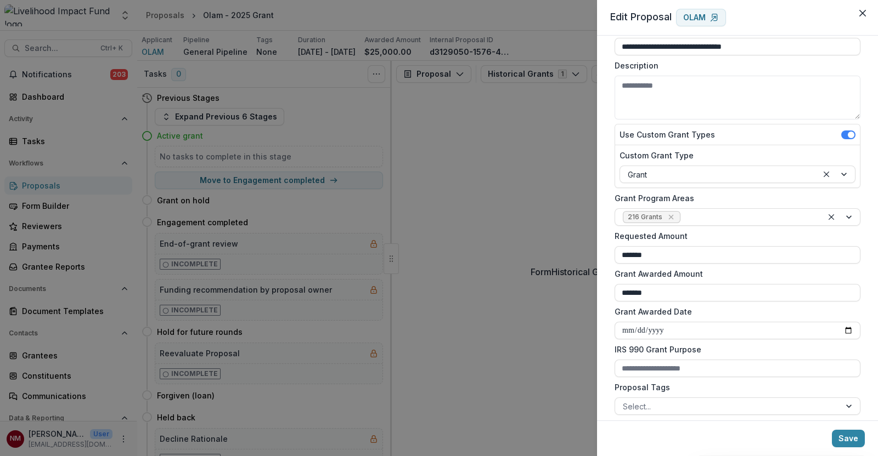
scroll to position [137, 0]
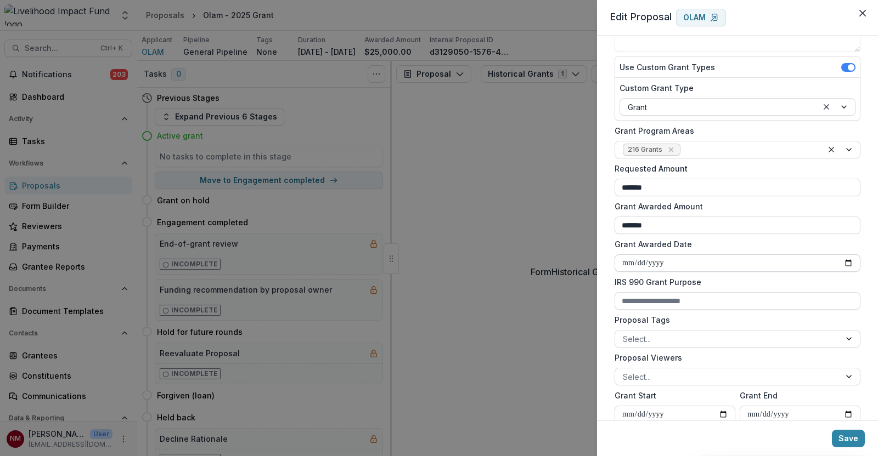
click at [845, 261] on input "Grant Awarded Date" at bounding box center [737, 264] width 246 height 18
type input "**********"
click at [846, 442] on button "Save" at bounding box center [848, 439] width 33 height 18
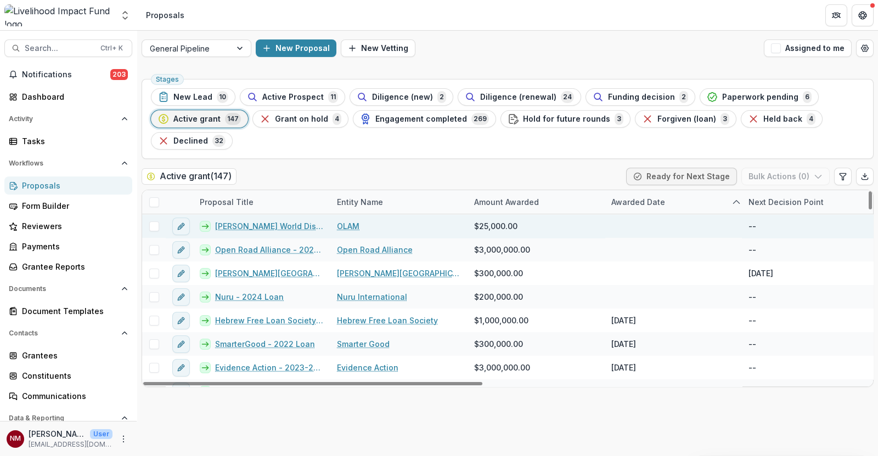
click at [233, 225] on link "[PERSON_NAME] World Disaster Relief 2025" at bounding box center [269, 227] width 109 height 12
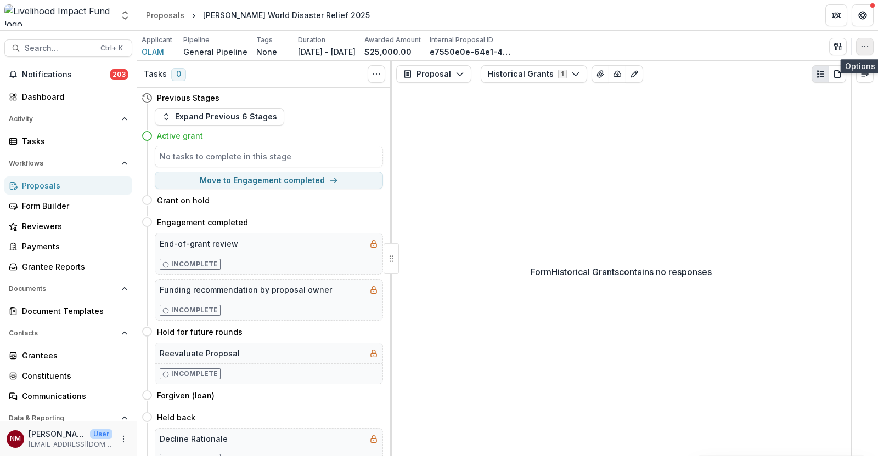
click at [858, 48] on button "button" at bounding box center [865, 47] width 18 height 18
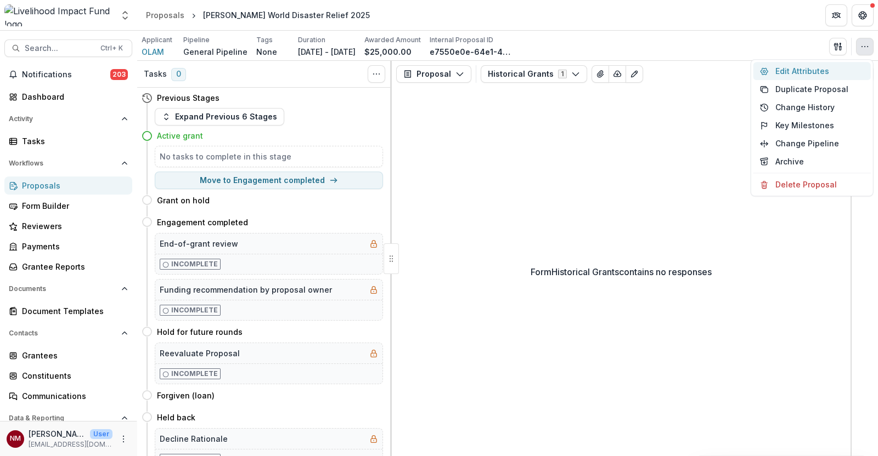
click at [820, 74] on button "Edit Attributes" at bounding box center [811, 71] width 117 height 18
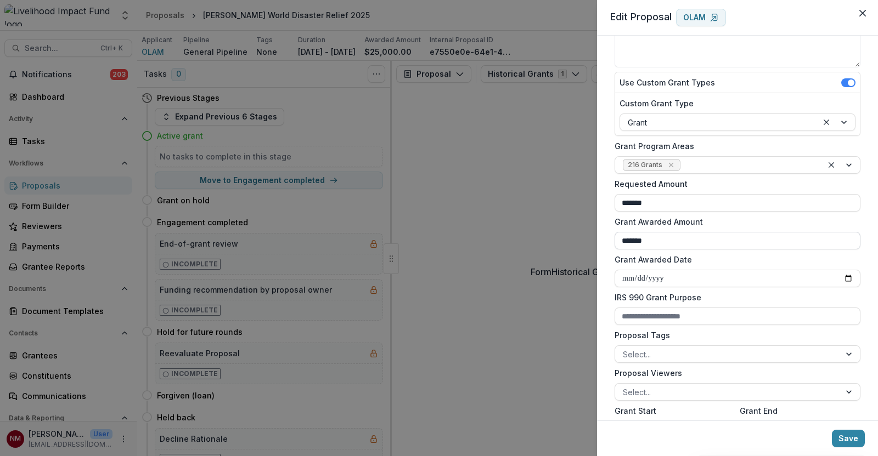
scroll to position [137, 0]
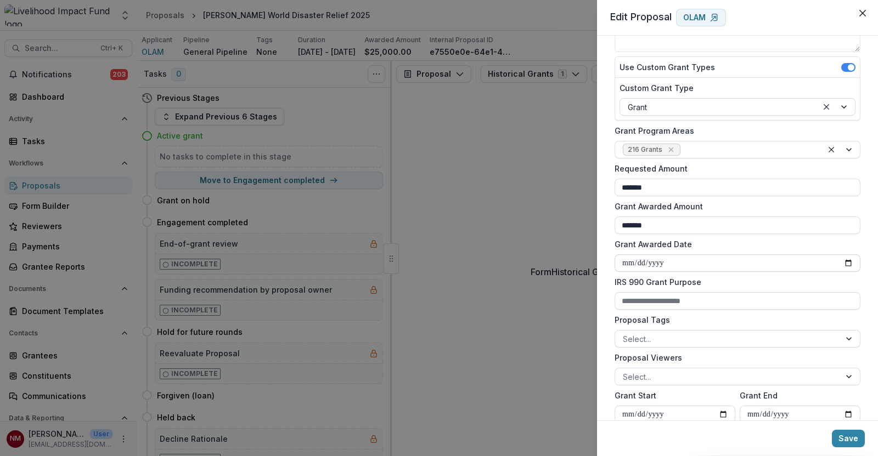
click at [845, 264] on input "Grant Awarded Date" at bounding box center [737, 264] width 246 height 18
type input "**********"
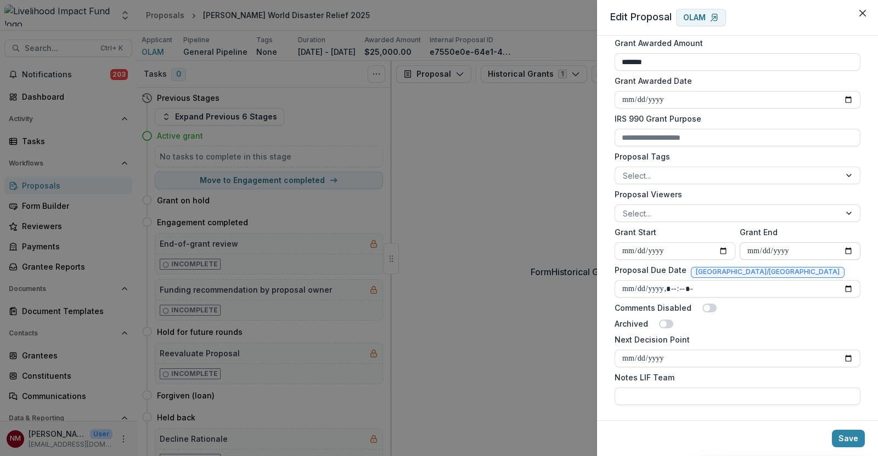
scroll to position [302, 0]
click at [848, 435] on button "Save" at bounding box center [848, 439] width 33 height 18
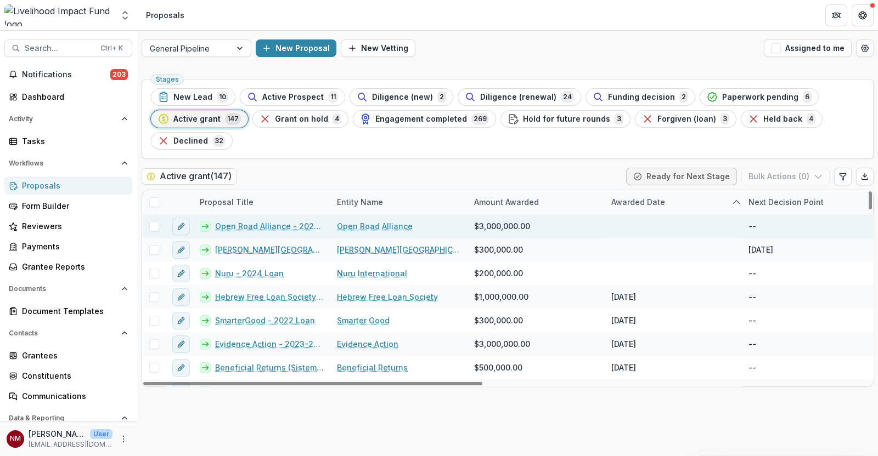
click at [238, 225] on link "Open Road Alliance - 2025-27 Grant" at bounding box center [269, 227] width 109 height 12
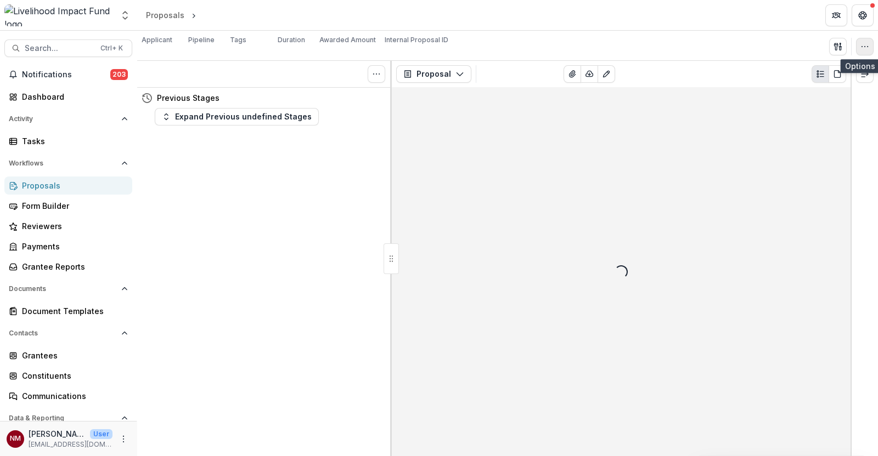
drag, startPoint x: 862, startPoint y: 43, endPoint x: 856, endPoint y: 50, distance: 9.7
click at [862, 44] on icon "button" at bounding box center [864, 46] width 9 height 9
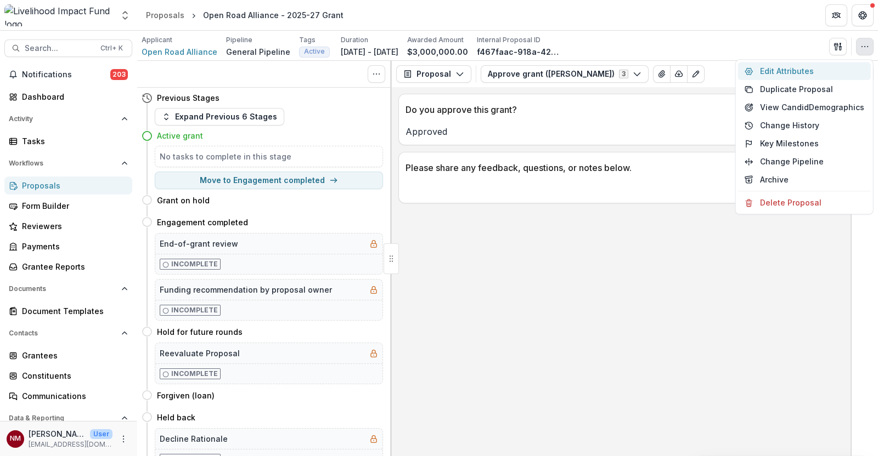
click at [799, 64] on button "Edit Attributes" at bounding box center [804, 71] width 133 height 18
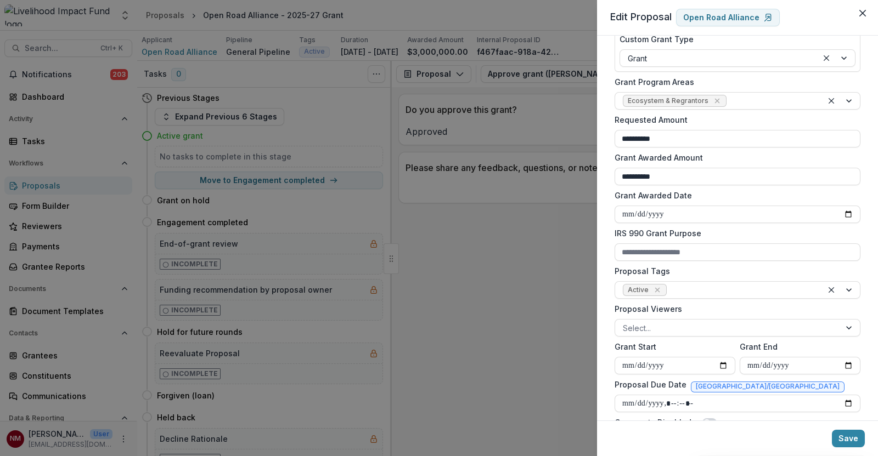
scroll to position [206, 0]
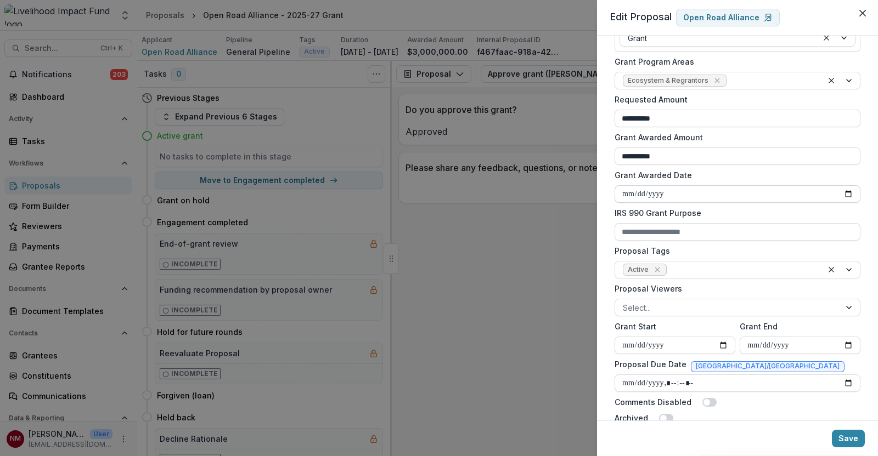
click at [845, 194] on input "Grant Awarded Date" at bounding box center [737, 194] width 246 height 18
type input "**********"
click at [843, 436] on button "Save" at bounding box center [848, 439] width 33 height 18
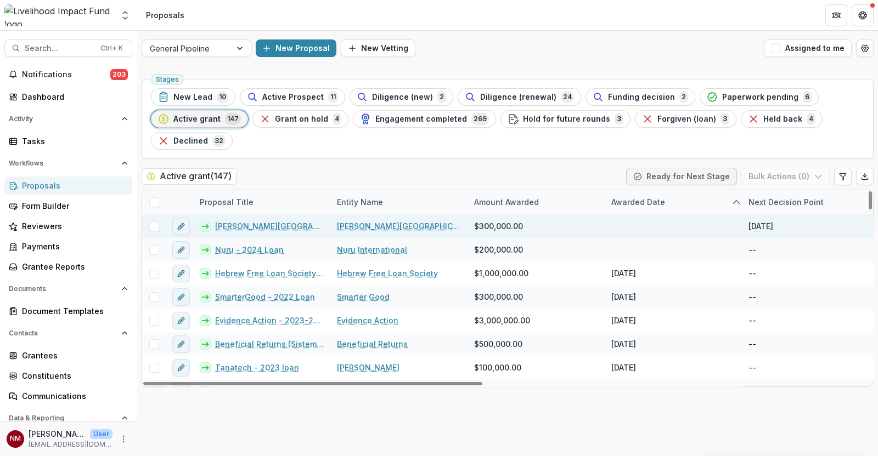
click at [276, 226] on link "[PERSON_NAME][GEOGRAPHIC_DATA][PERSON_NAME] - 2025 grant - SEE Change" at bounding box center [269, 227] width 109 height 12
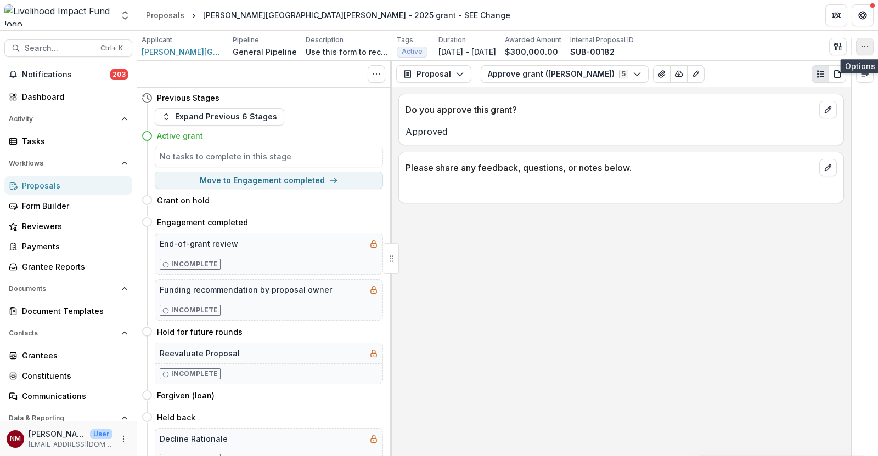
click at [862, 43] on icon "button" at bounding box center [864, 46] width 9 height 9
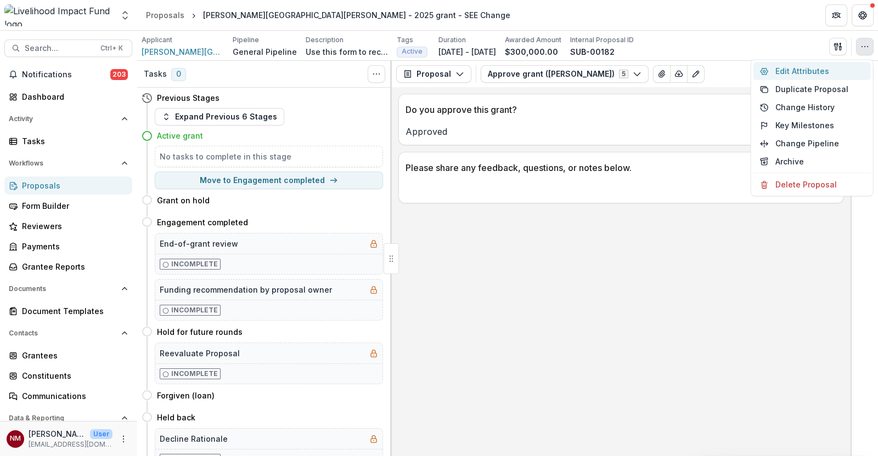
click at [780, 75] on button "Edit Attributes" at bounding box center [811, 71] width 117 height 18
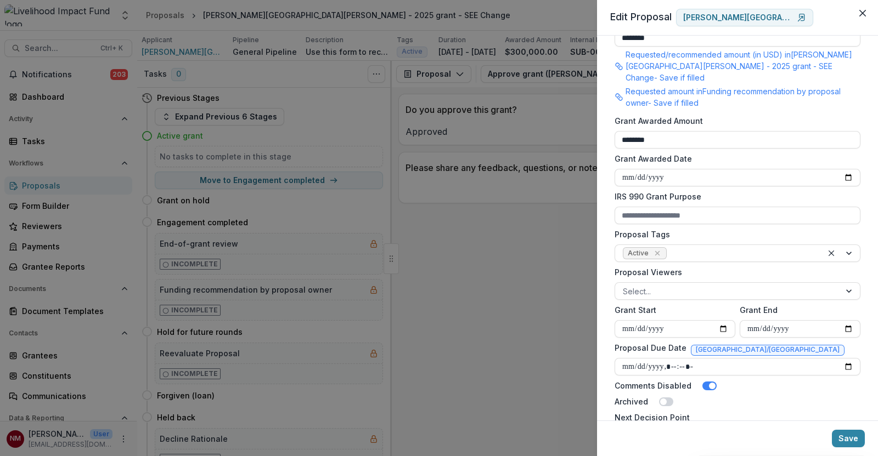
scroll to position [343, 0]
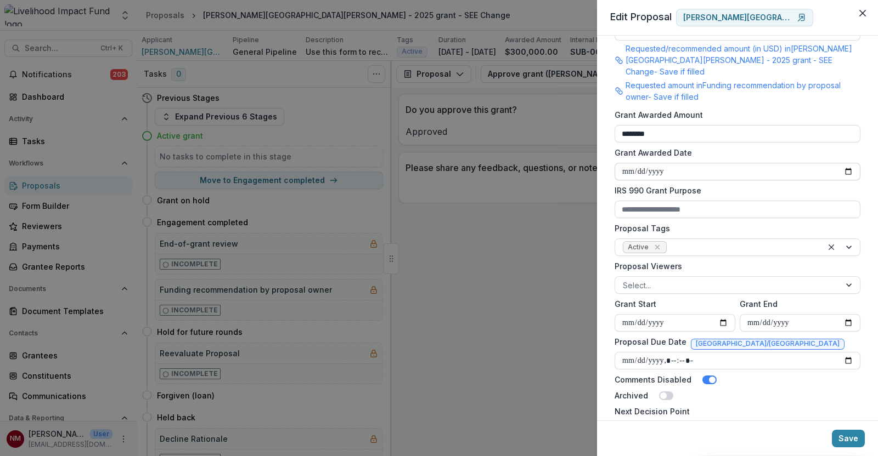
click at [843, 163] on input "Grant Awarded Date" at bounding box center [737, 172] width 246 height 18
type input "**********"
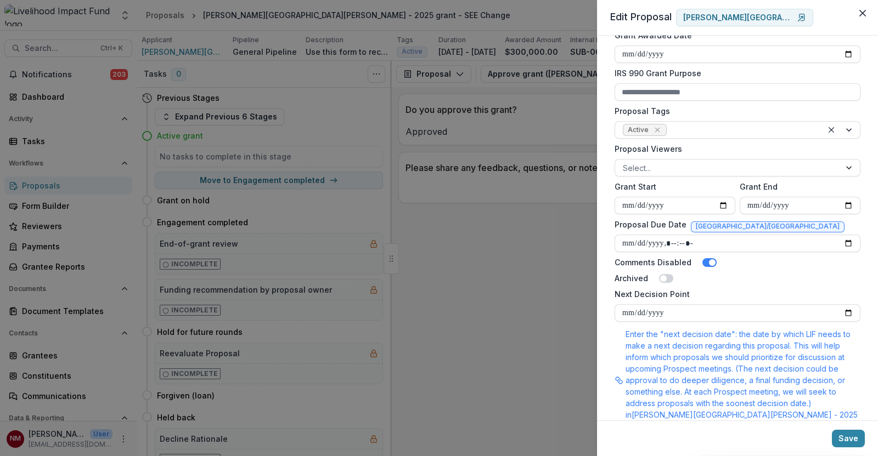
scroll to position [479, 0]
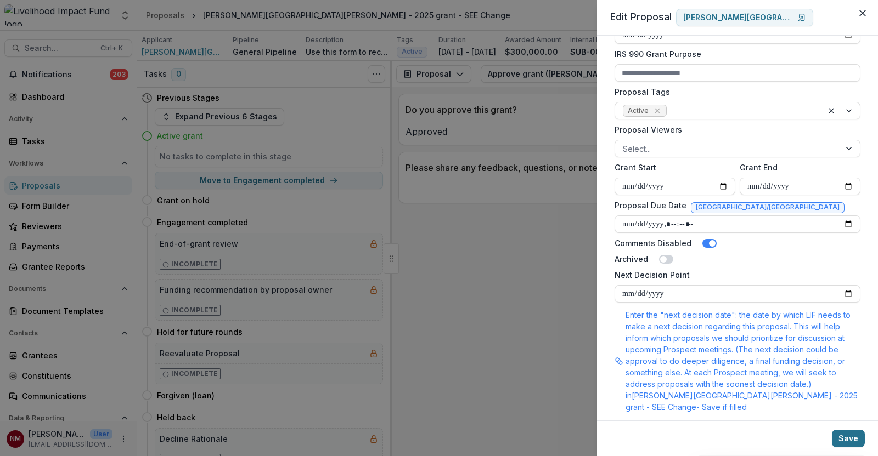
click at [846, 440] on button "Save" at bounding box center [848, 439] width 33 height 18
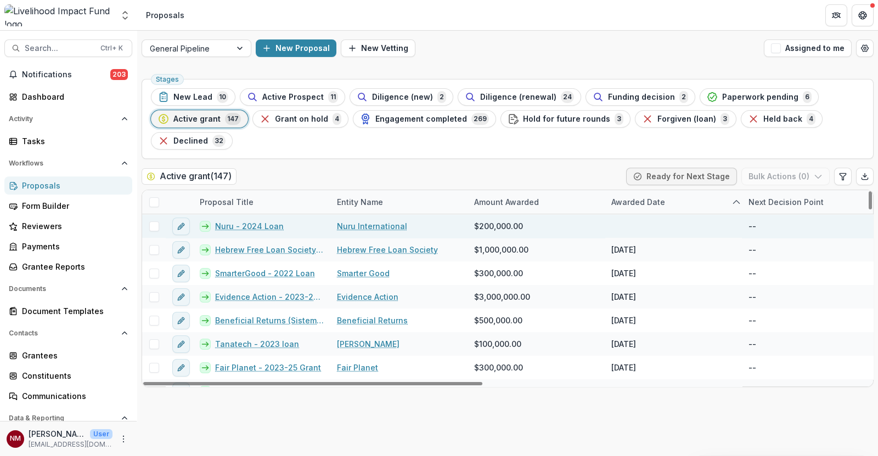
click at [235, 223] on link "Nuru - 2024 Loan" at bounding box center [249, 227] width 69 height 12
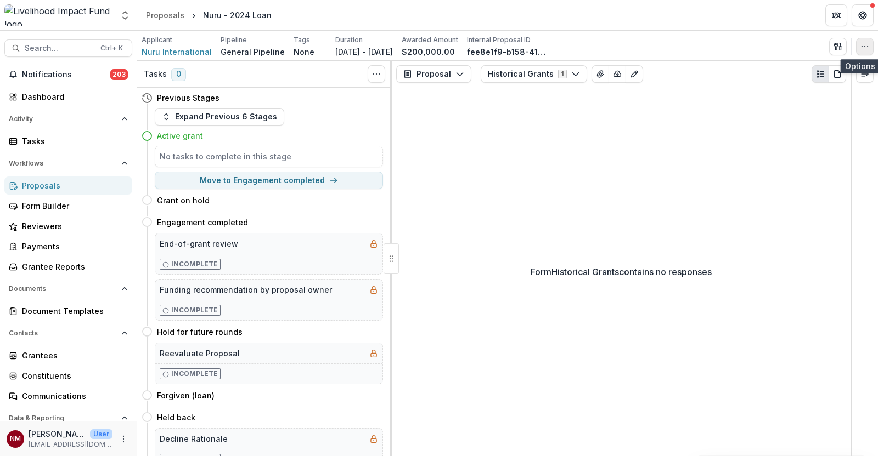
click at [858, 41] on button "button" at bounding box center [865, 47] width 18 height 18
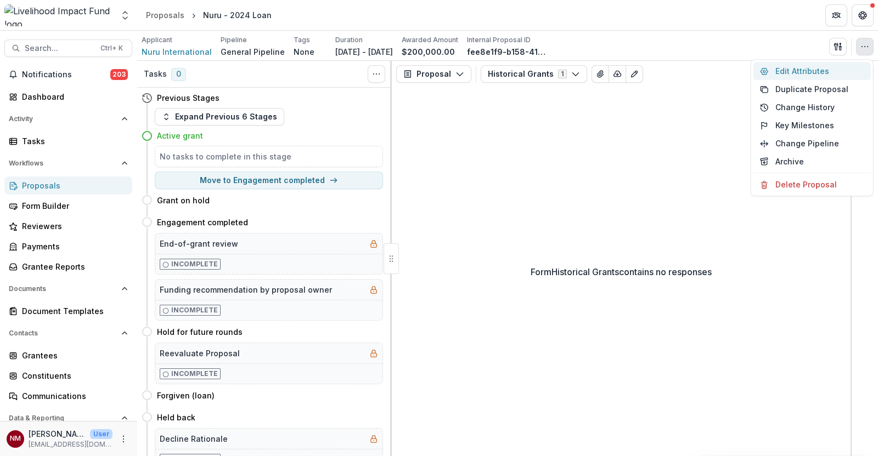
click at [829, 70] on button "Edit Attributes" at bounding box center [811, 71] width 117 height 18
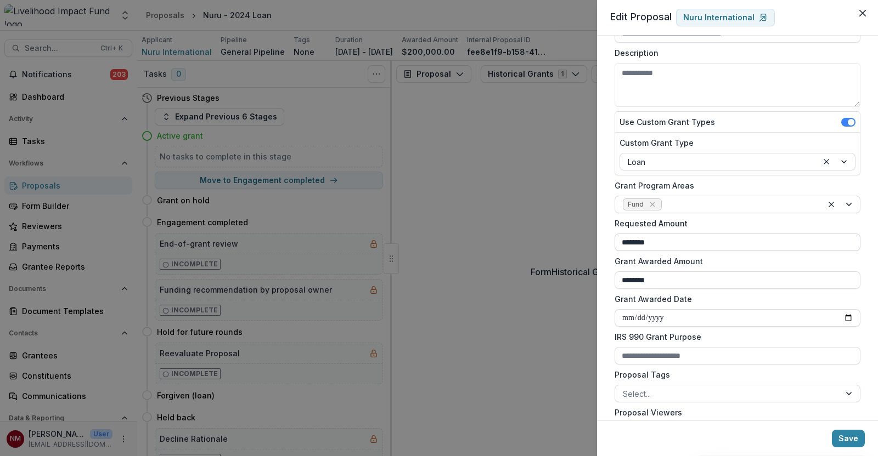
scroll to position [137, 0]
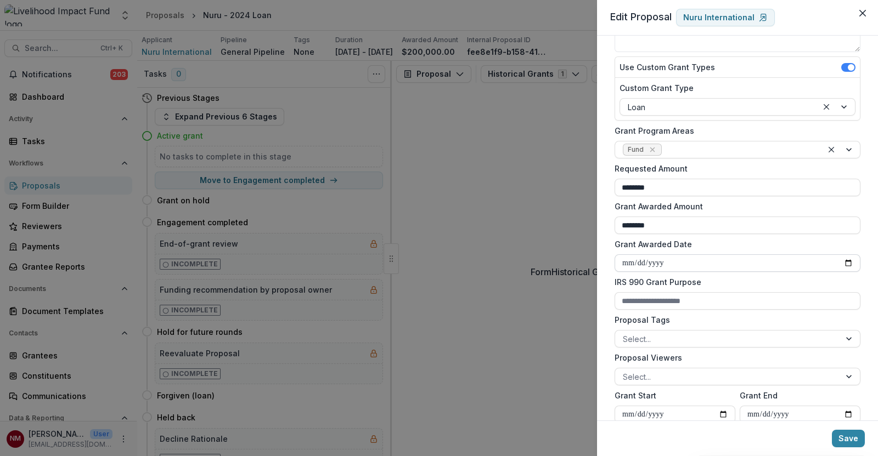
click at [845, 264] on input "Grant Awarded Date" at bounding box center [737, 264] width 246 height 18
type input "**********"
click at [835, 440] on button "Save" at bounding box center [848, 439] width 33 height 18
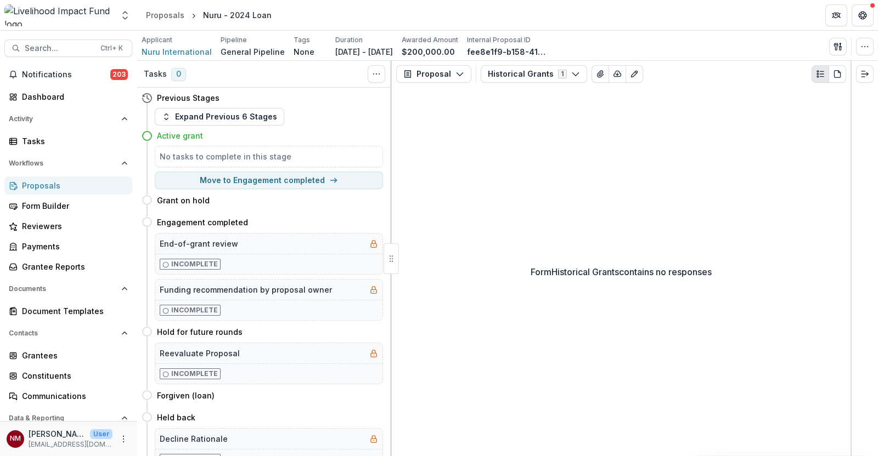
click at [555, 178] on div "Form Historical Grants contains no responses" at bounding box center [621, 271] width 459 height 369
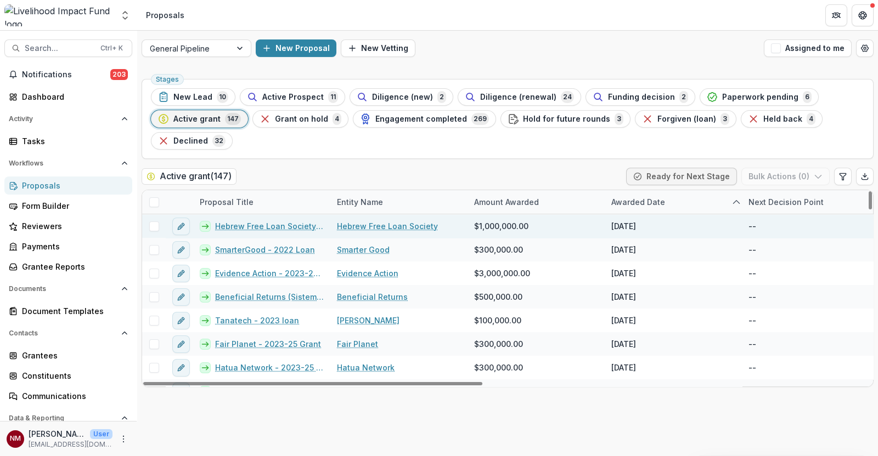
click at [259, 223] on link "Hebrew Free Loan Society - 2022 Loan" at bounding box center [269, 227] width 109 height 12
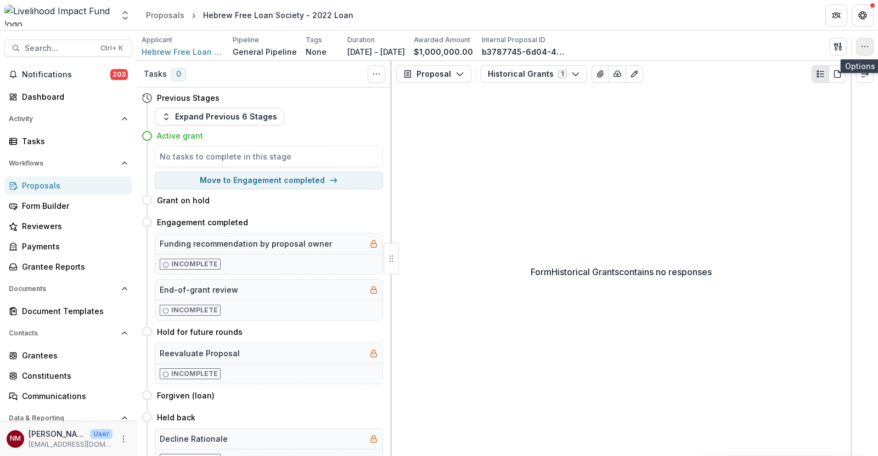
click at [862, 49] on icon "button" at bounding box center [864, 46] width 9 height 9
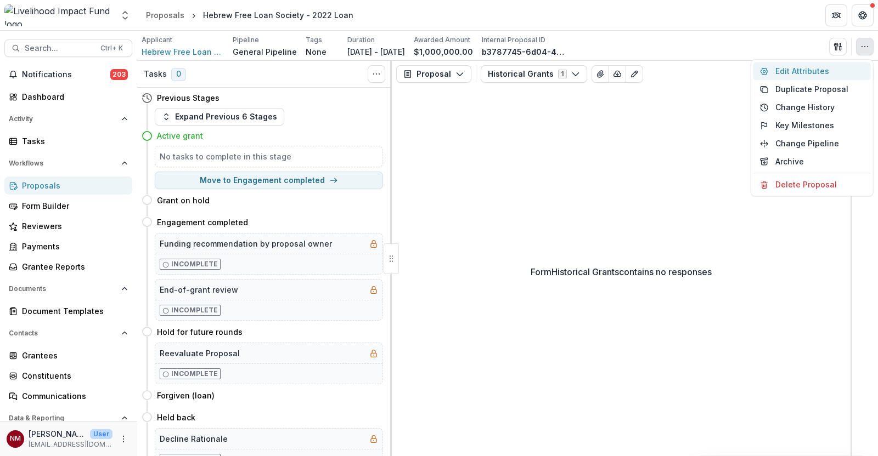
click at [787, 72] on button "Edit Attributes" at bounding box center [811, 71] width 117 height 18
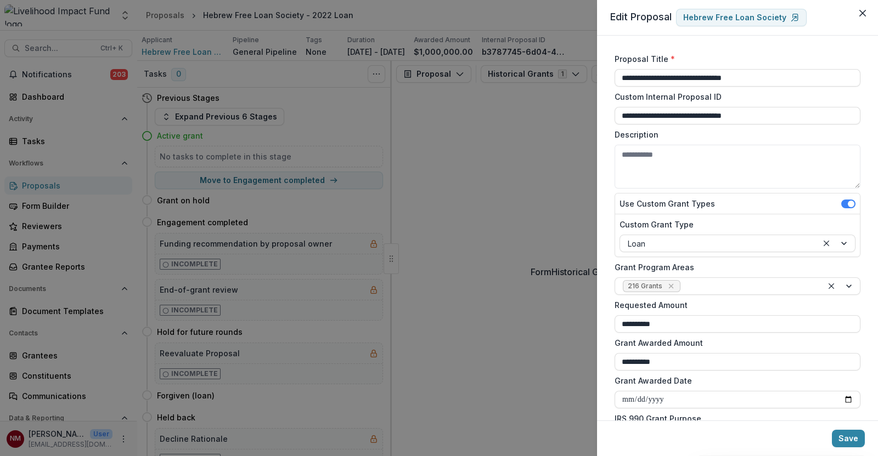
click at [495, 108] on div "**********" at bounding box center [439, 228] width 878 height 456
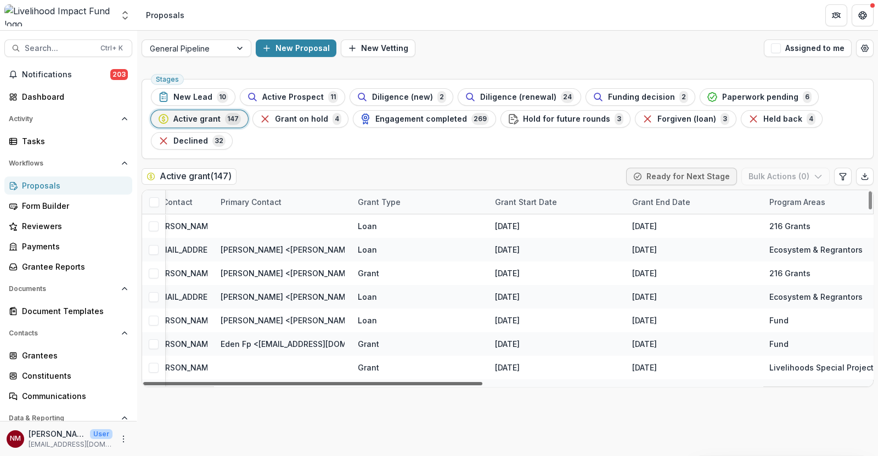
scroll to position [0, 828]
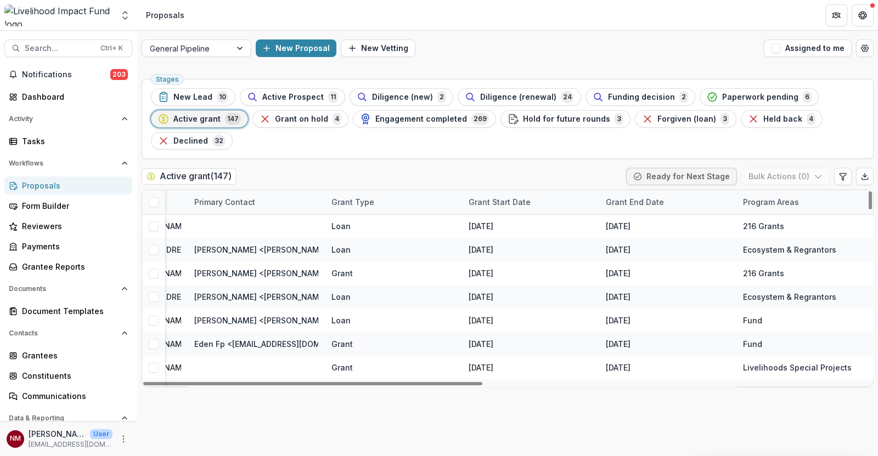
drag, startPoint x: 433, startPoint y: 383, endPoint x: 877, endPoint y: 377, distance: 444.4
click at [482, 382] on div at bounding box center [312, 383] width 339 height 3
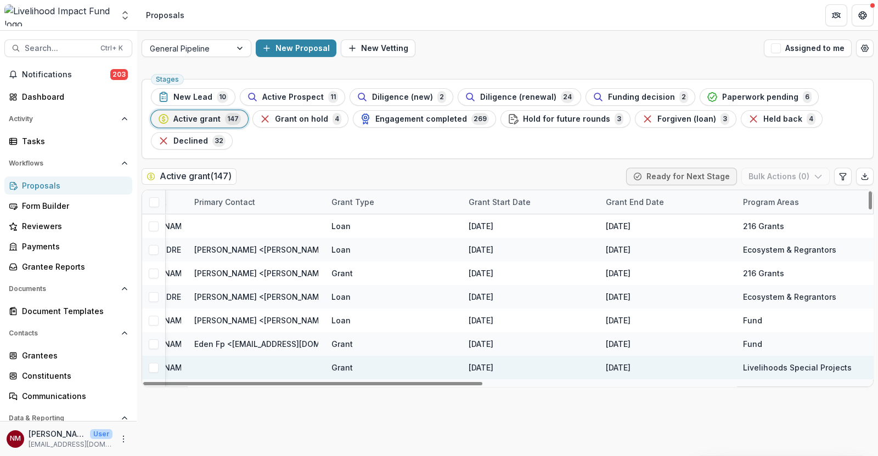
drag, startPoint x: 877, startPoint y: 369, endPoint x: 669, endPoint y: 375, distance: 208.5
click at [669, 375] on div "Stages New Lead 10 Active Prospect 11 Diligence (new) 2 Diligence (renewal) 24 …" at bounding box center [507, 266] width 741 height 382
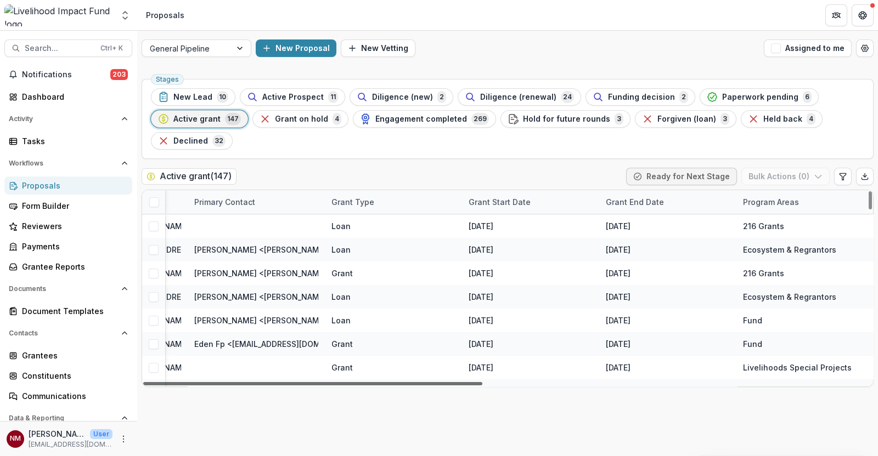
click at [482, 384] on div at bounding box center [312, 383] width 339 height 3
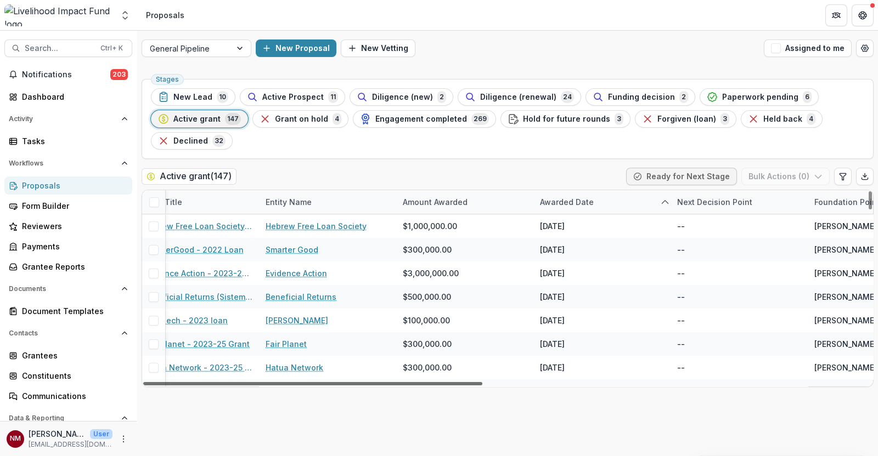
scroll to position [0, 0]
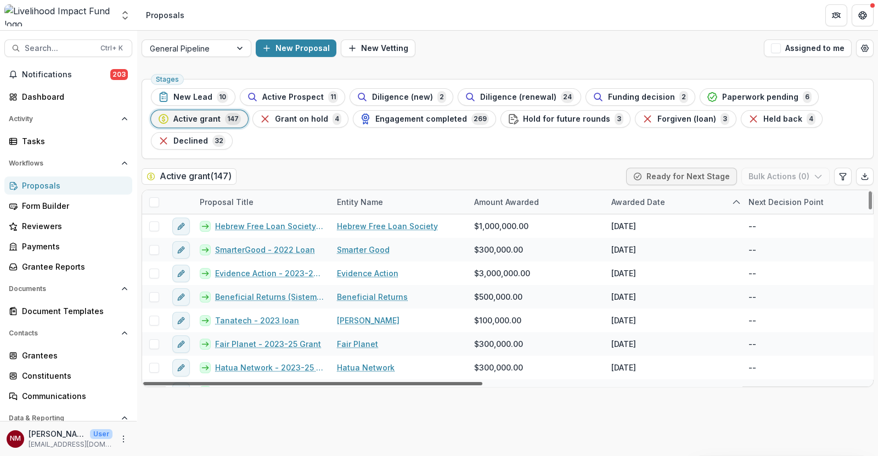
drag, startPoint x: 658, startPoint y: 382, endPoint x: 181, endPoint y: 377, distance: 476.7
click at [181, 382] on div at bounding box center [312, 383] width 339 height 3
click at [269, 414] on div "Stages New Lead 10 Active Prospect 11 Diligence (new) 2 Diligence (renewal) 24 …" at bounding box center [507, 266] width 741 height 382
drag, startPoint x: 871, startPoint y: 229, endPoint x: 873, endPoint y: 184, distance: 44.5
click at [872, 191] on div at bounding box center [869, 200] width 3 height 18
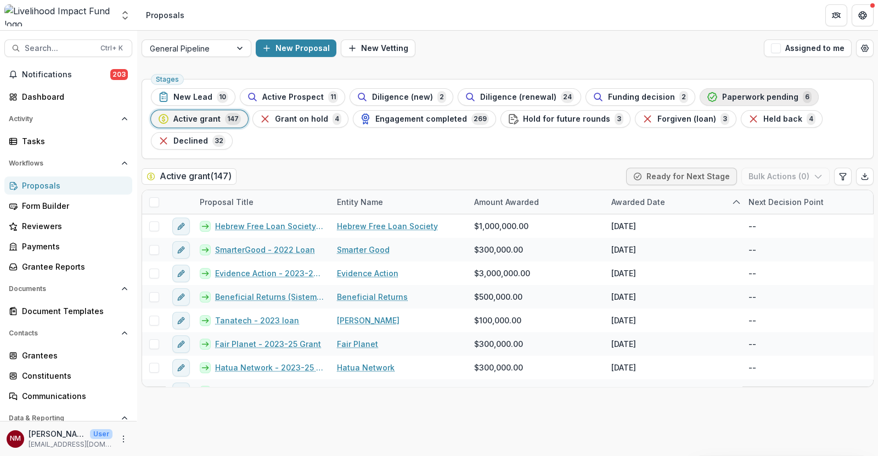
click at [748, 95] on span "Paperwork pending" at bounding box center [760, 97] width 76 height 9
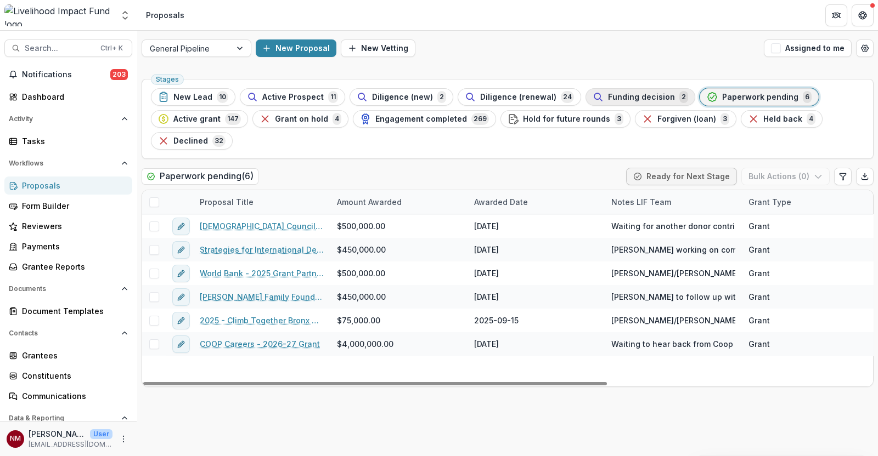
click at [624, 98] on span "Funding decision" at bounding box center [641, 97] width 67 height 9
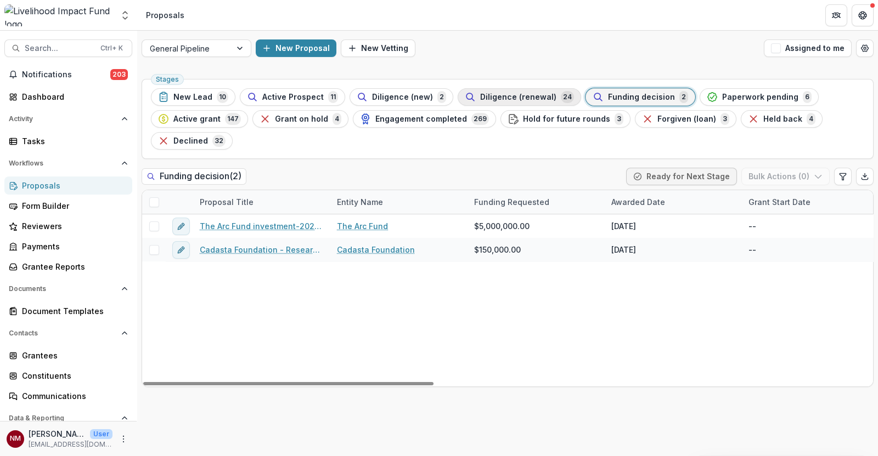
click at [514, 97] on span "Diligence (renewal)" at bounding box center [518, 97] width 76 height 9
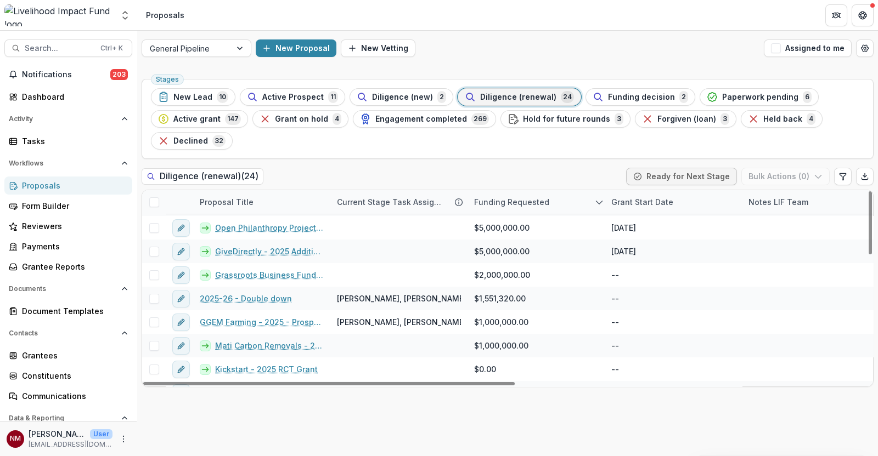
scroll to position [393, 0]
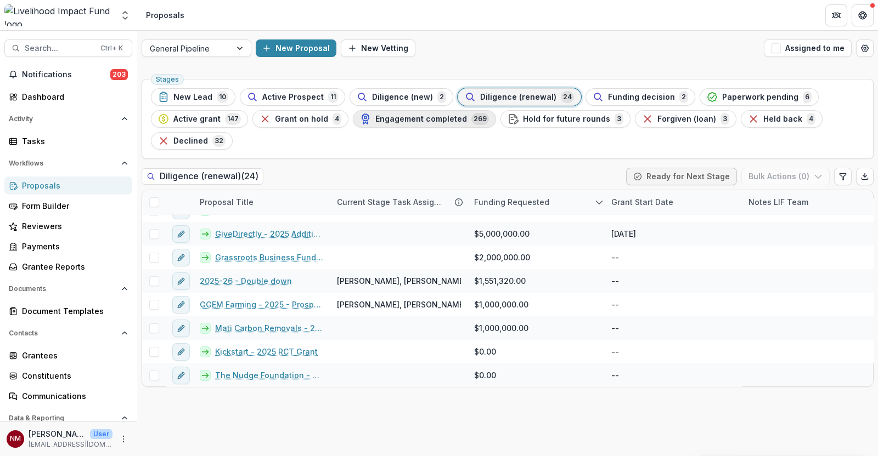
click at [397, 118] on span "Engagement completed" at bounding box center [421, 119] width 92 height 9
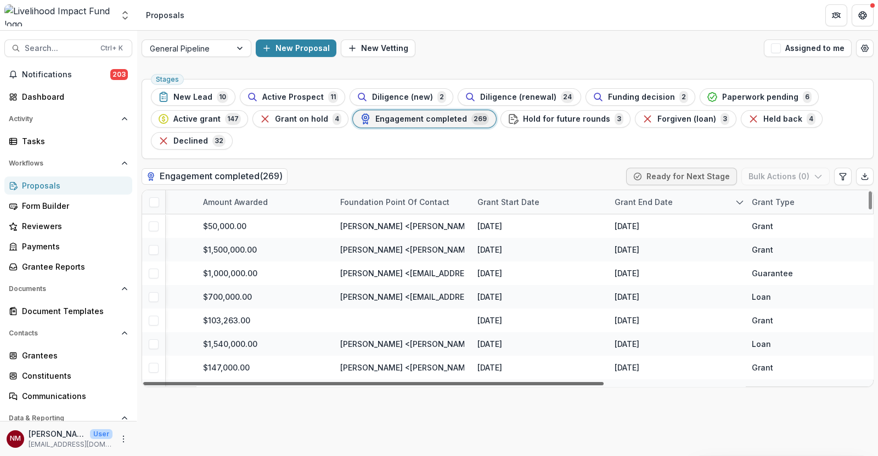
scroll to position [0, 280]
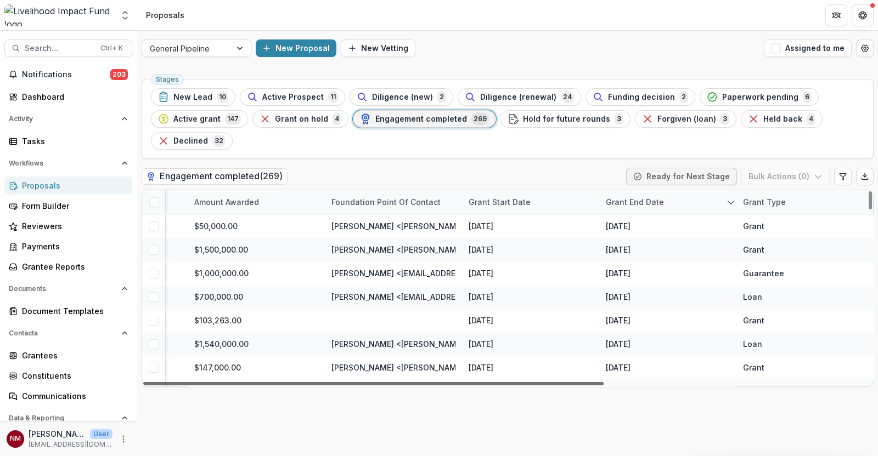
drag, startPoint x: 541, startPoint y: 381, endPoint x: 718, endPoint y: 395, distance: 177.2
click at [603, 386] on div at bounding box center [373, 383] width 460 height 3
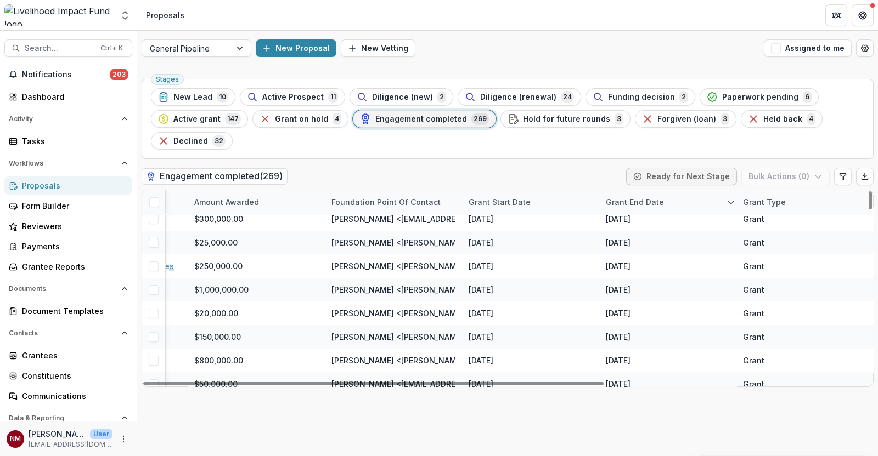
scroll to position [4800, 280]
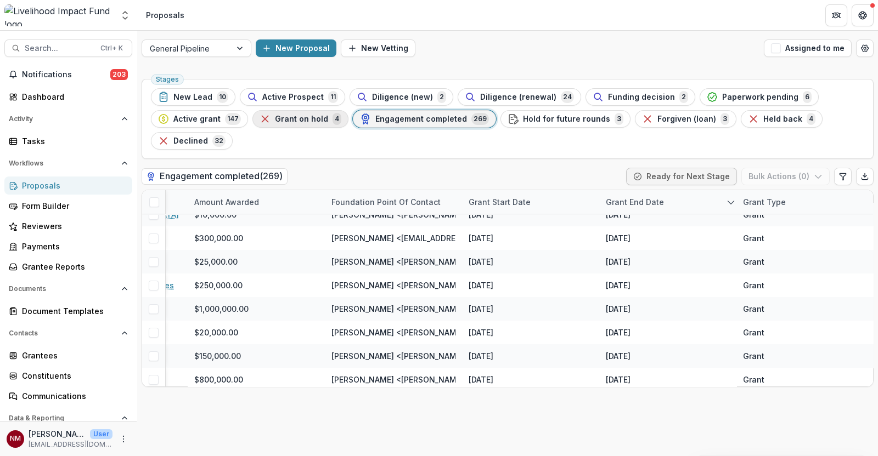
click at [291, 119] on span "Grant on hold" at bounding box center [301, 119] width 53 height 9
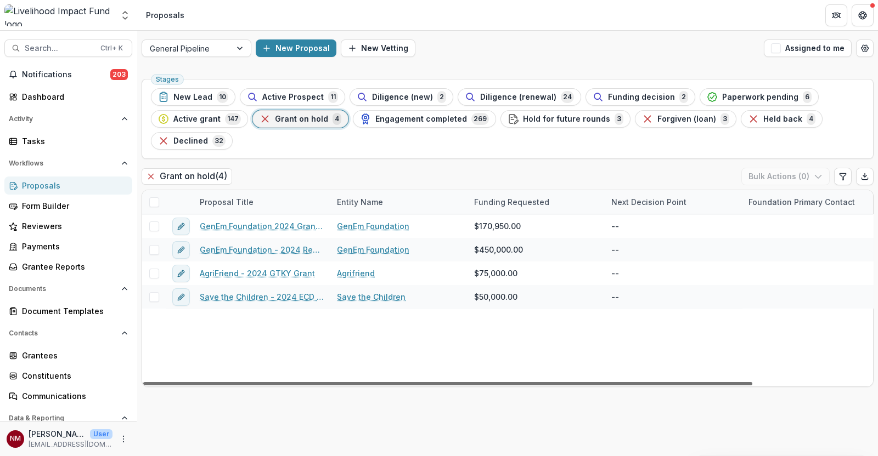
drag, startPoint x: 521, startPoint y: 383, endPoint x: 311, endPoint y: 381, distance: 209.6
click at [314, 384] on div at bounding box center [447, 383] width 609 height 3
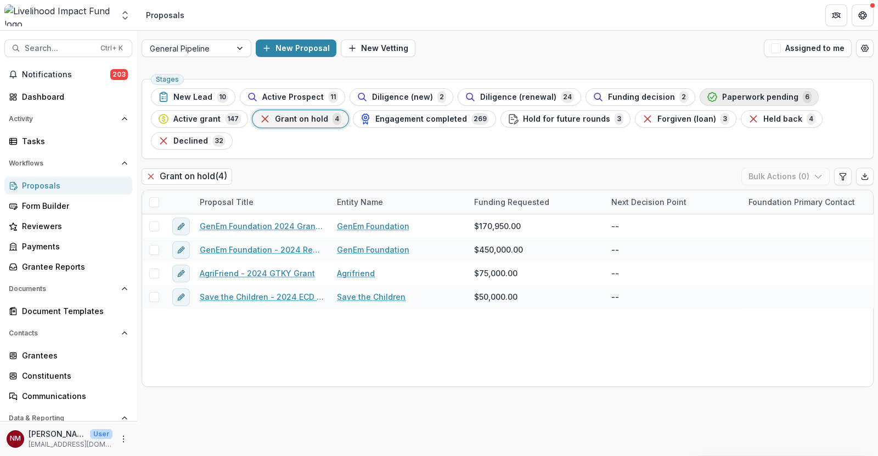
click at [728, 94] on span "Paperwork pending" at bounding box center [760, 97] width 76 height 9
